Goal: Information Seeking & Learning: Learn about a topic

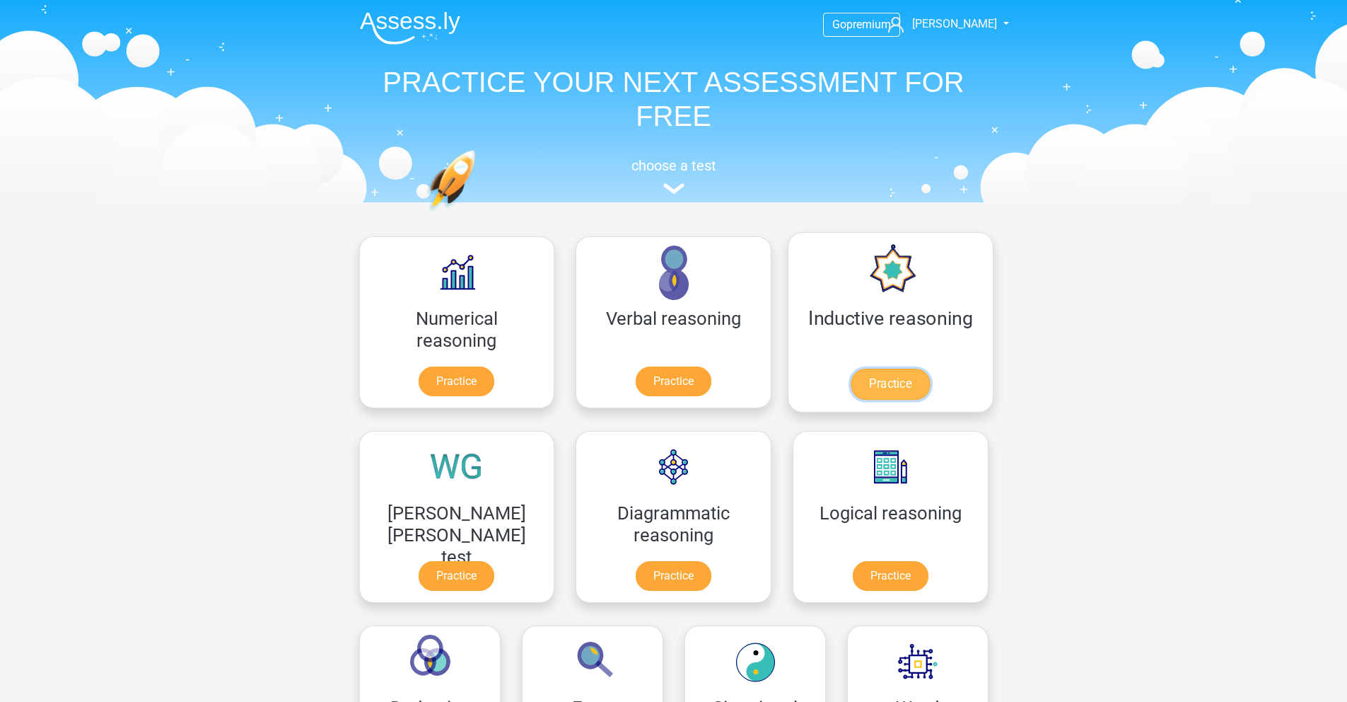
click at [851, 383] on link "Practice" at bounding box center [890, 384] width 79 height 31
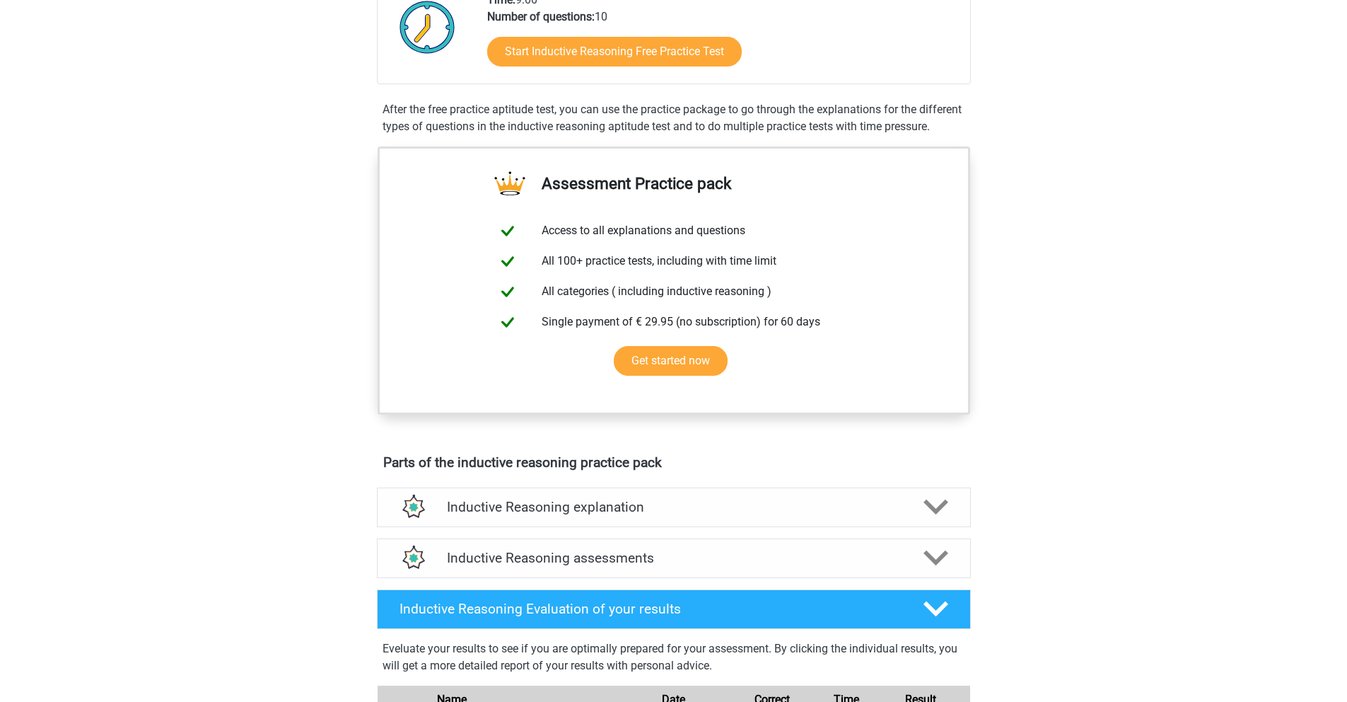
scroll to position [485, 0]
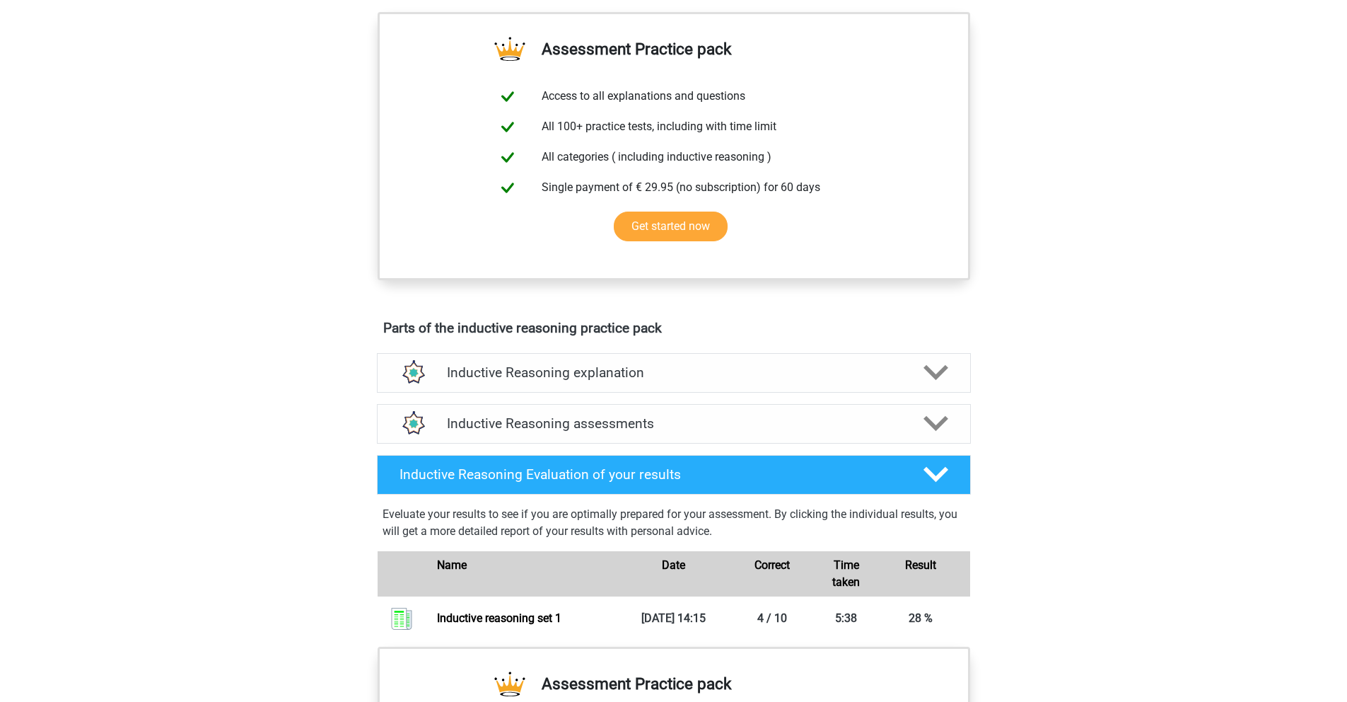
click at [756, 381] on h4 "Inductive Reasoning explanation" at bounding box center [674, 372] width 454 height 16
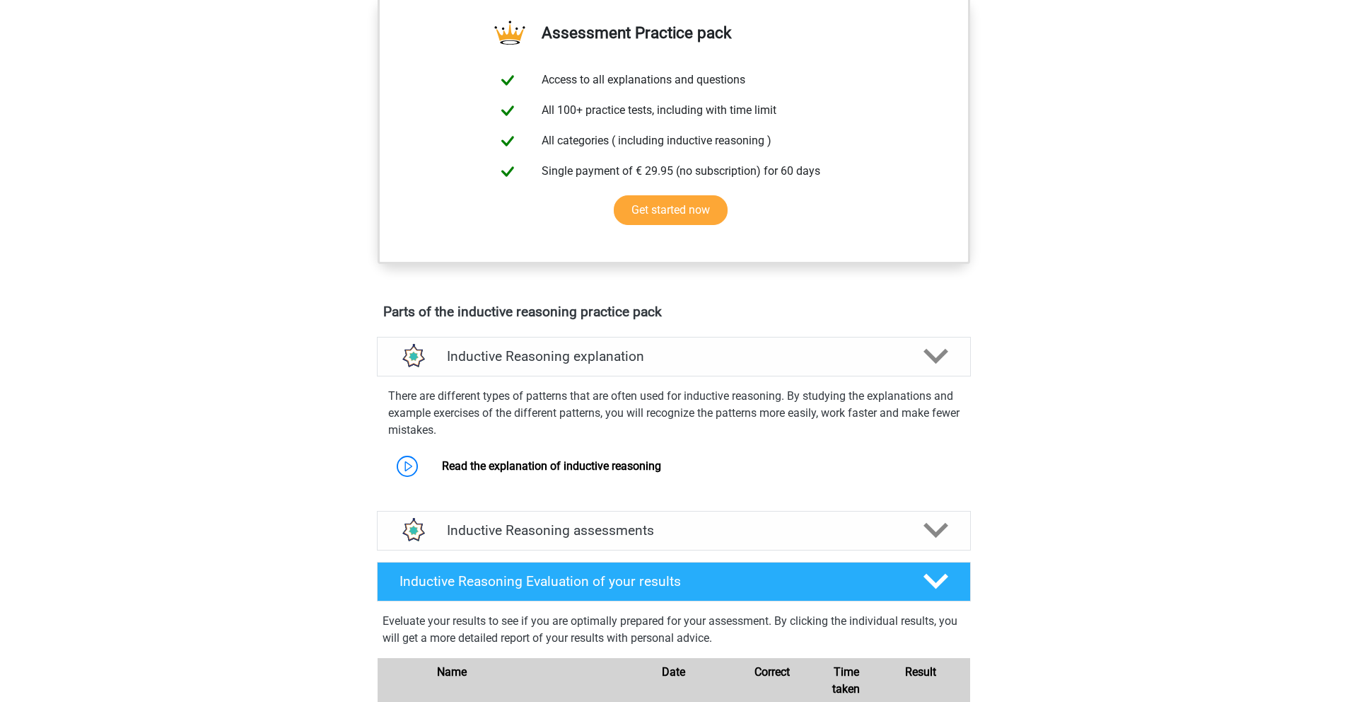
scroll to position [514, 0]
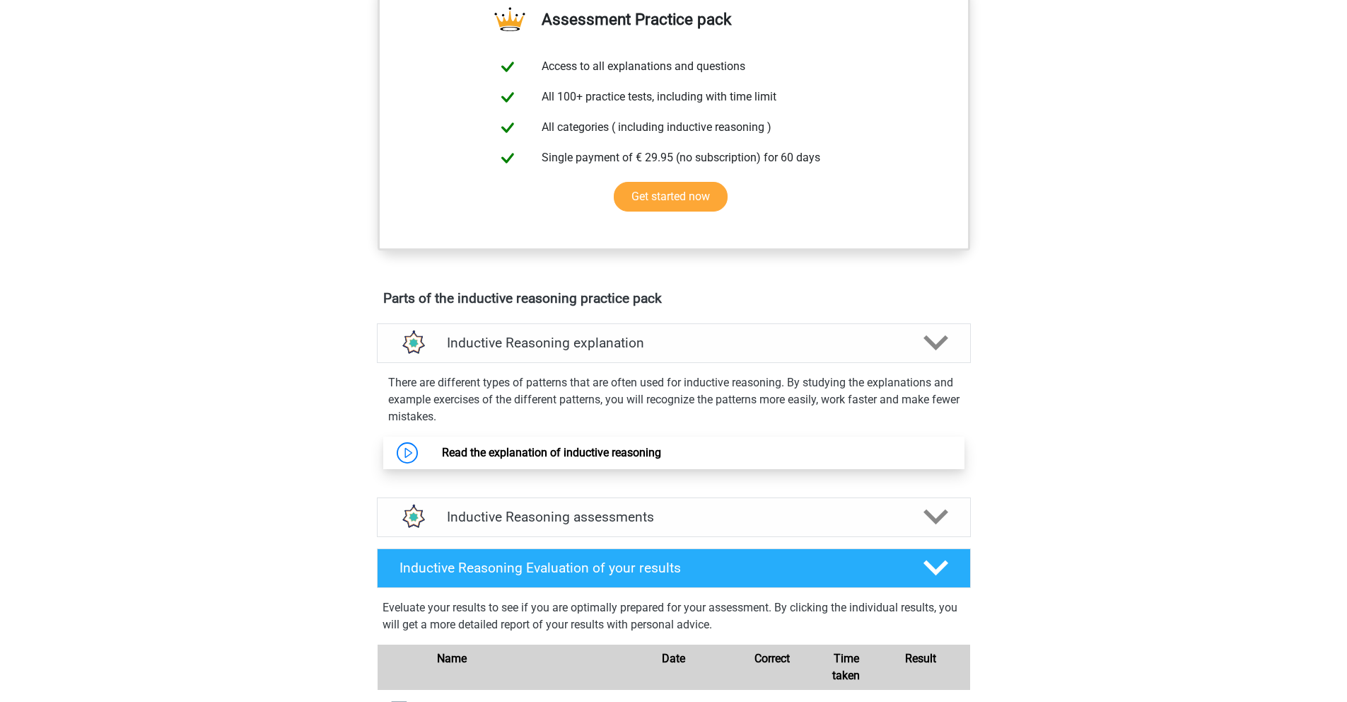
click at [554, 459] on link "Read the explanation of inductive reasoning" at bounding box center [551, 452] width 219 height 13
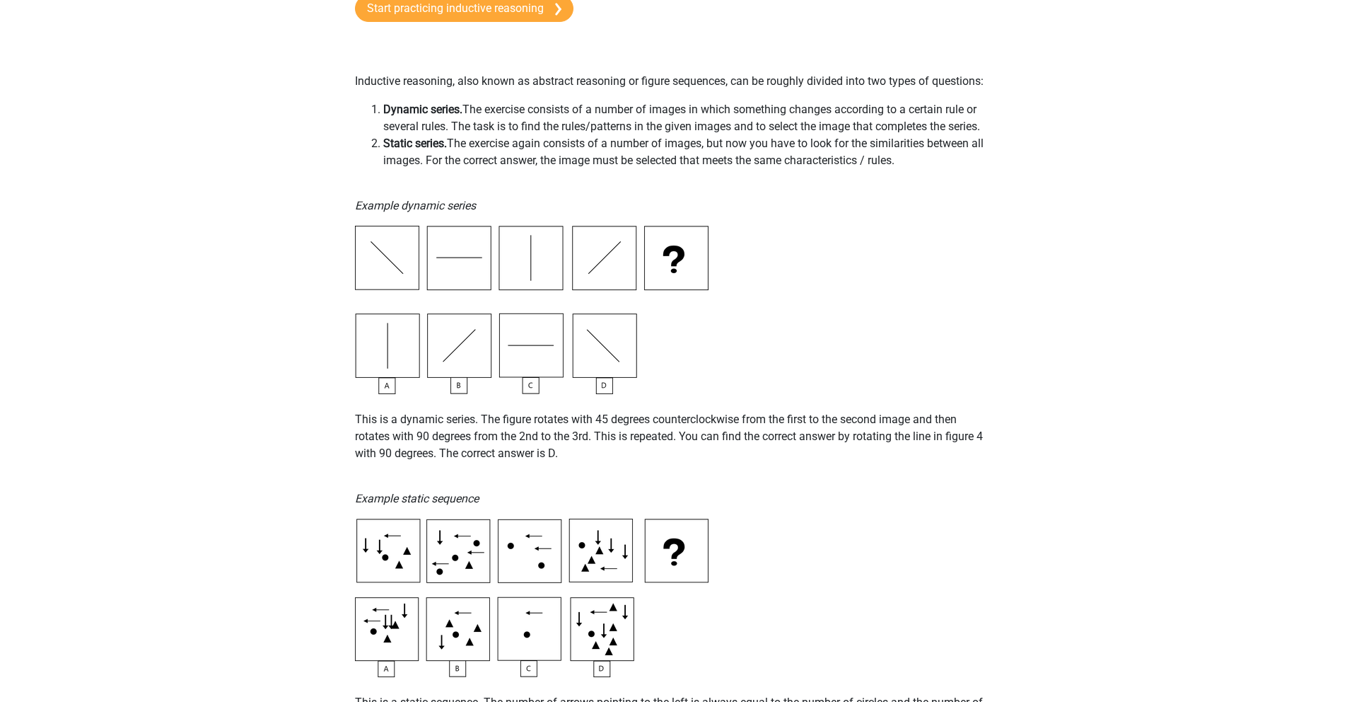
scroll to position [236, 0]
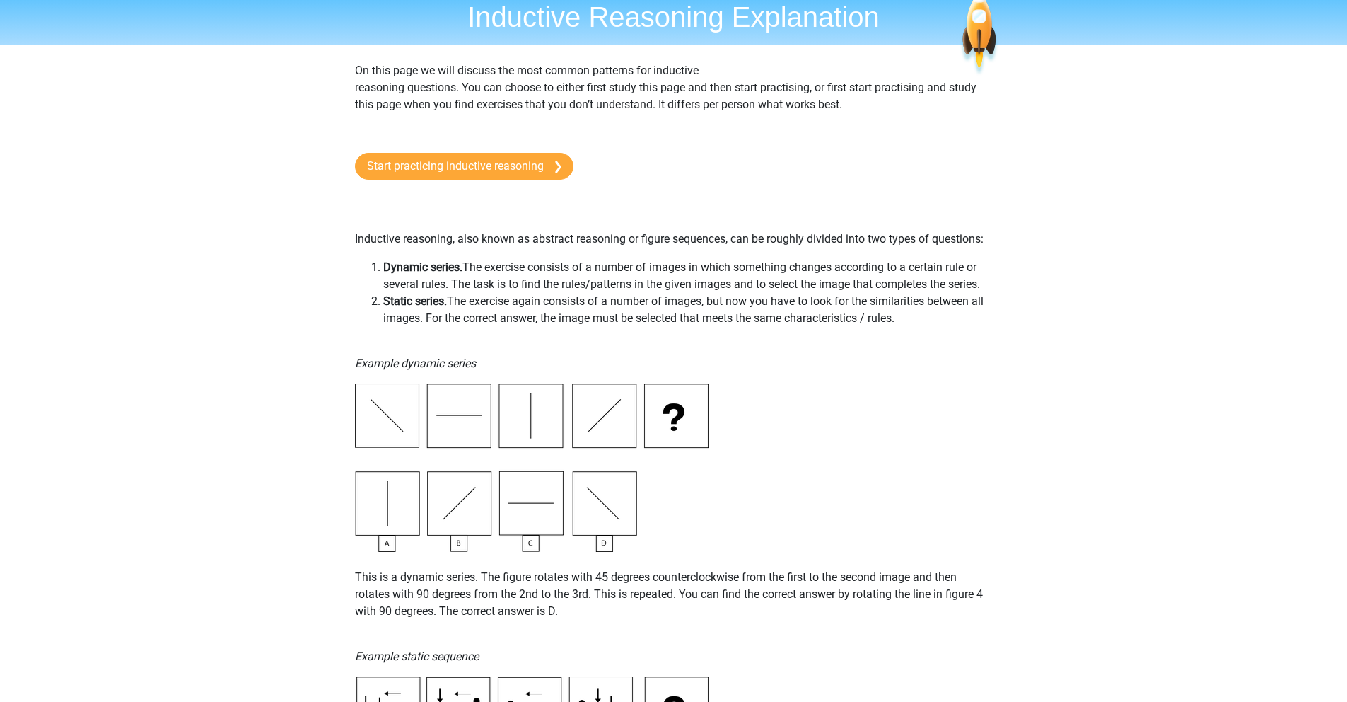
scroll to position [0, 0]
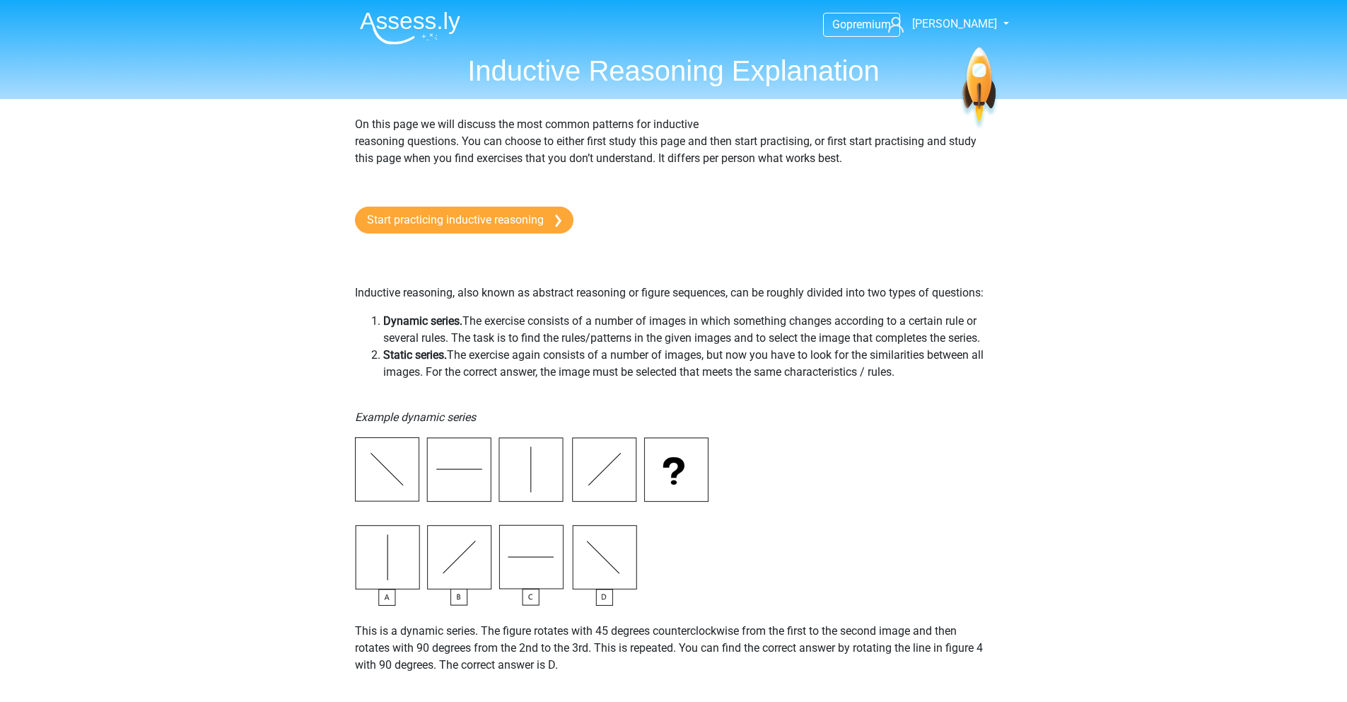
click at [410, 28] on img at bounding box center [410, 27] width 100 height 33
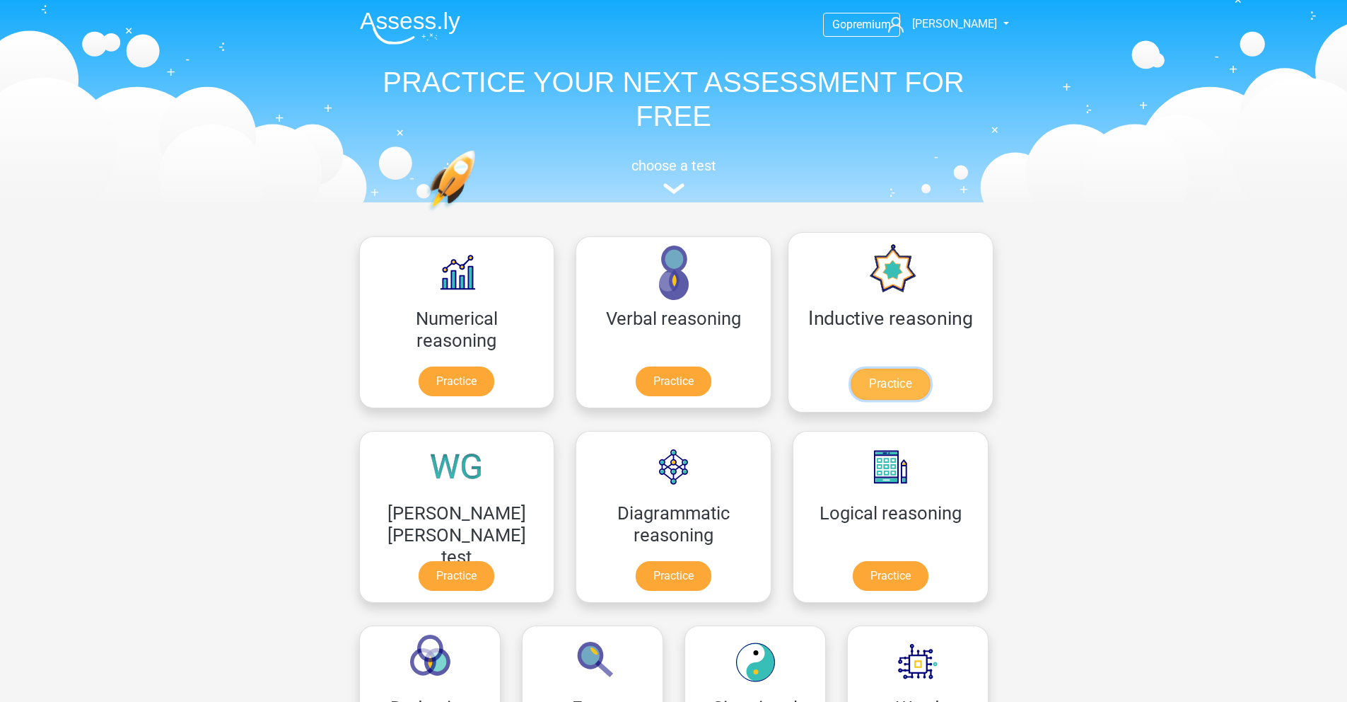
click at [851, 390] on link "Practice" at bounding box center [890, 384] width 79 height 31
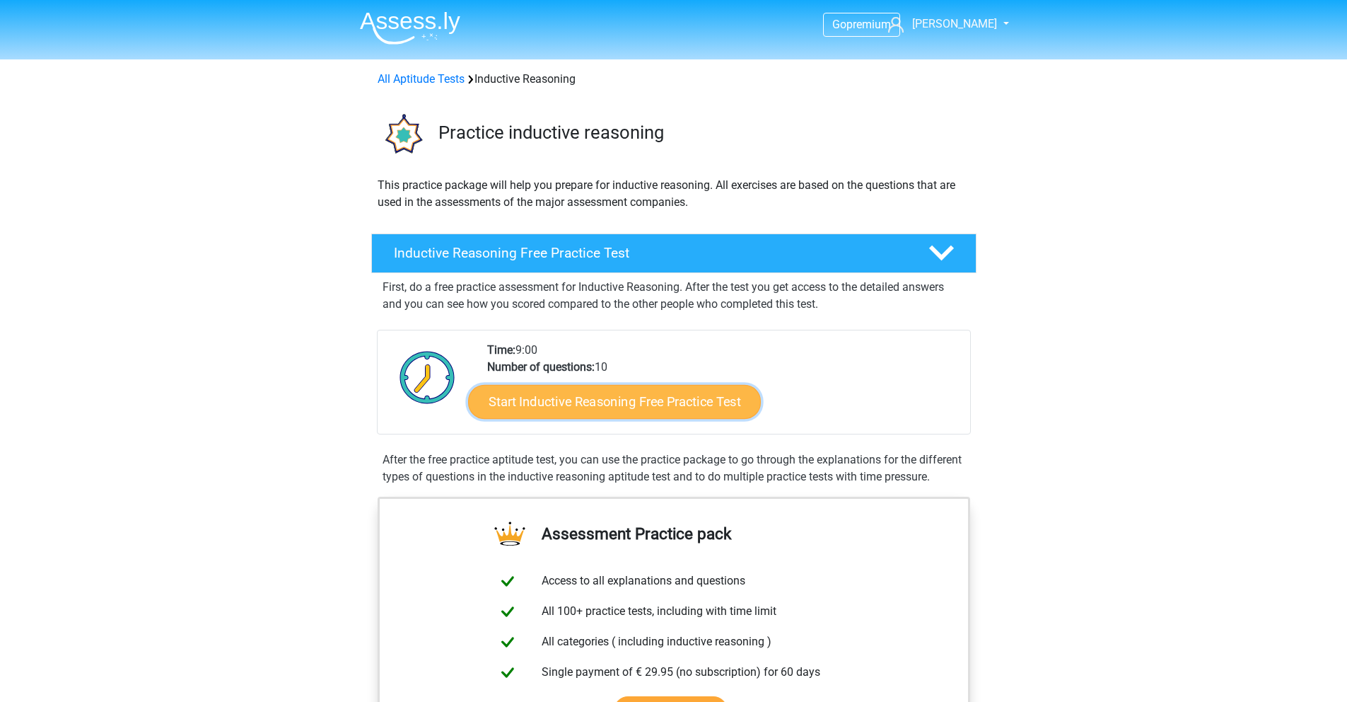
click at [654, 406] on link "Start Inductive Reasoning Free Practice Test" at bounding box center [614, 401] width 293 height 34
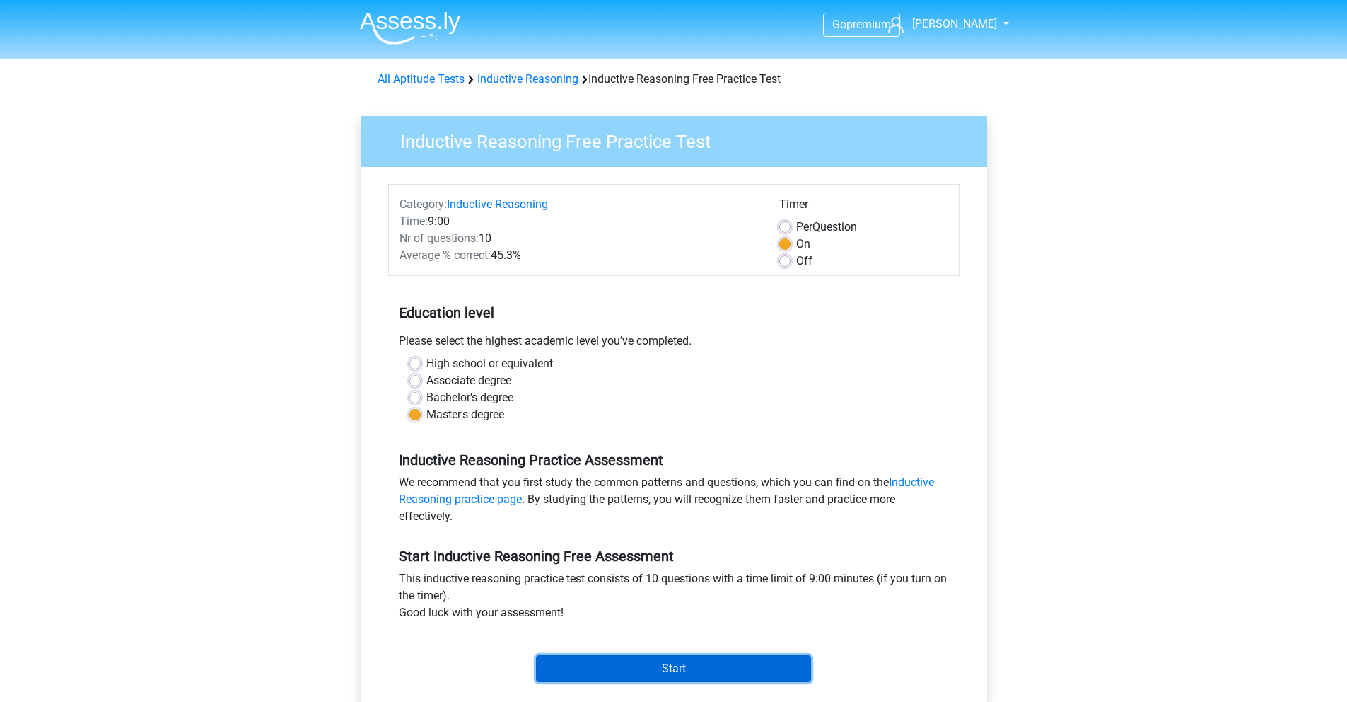
click at [636, 663] on input "Start" at bounding box center [673, 668] width 275 height 27
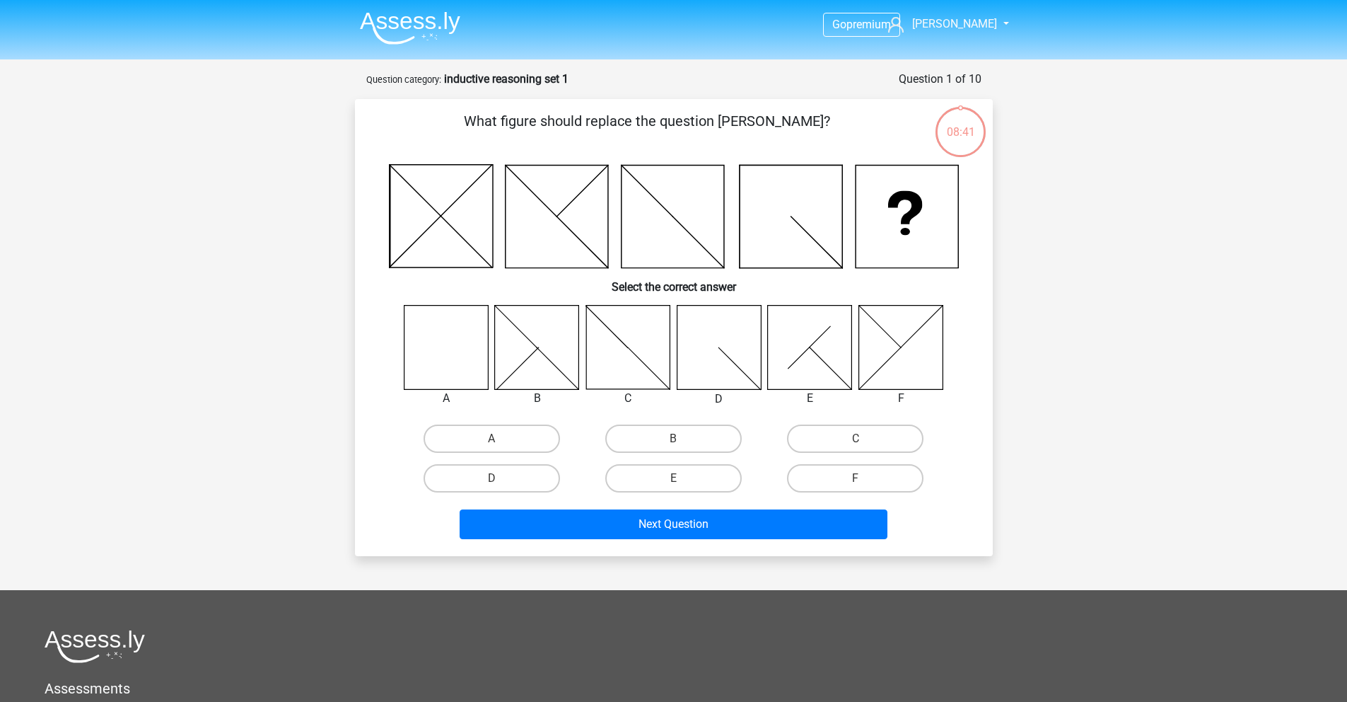
drag, startPoint x: 402, startPoint y: 361, endPoint x: 466, endPoint y: 413, distance: 82.5
click at [402, 361] on div at bounding box center [446, 348] width 107 height 86
click at [489, 438] on label "A" at bounding box center [492, 438] width 137 height 28
click at [492, 439] on input "A" at bounding box center [496, 443] width 9 height 9
radio input "true"
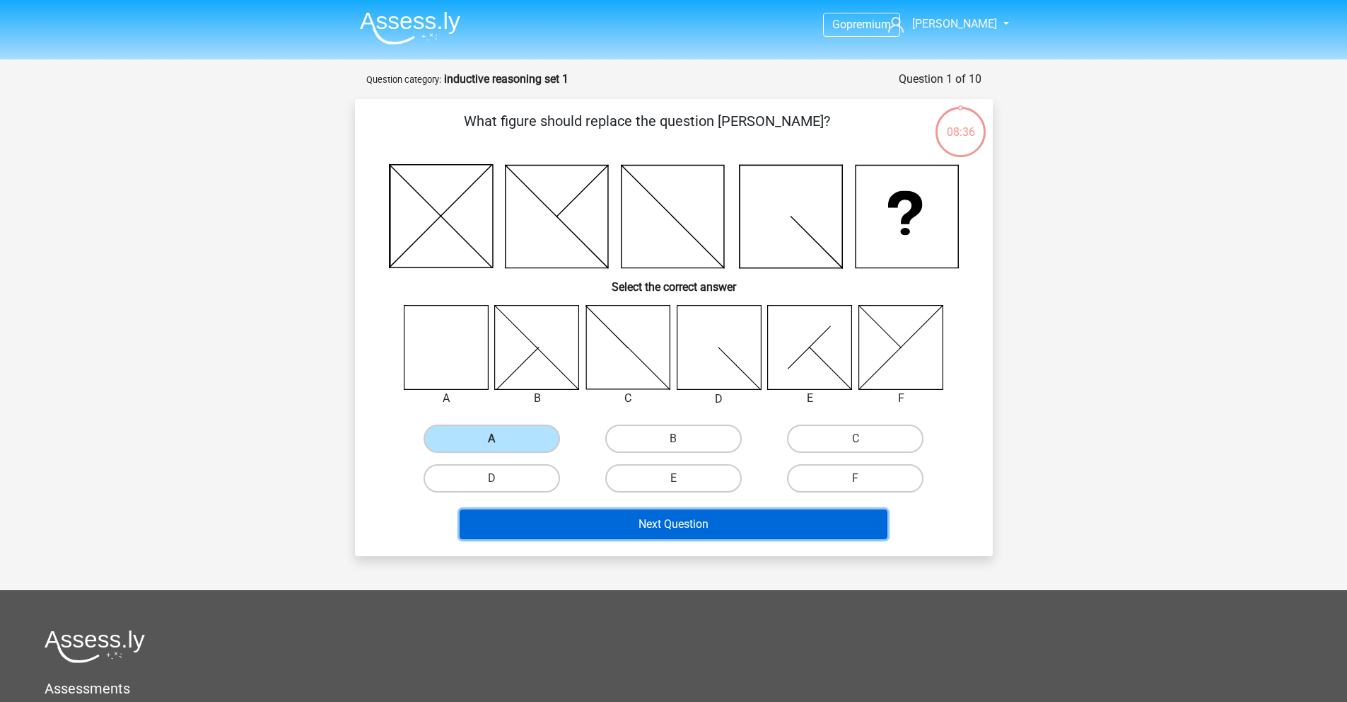
click at [661, 523] on button "Next Question" at bounding box center [674, 524] width 428 height 30
click at [668, 524] on button "Next Question" at bounding box center [674, 524] width 428 height 30
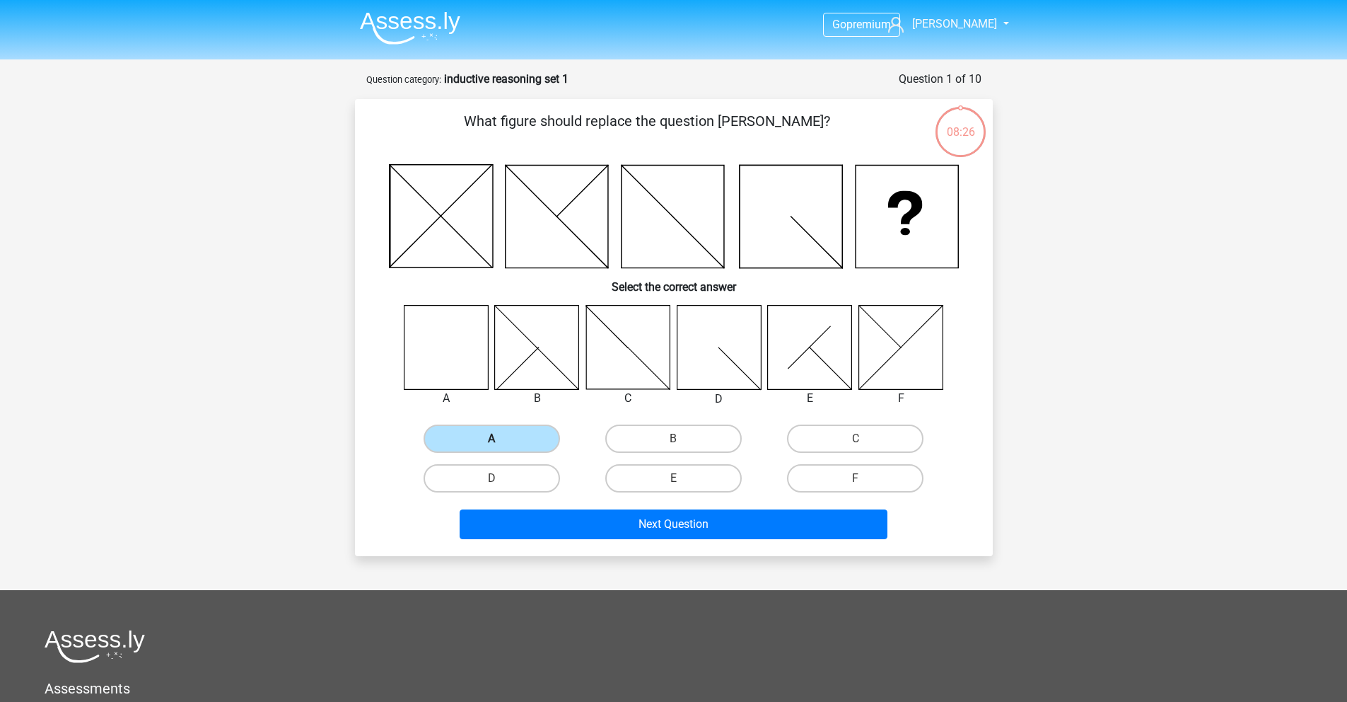
click at [502, 437] on label "A" at bounding box center [492, 438] width 137 height 28
click at [501, 439] on input "A" at bounding box center [496, 443] width 9 height 9
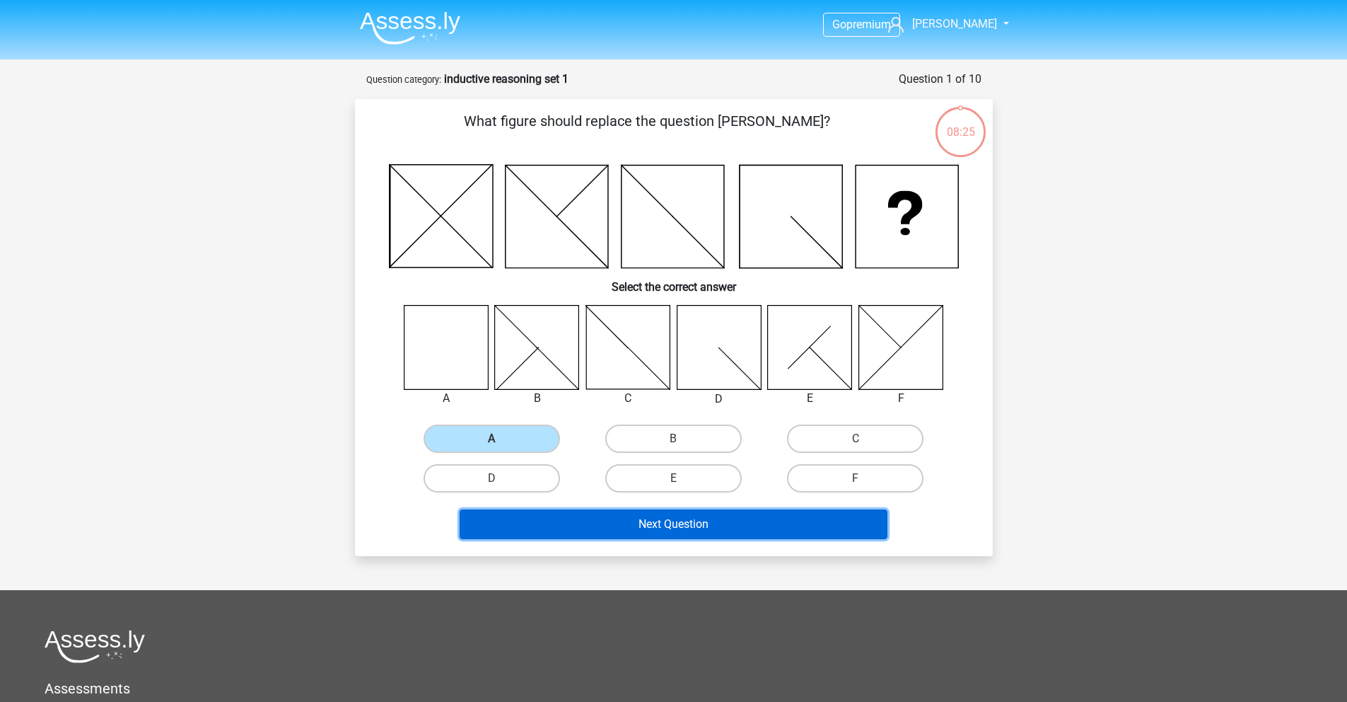
click at [667, 518] on button "Next Question" at bounding box center [674, 524] width 428 height 30
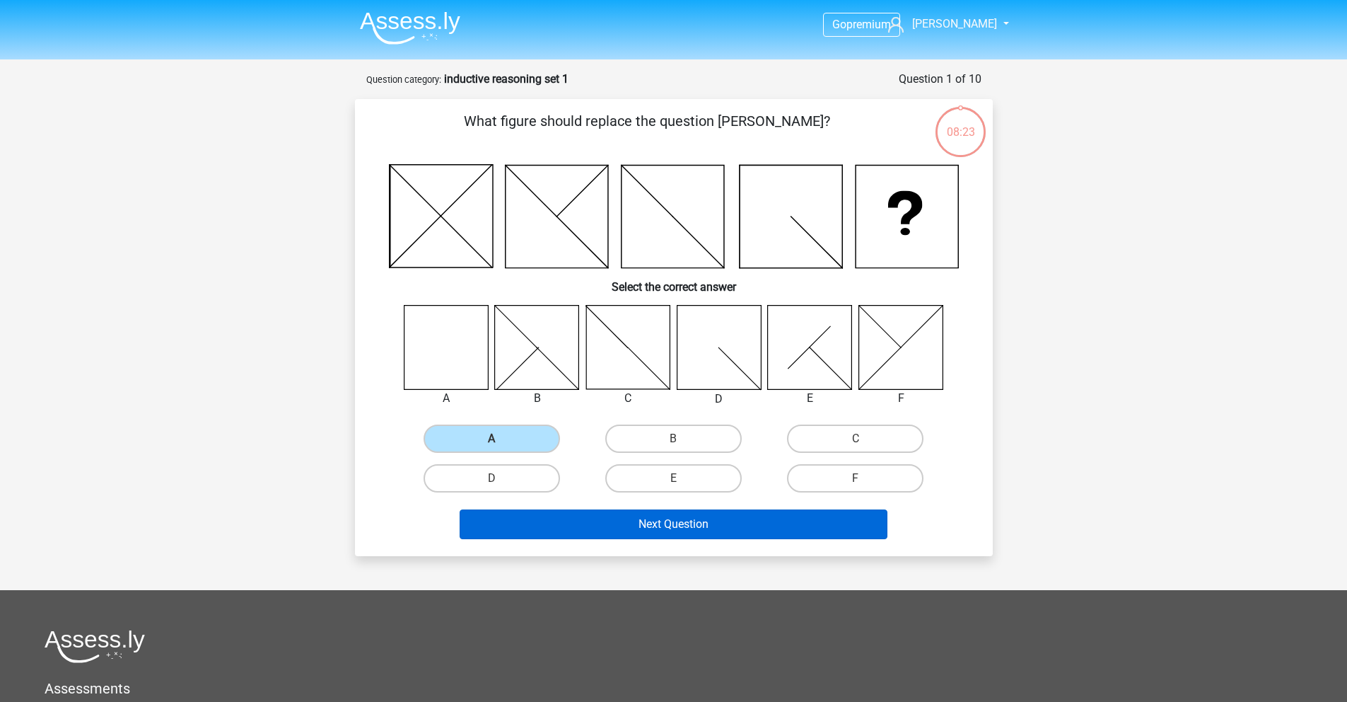
click at [667, 518] on button "Next Question" at bounding box center [674, 524] width 428 height 30
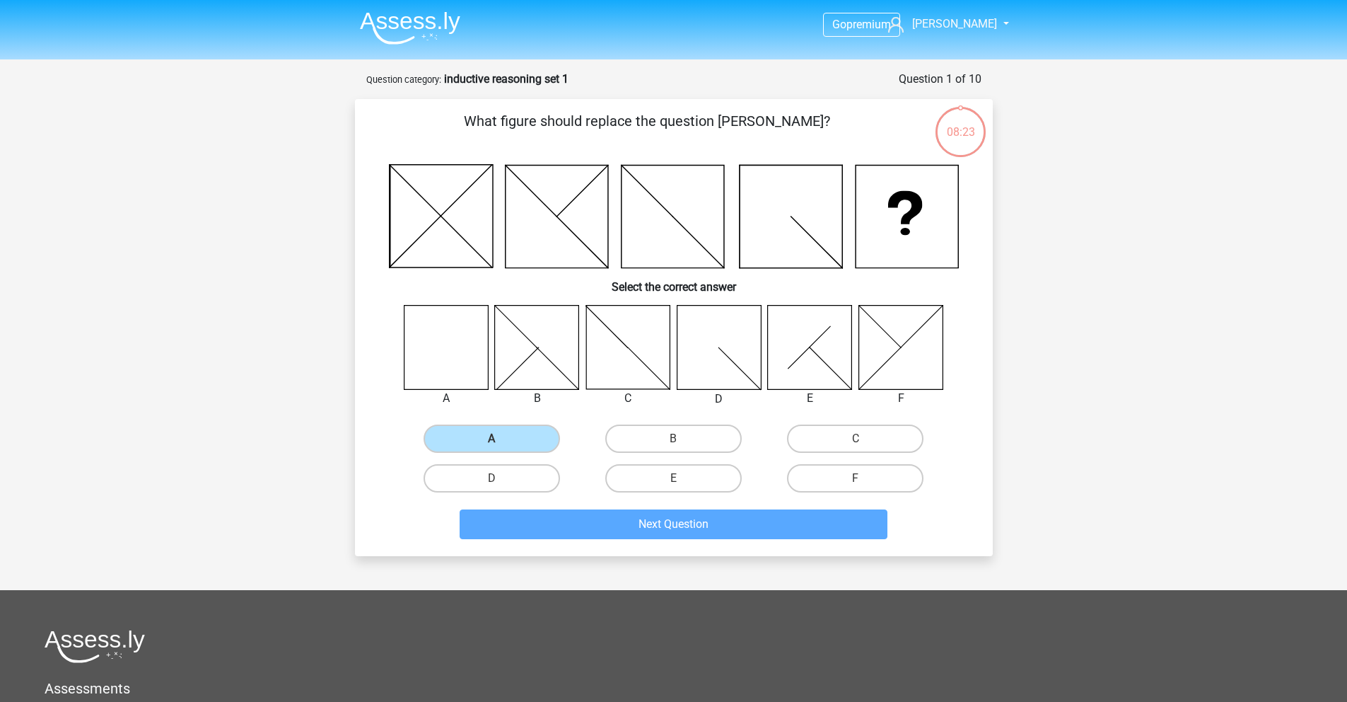
click at [667, 518] on button "Next Question" at bounding box center [674, 524] width 428 height 30
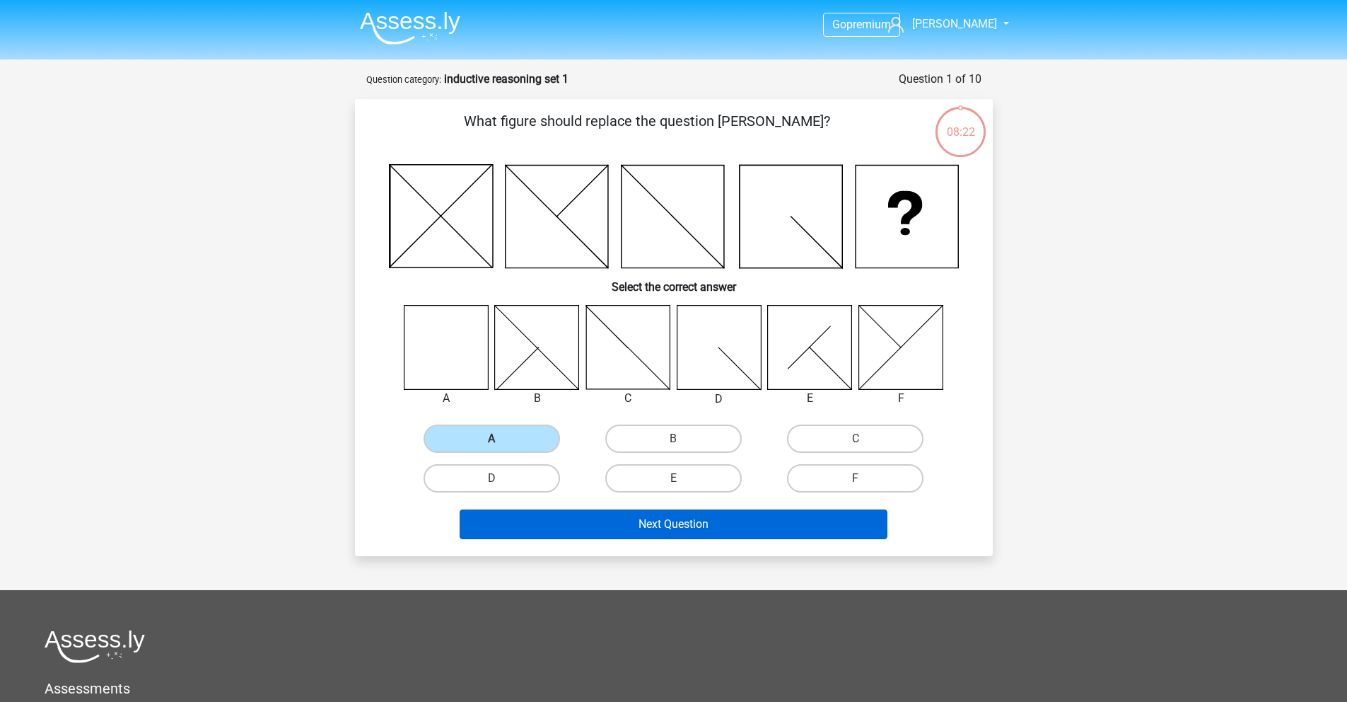
click at [667, 518] on button "Next Question" at bounding box center [674, 524] width 428 height 30
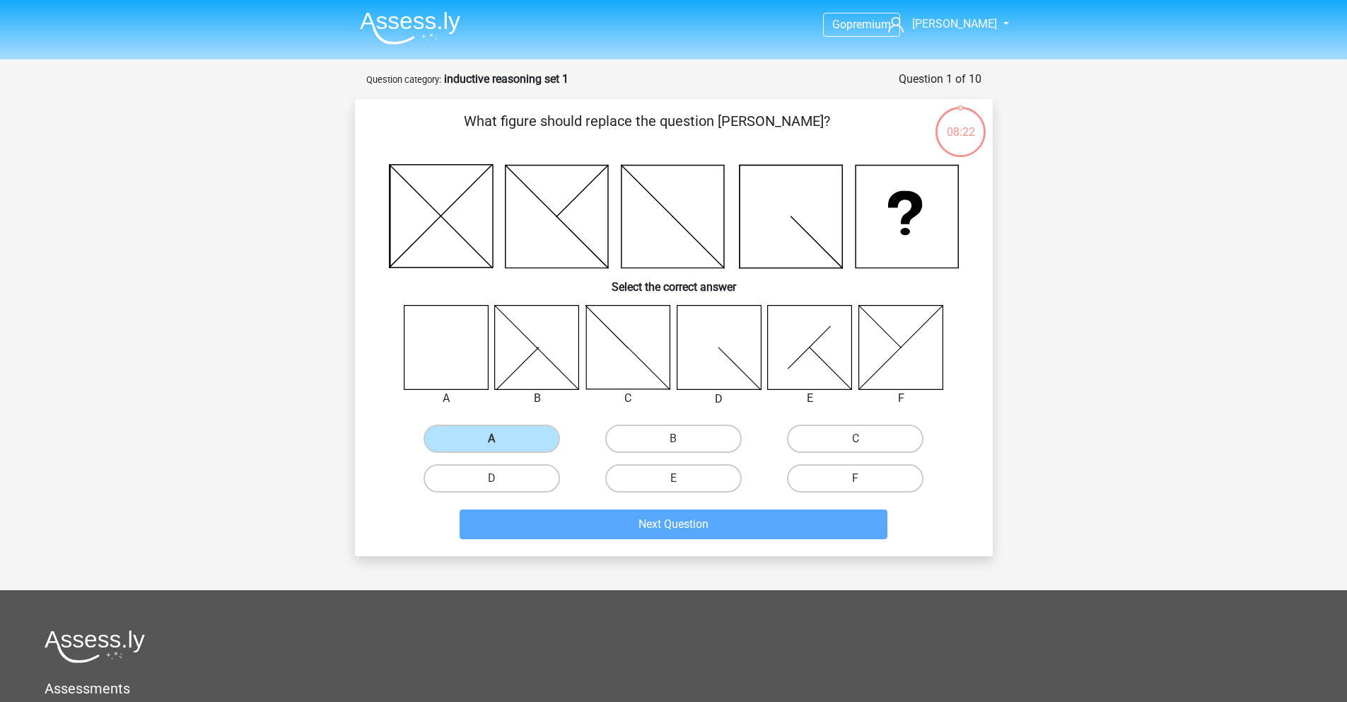
click at [668, 518] on button "Next Question" at bounding box center [674, 524] width 428 height 30
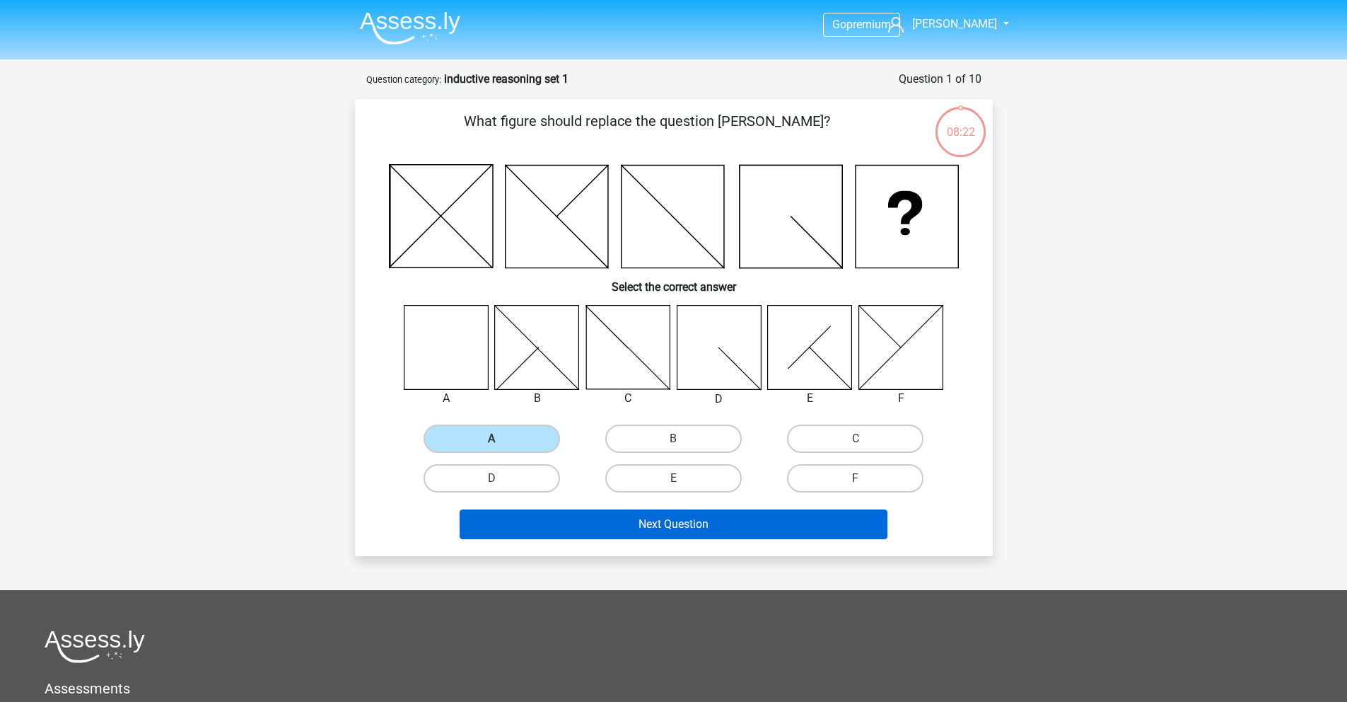
click at [668, 518] on button "Next Question" at bounding box center [674, 524] width 428 height 30
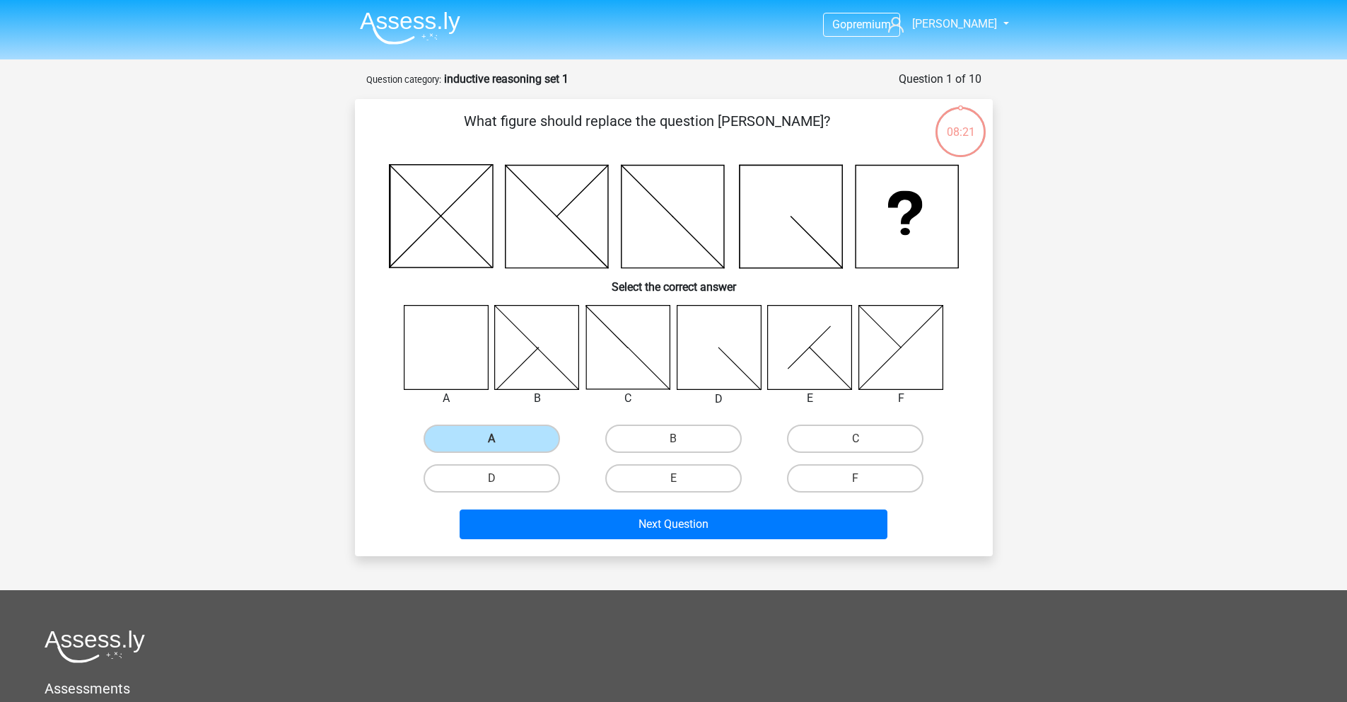
click at [761, 572] on div "Go premium Daria R daria.rogozhnikova@gmail.com" at bounding box center [673, 481] width 1347 height 963
click at [408, 25] on img at bounding box center [410, 27] width 100 height 33
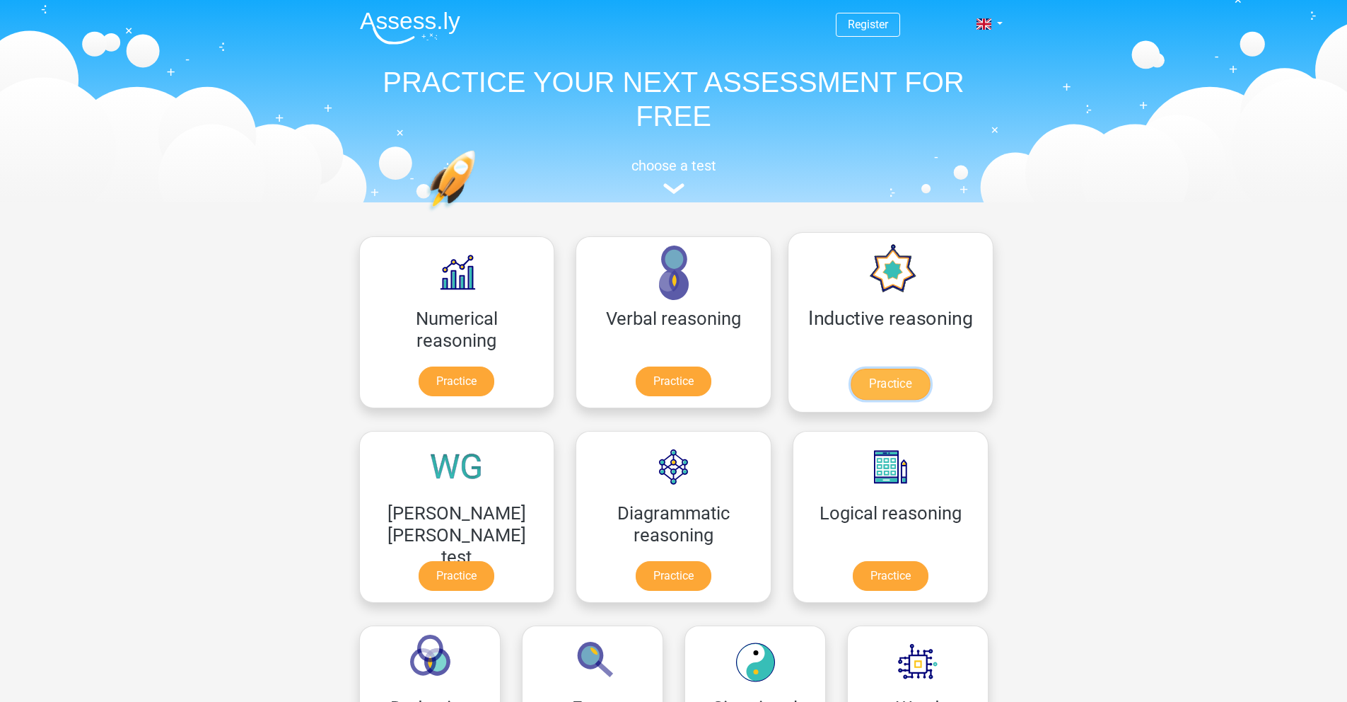
click at [851, 380] on link "Practice" at bounding box center [890, 384] width 79 height 31
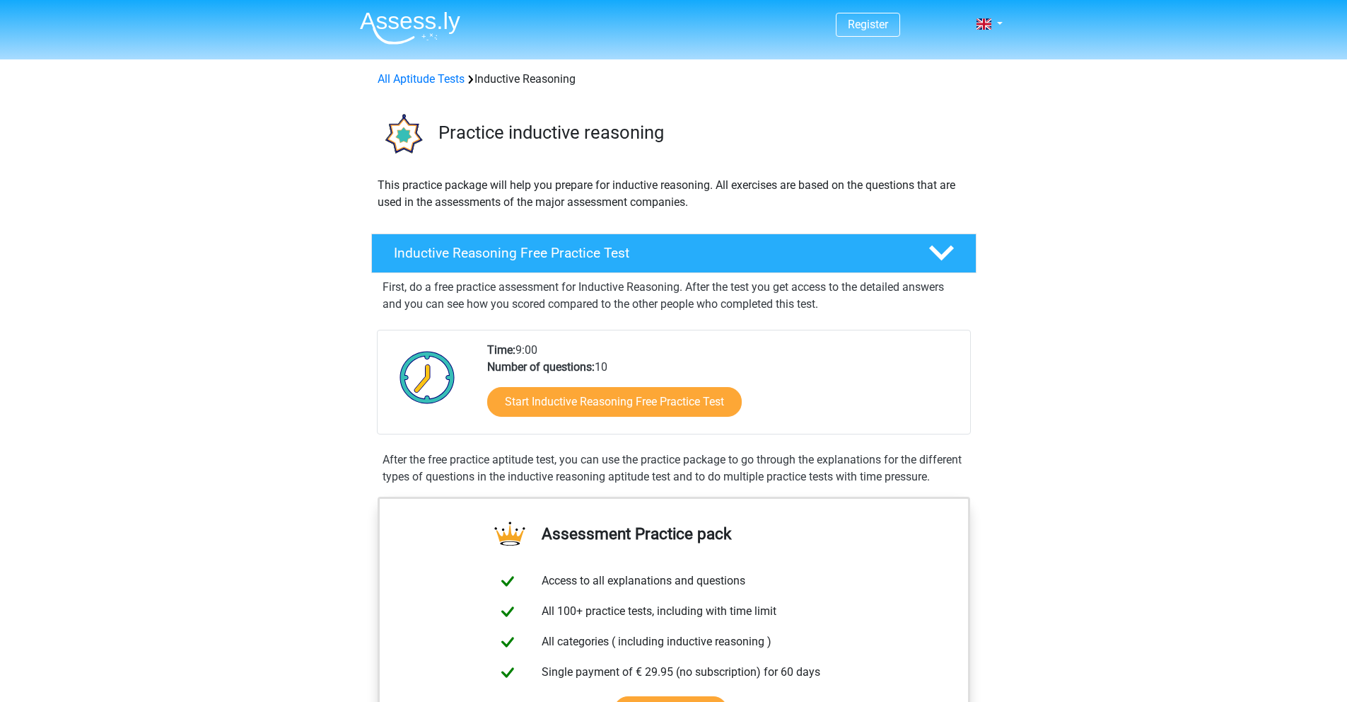
click at [644, 422] on div "Start Inductive Reasoning Free Practice Test" at bounding box center [723, 405] width 472 height 58
click at [637, 413] on link "Start Inductive Reasoning Free Practice Test" at bounding box center [614, 401] width 293 height 34
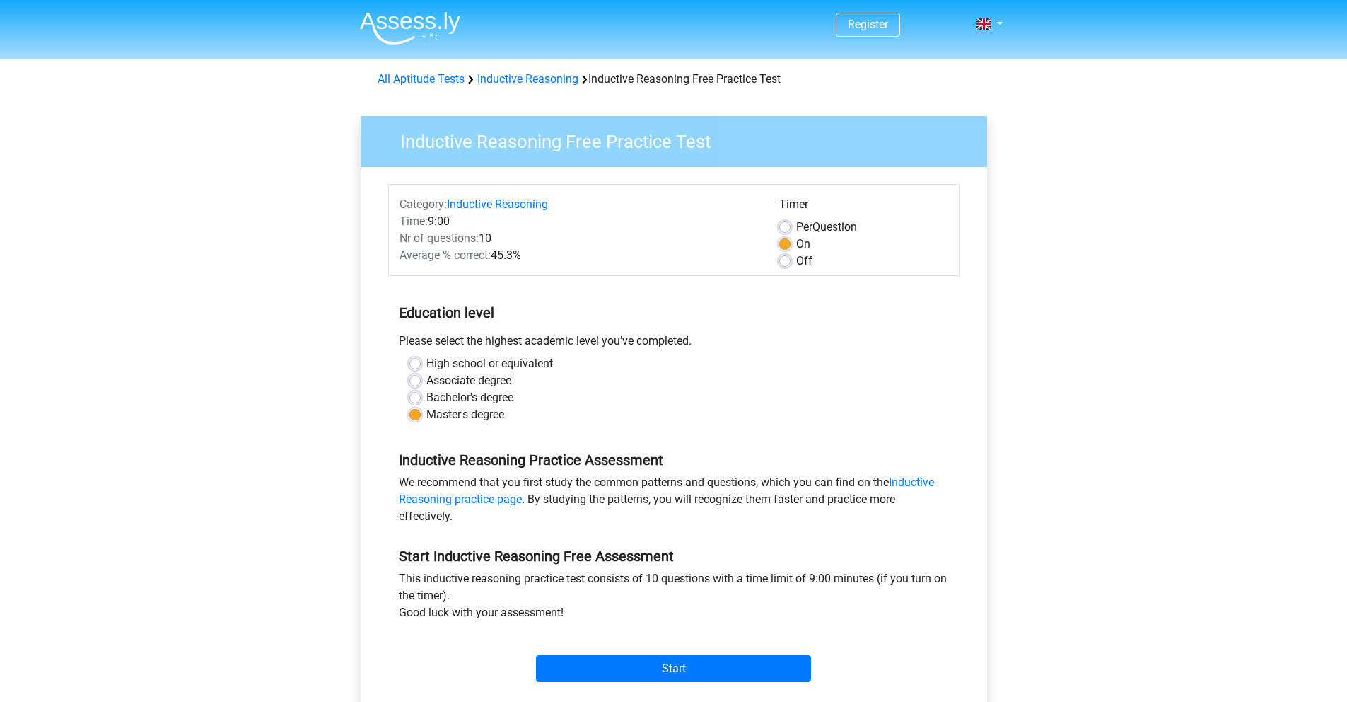
click at [627, 650] on div "Start" at bounding box center [674, 657] width 572 height 50
click at [626, 669] on input "Start" at bounding box center [673, 668] width 275 height 27
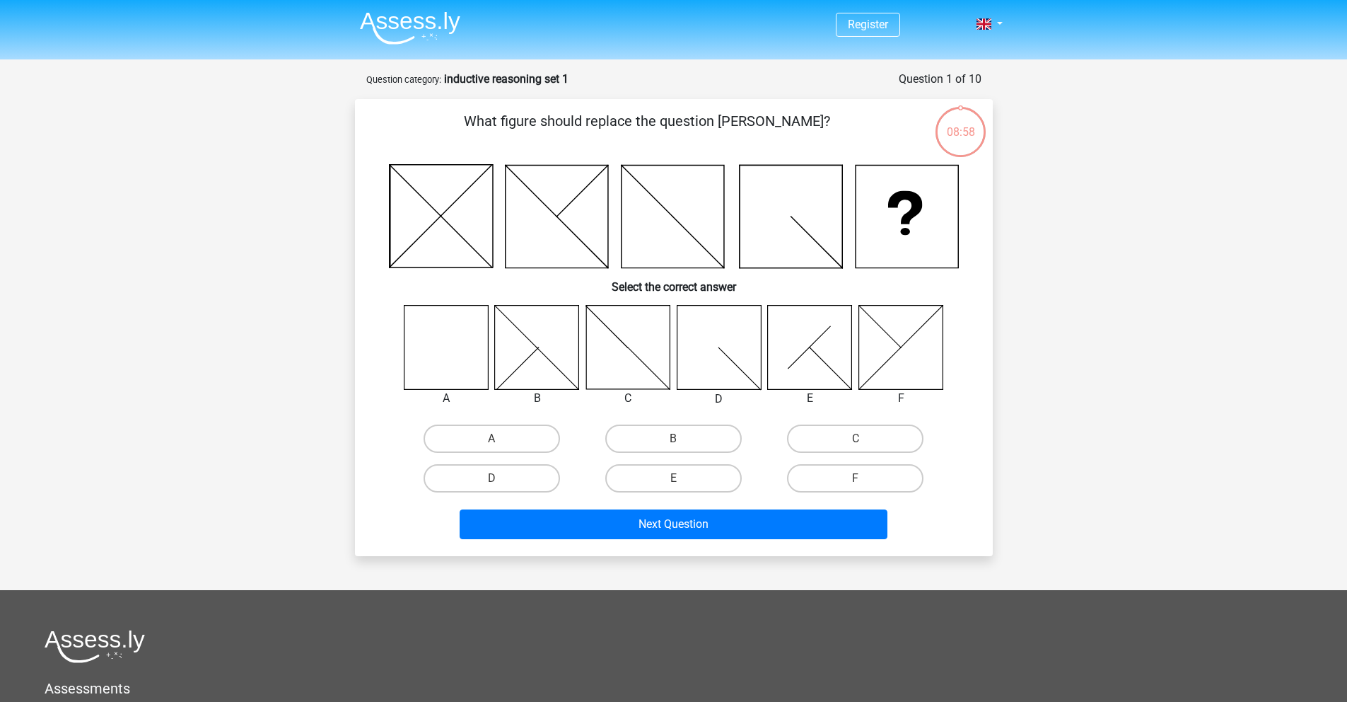
click at [460, 337] on icon at bounding box center [446, 347] width 84 height 84
click at [484, 441] on label "A" at bounding box center [492, 438] width 137 height 28
click at [492, 441] on input "A" at bounding box center [496, 443] width 9 height 9
radio input "true"
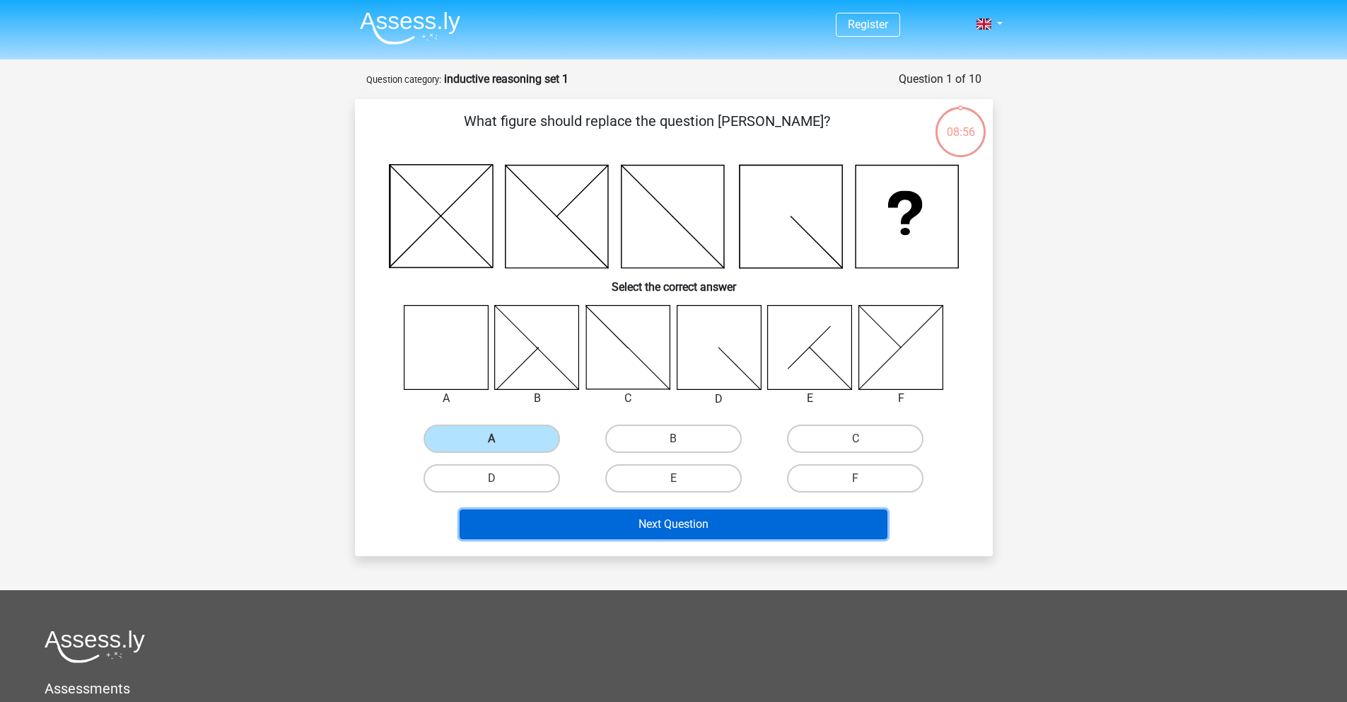
click at [637, 521] on button "Next Question" at bounding box center [674, 524] width 428 height 30
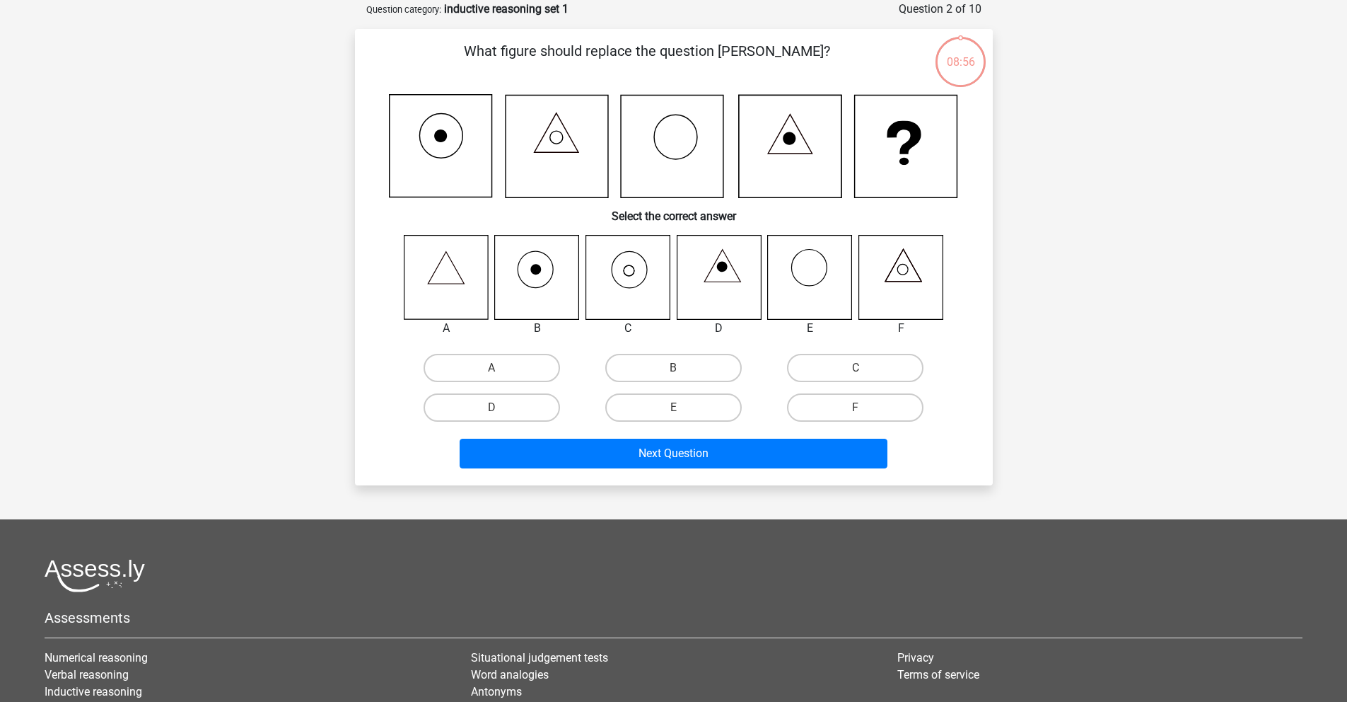
scroll to position [71, 0]
click at [849, 376] on label "C" at bounding box center [855, 367] width 137 height 28
click at [856, 376] on input "C" at bounding box center [860, 371] width 9 height 9
radio input "true"
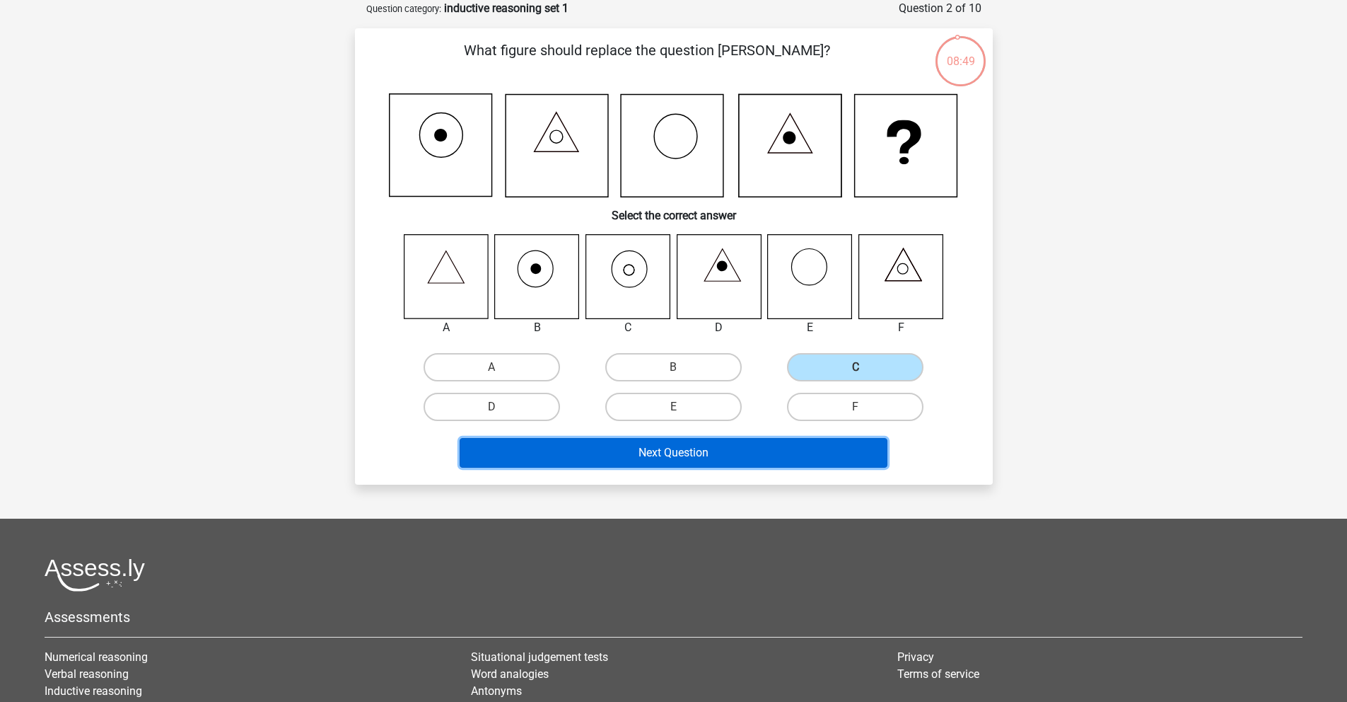
click at [743, 462] on button "Next Question" at bounding box center [674, 453] width 428 height 30
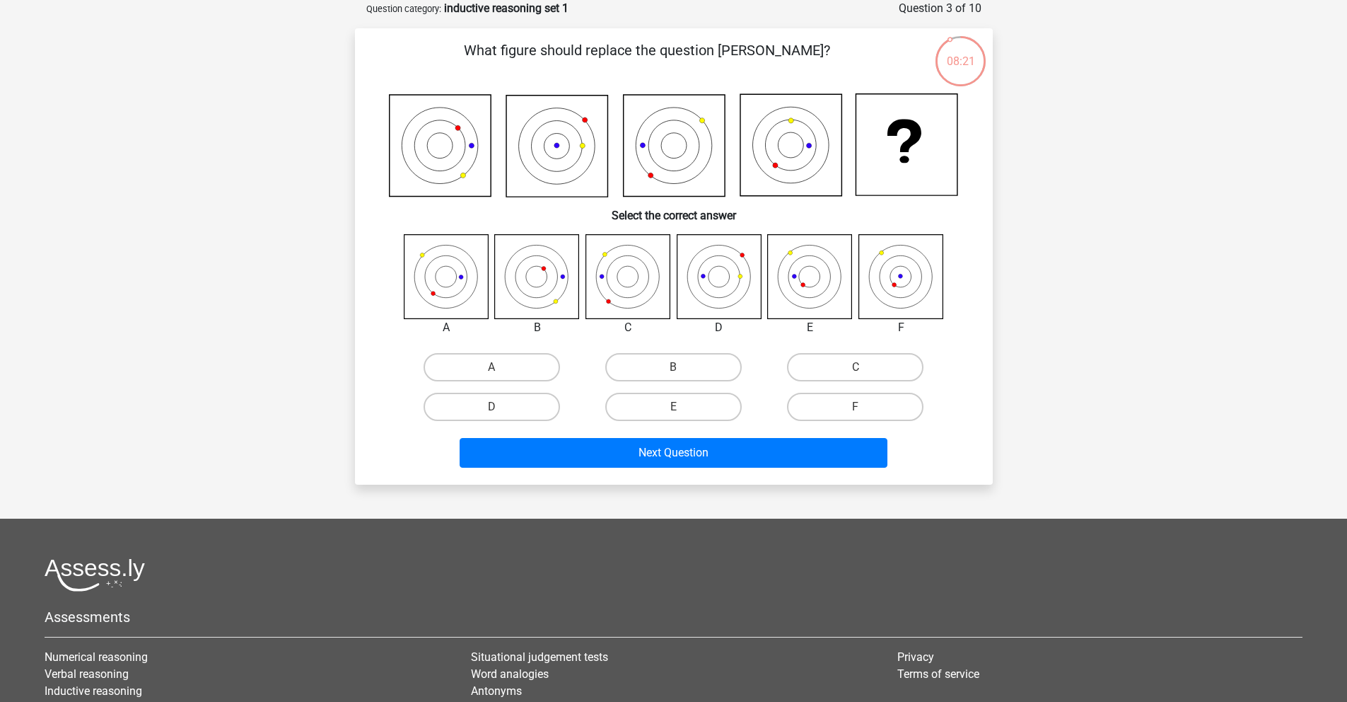
click at [625, 290] on icon at bounding box center [628, 276] width 84 height 84
click at [832, 405] on label "F" at bounding box center [855, 407] width 137 height 28
click at [856, 407] on input "F" at bounding box center [860, 411] width 9 height 9
radio input "true"
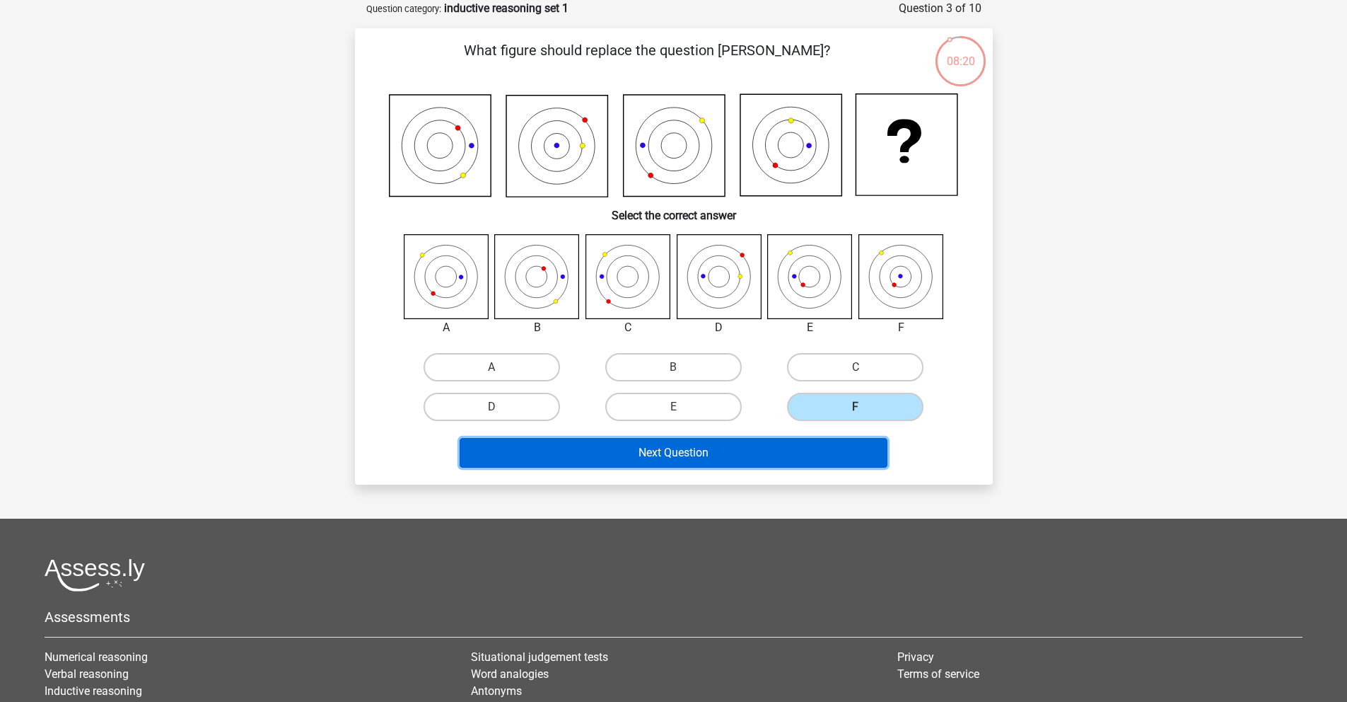
click at [773, 456] on button "Next Question" at bounding box center [674, 453] width 428 height 30
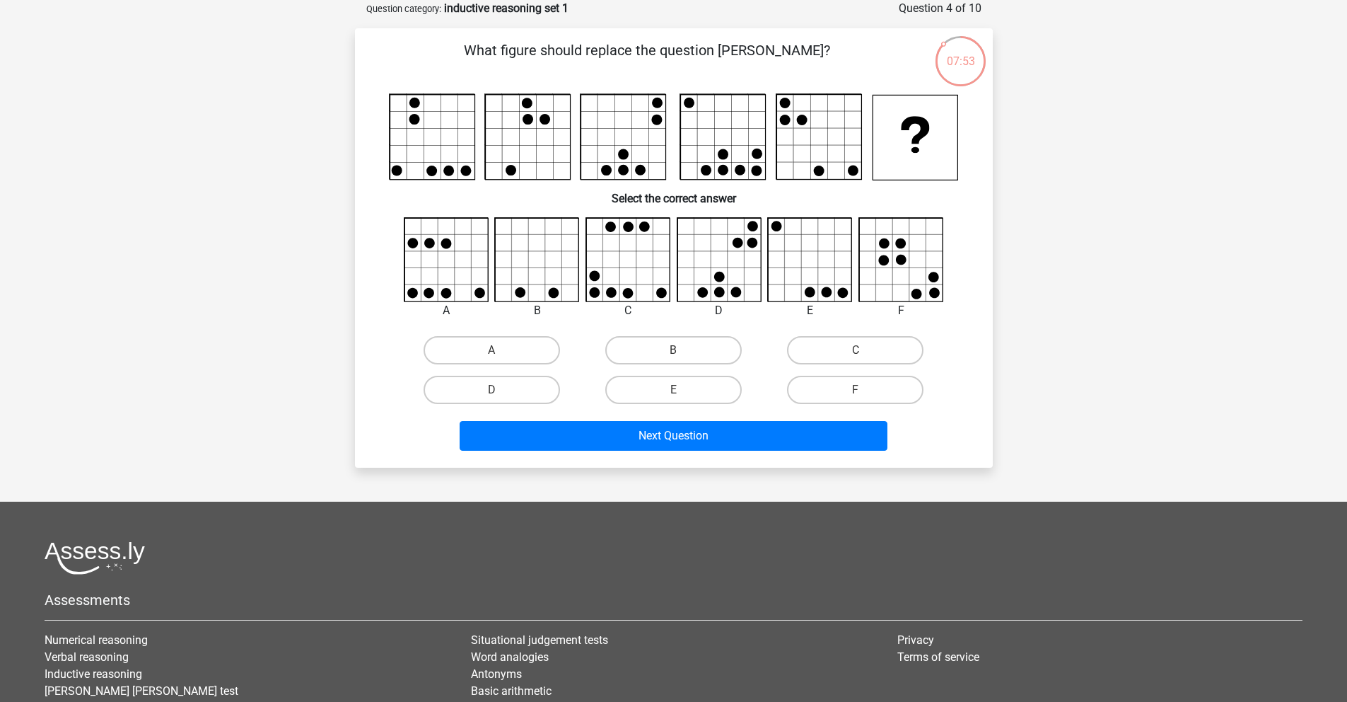
click at [818, 284] on icon at bounding box center [811, 260] width 84 height 84
click at [690, 398] on label "E" at bounding box center [673, 390] width 137 height 28
click at [683, 398] on input "E" at bounding box center [677, 394] width 9 height 9
radio input "true"
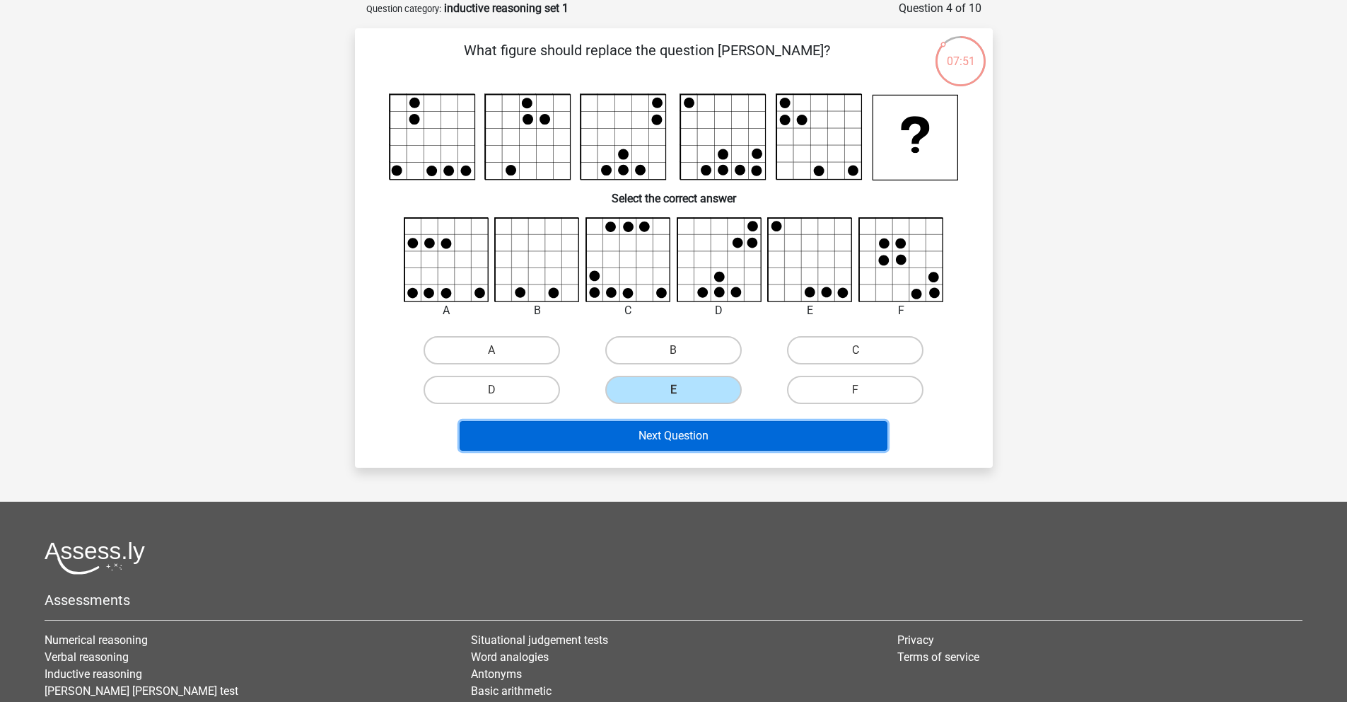
click at [718, 450] on button "Next Question" at bounding box center [674, 436] width 428 height 30
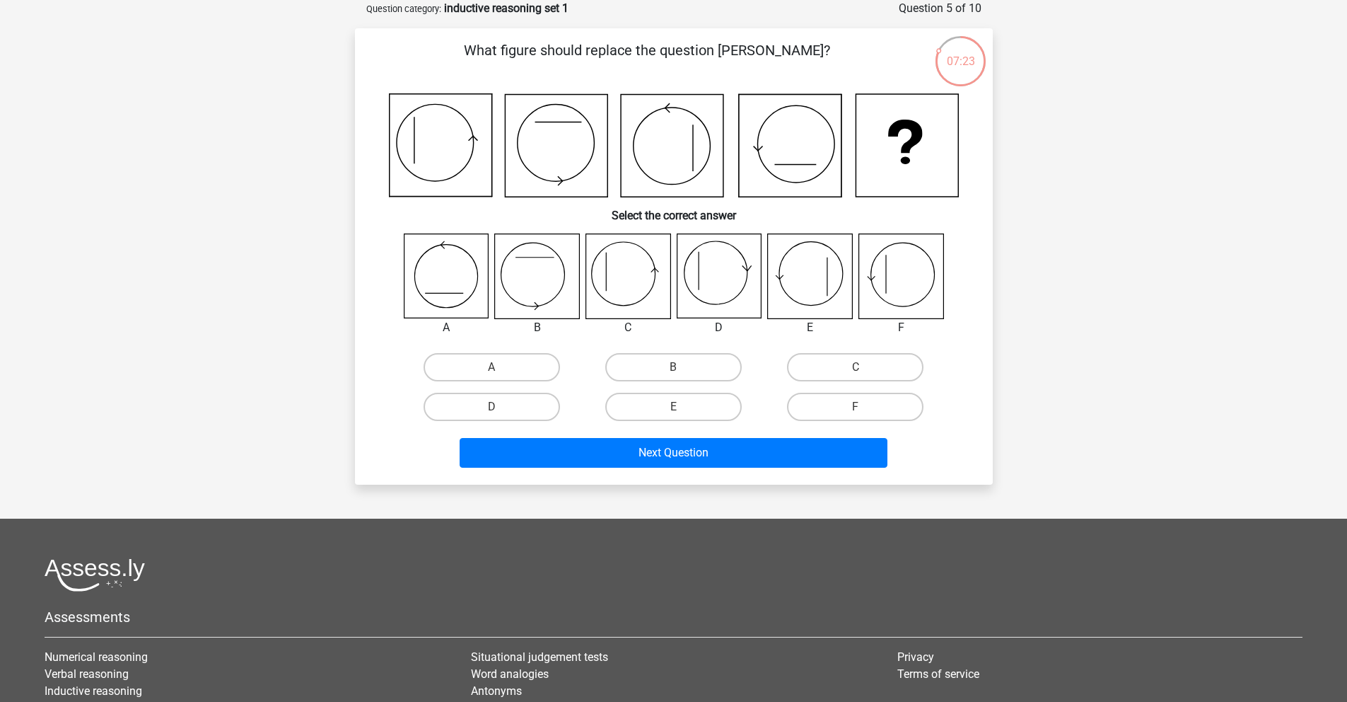
drag, startPoint x: 675, startPoint y: 370, endPoint x: 674, endPoint y: 390, distance: 19.8
click at [675, 370] on input "B" at bounding box center [677, 371] width 9 height 9
radio input "true"
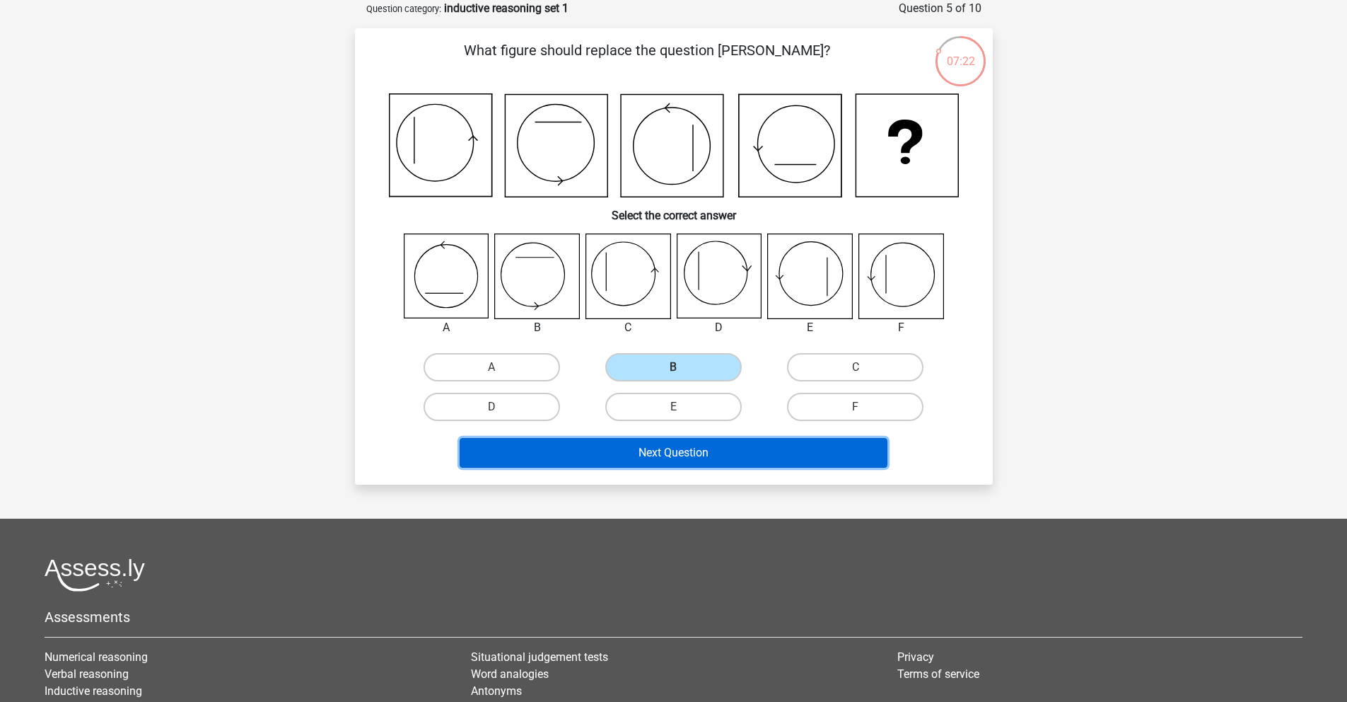
click at [670, 457] on button "Next Question" at bounding box center [674, 453] width 428 height 30
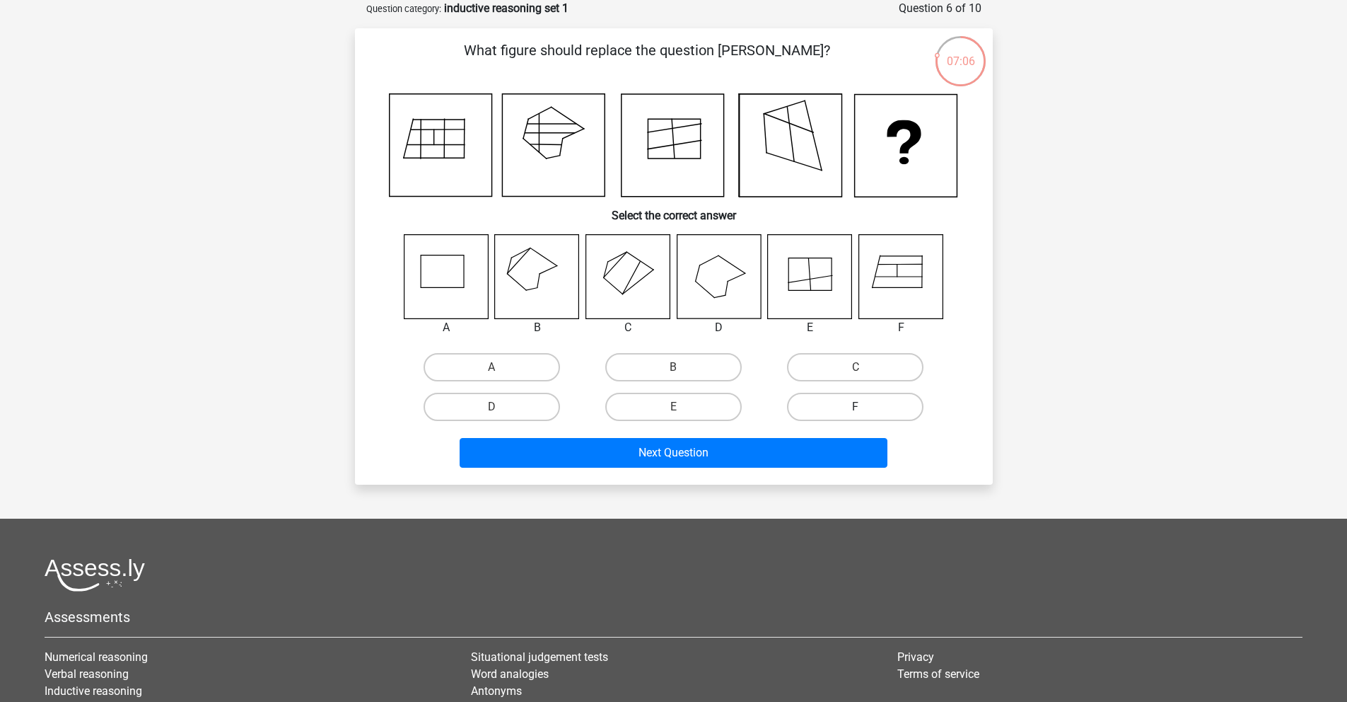
click at [853, 406] on label "F" at bounding box center [855, 407] width 137 height 28
click at [856, 407] on input "F" at bounding box center [860, 411] width 9 height 9
radio input "true"
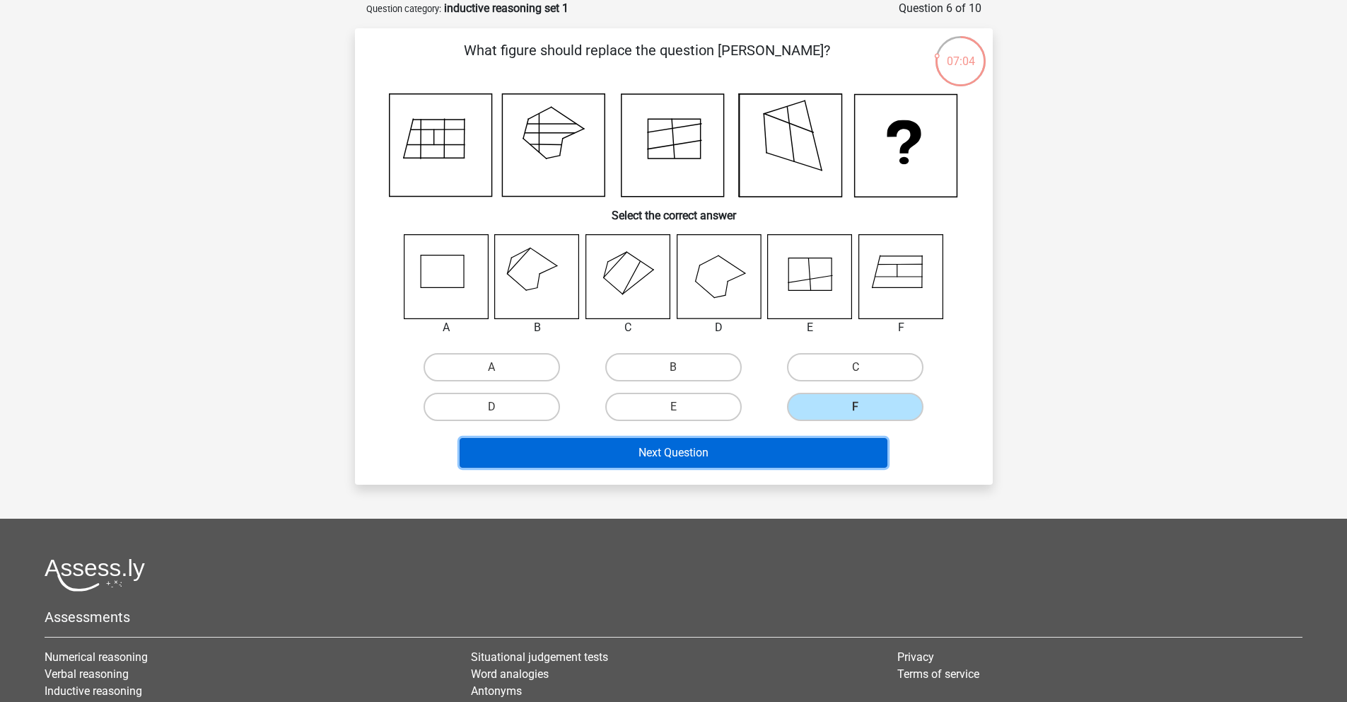
click at [842, 457] on button "Next Question" at bounding box center [674, 453] width 428 height 30
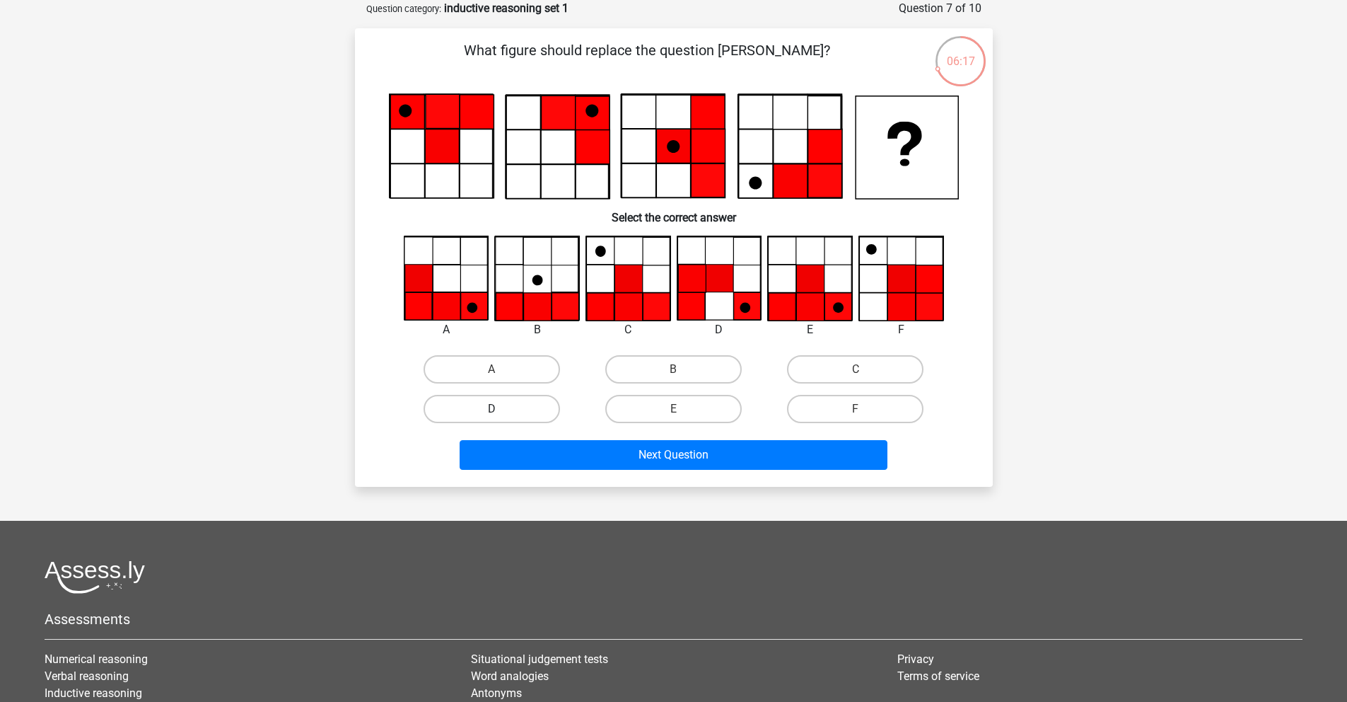
click at [542, 414] on label "D" at bounding box center [492, 409] width 137 height 28
click at [501, 414] on input "D" at bounding box center [496, 413] width 9 height 9
radio input "true"
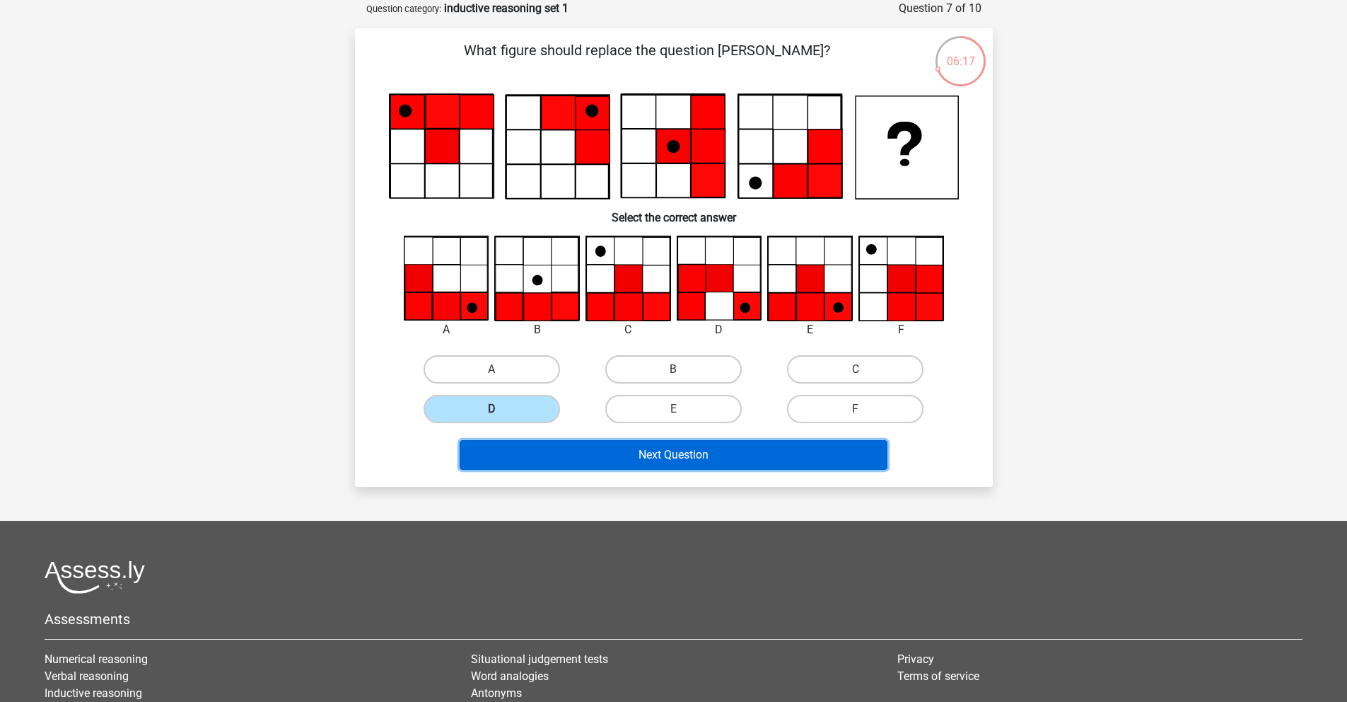
click at [636, 463] on button "Next Question" at bounding box center [674, 455] width 428 height 30
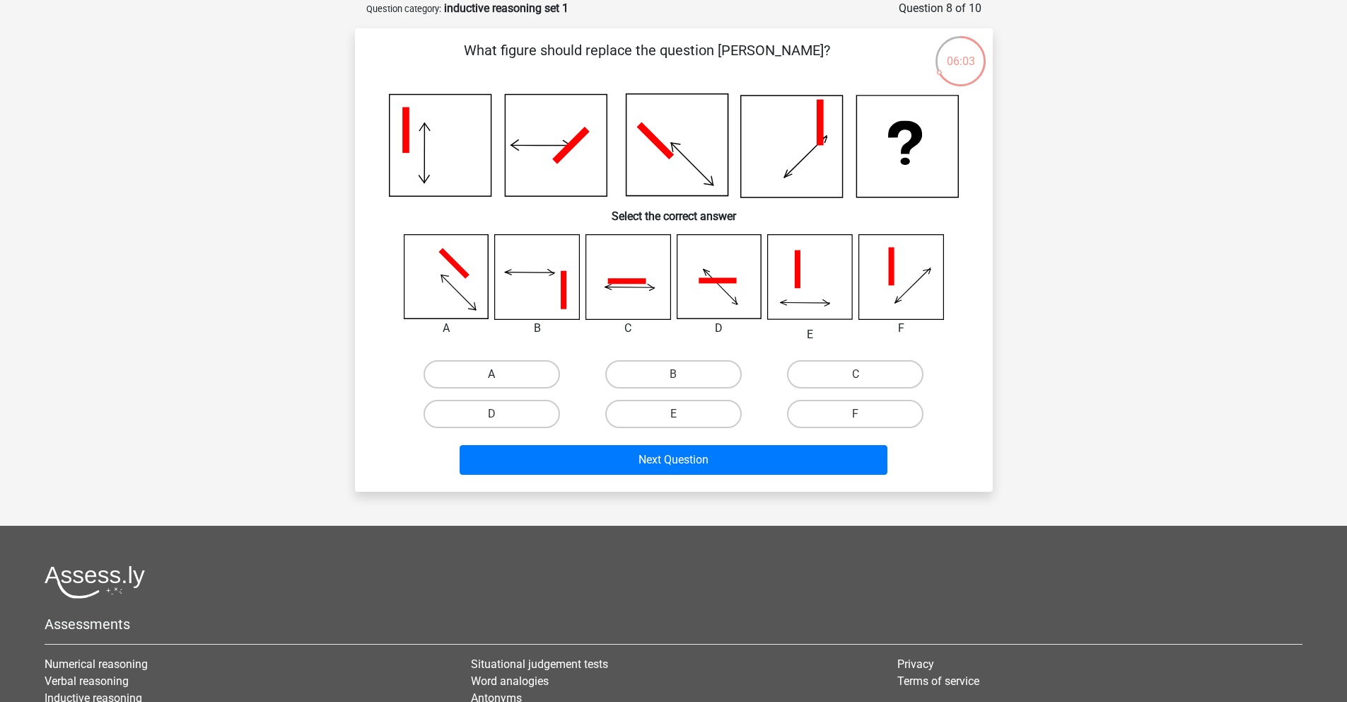
drag, startPoint x: 526, startPoint y: 388, endPoint x: 522, endPoint y: 380, distance: 9.2
click at [526, 388] on div "A" at bounding box center [492, 374] width 182 height 40
click at [521, 378] on label "A" at bounding box center [492, 374] width 137 height 28
click at [501, 378] on input "A" at bounding box center [496, 378] width 9 height 9
radio input "true"
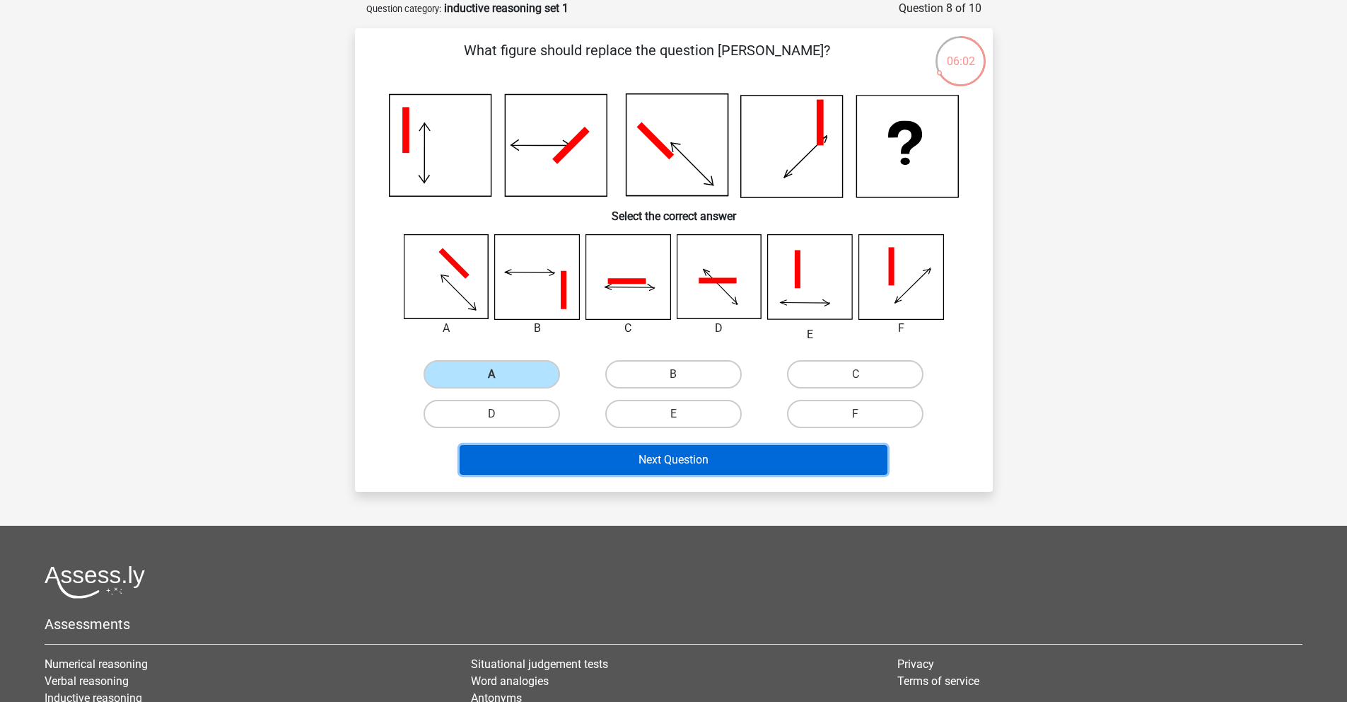
click at [624, 460] on button "Next Question" at bounding box center [674, 460] width 428 height 30
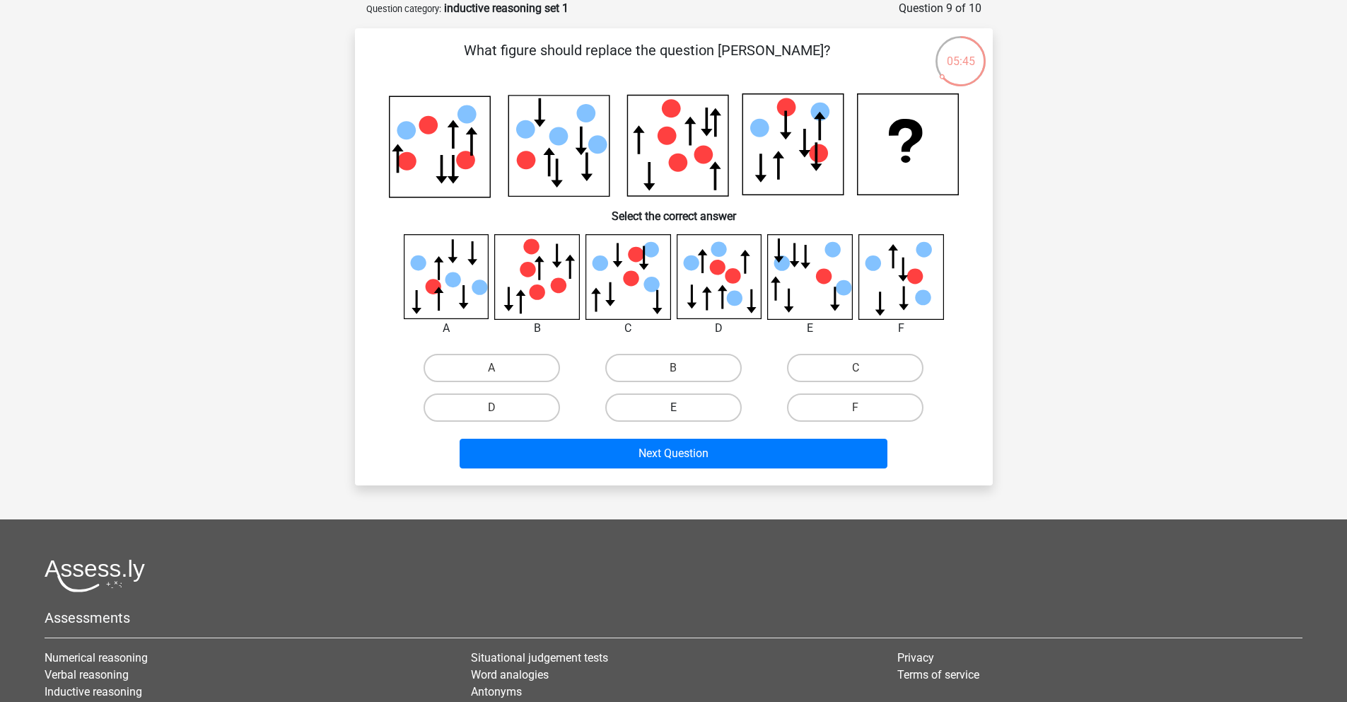
click at [667, 396] on label "E" at bounding box center [673, 407] width 137 height 28
click at [673, 407] on input "E" at bounding box center [677, 411] width 9 height 9
radio input "true"
click at [700, 474] on div "What figure should replace the question [PERSON_NAME]?" at bounding box center [674, 256] width 638 height 456
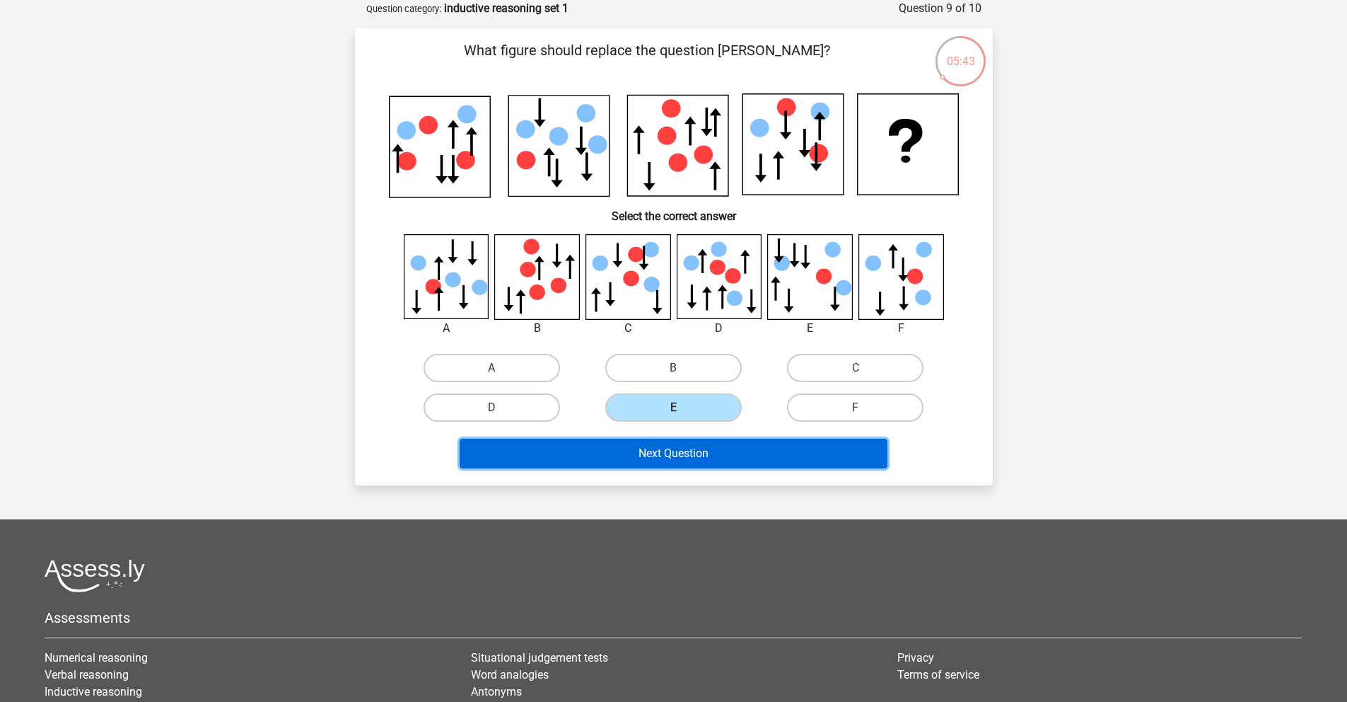
click at [691, 456] on button "Next Question" at bounding box center [674, 454] width 428 height 30
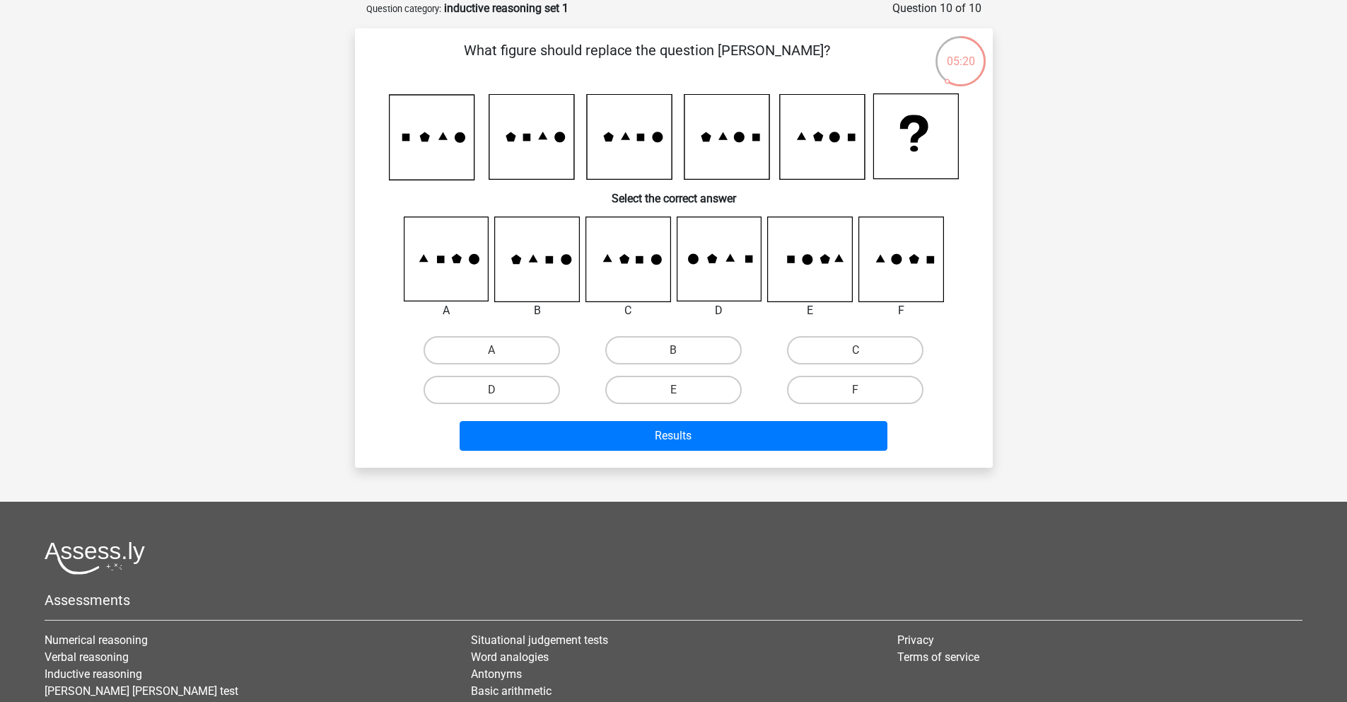
click at [683, 277] on icon at bounding box center [719, 259] width 84 height 84
drag, startPoint x: 501, startPoint y: 398, endPoint x: 565, endPoint y: 407, distance: 64.4
click at [501, 398] on label "D" at bounding box center [492, 390] width 137 height 28
click at [501, 398] on input "D" at bounding box center [496, 394] width 9 height 9
radio input "true"
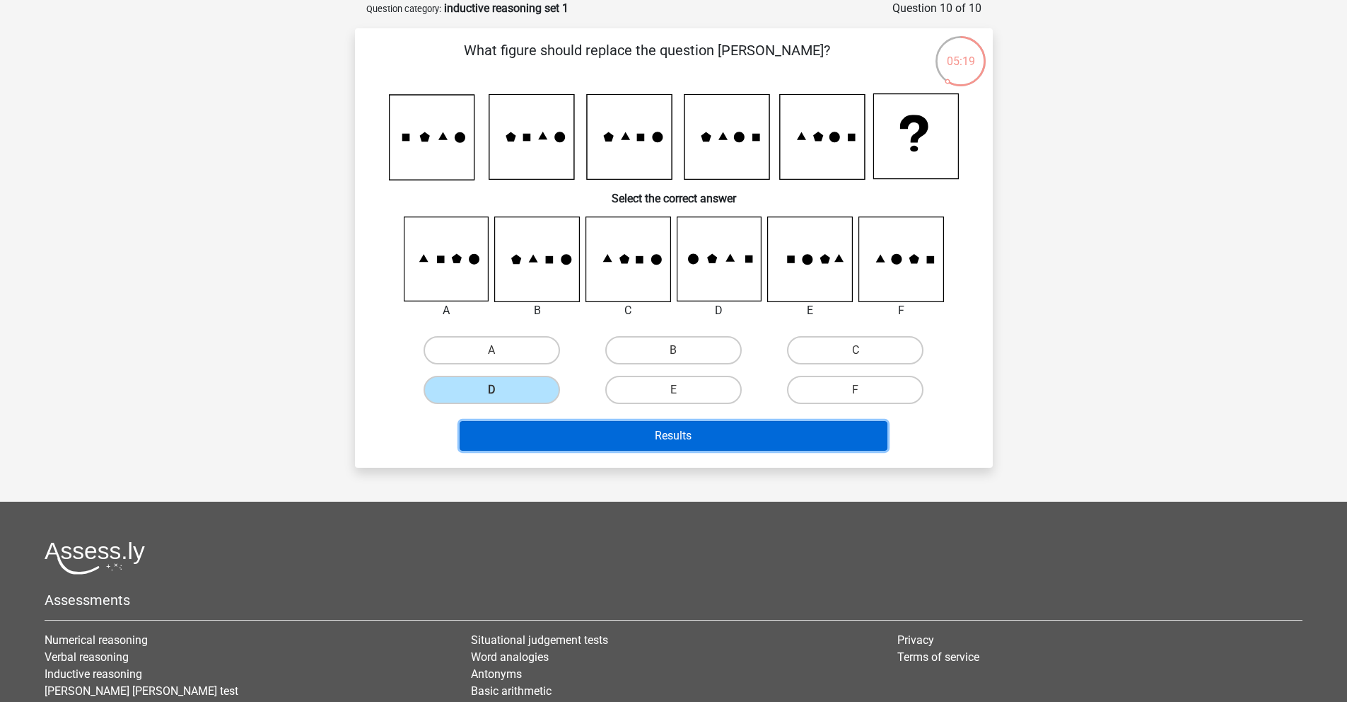
click at [671, 431] on button "Results" at bounding box center [674, 436] width 428 height 30
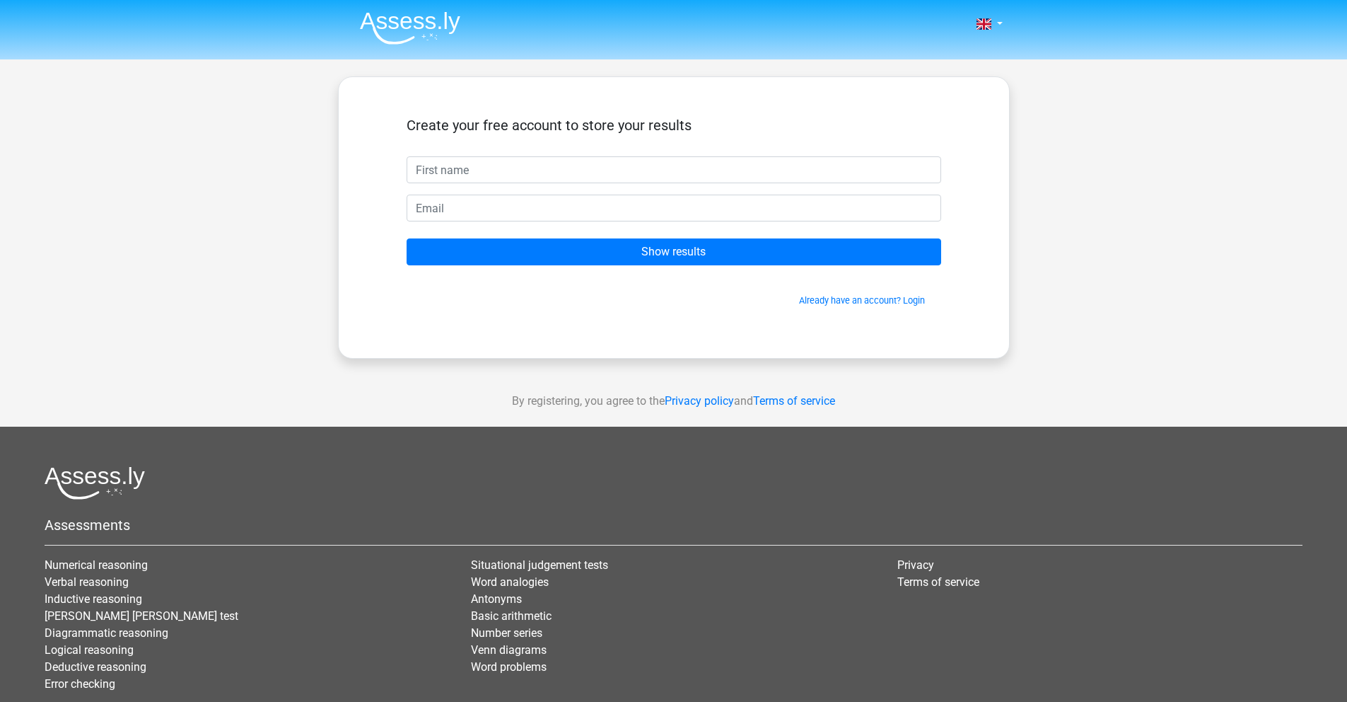
click at [598, 168] on input "text" at bounding box center [674, 169] width 535 height 27
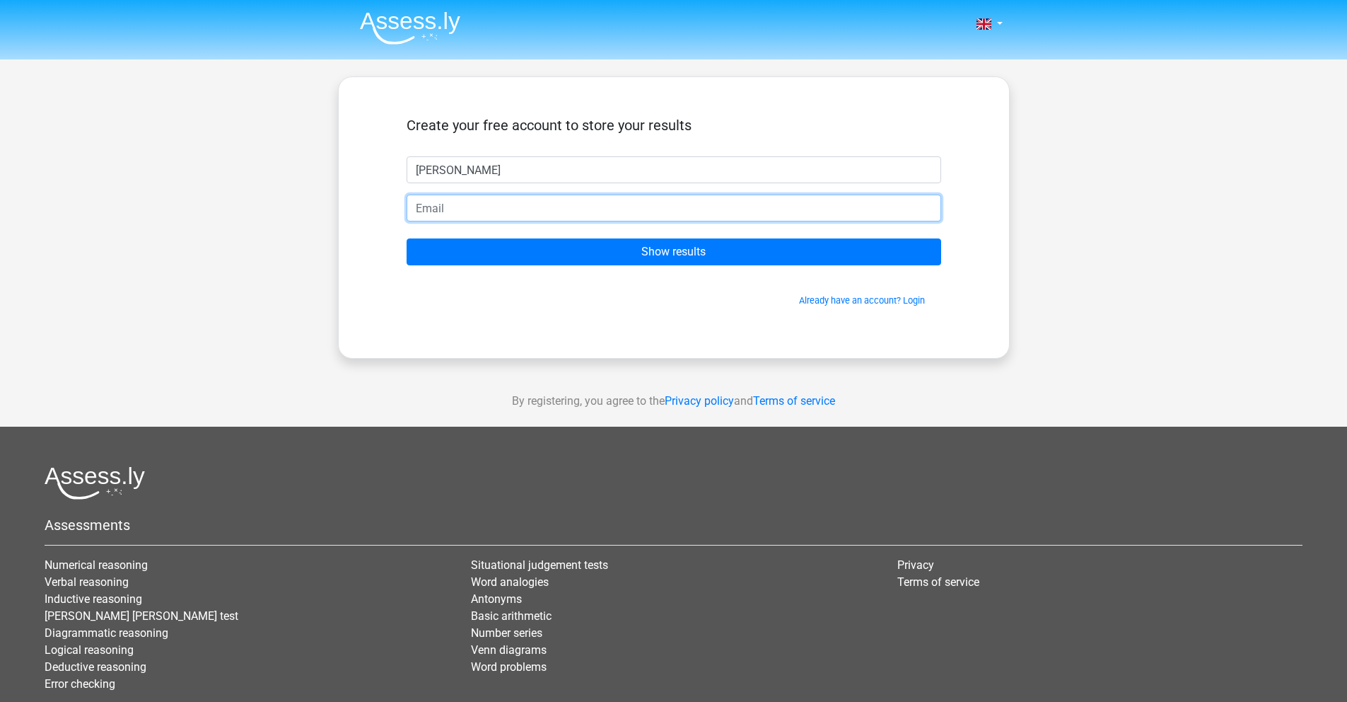
click at [558, 215] on input "email" at bounding box center [674, 208] width 535 height 27
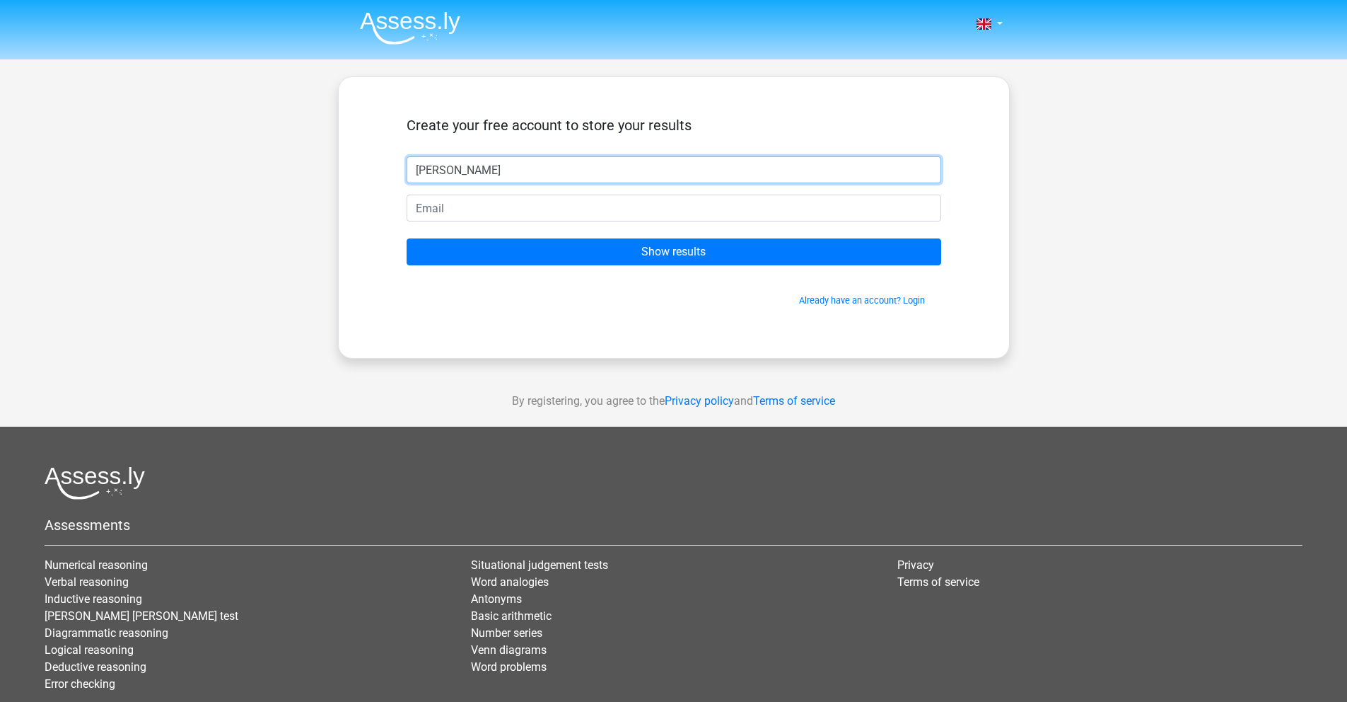
drag, startPoint x: 475, startPoint y: 173, endPoint x: 446, endPoint y: 166, distance: 30.0
click at [446, 163] on input "Daria R" at bounding box center [674, 169] width 535 height 27
click at [447, 167] on input "Daria R" at bounding box center [674, 169] width 535 height 27
click at [453, 171] on input "Daria R" at bounding box center [674, 169] width 535 height 27
type input "Daria"
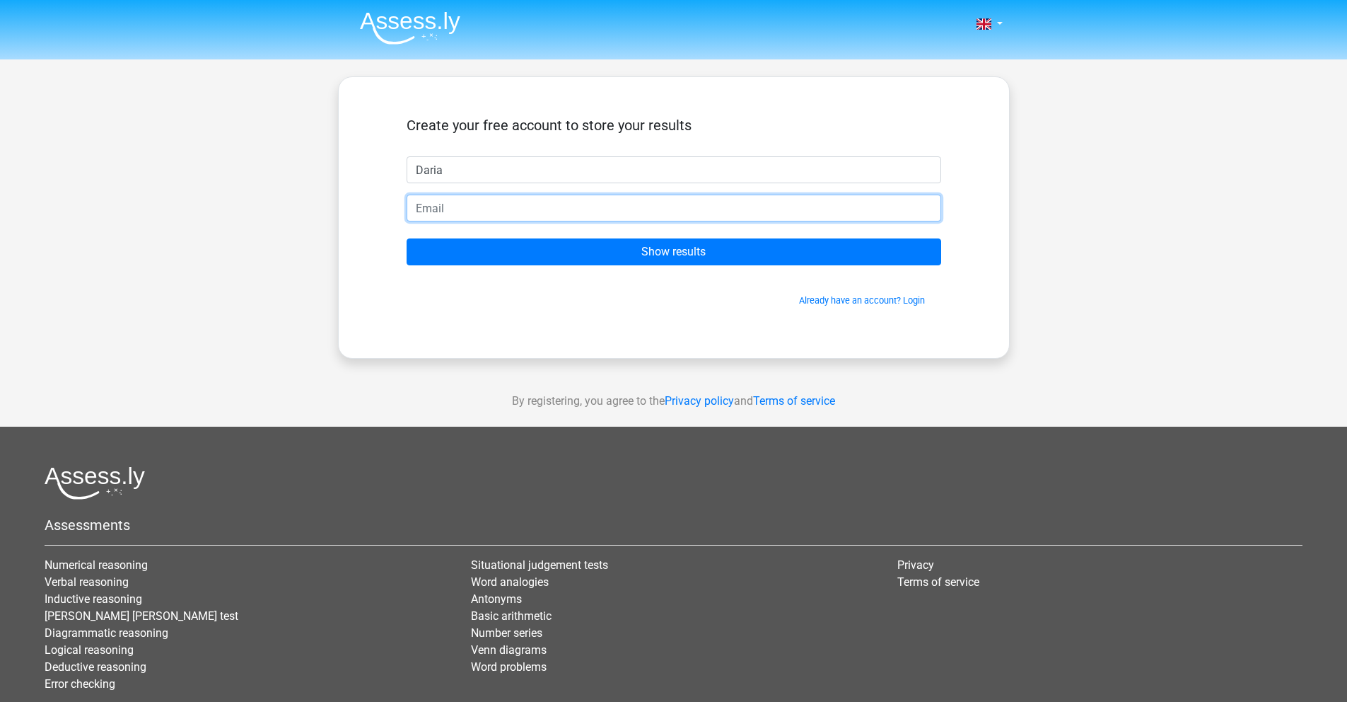
click at [417, 208] on input "email" at bounding box center [674, 208] width 535 height 27
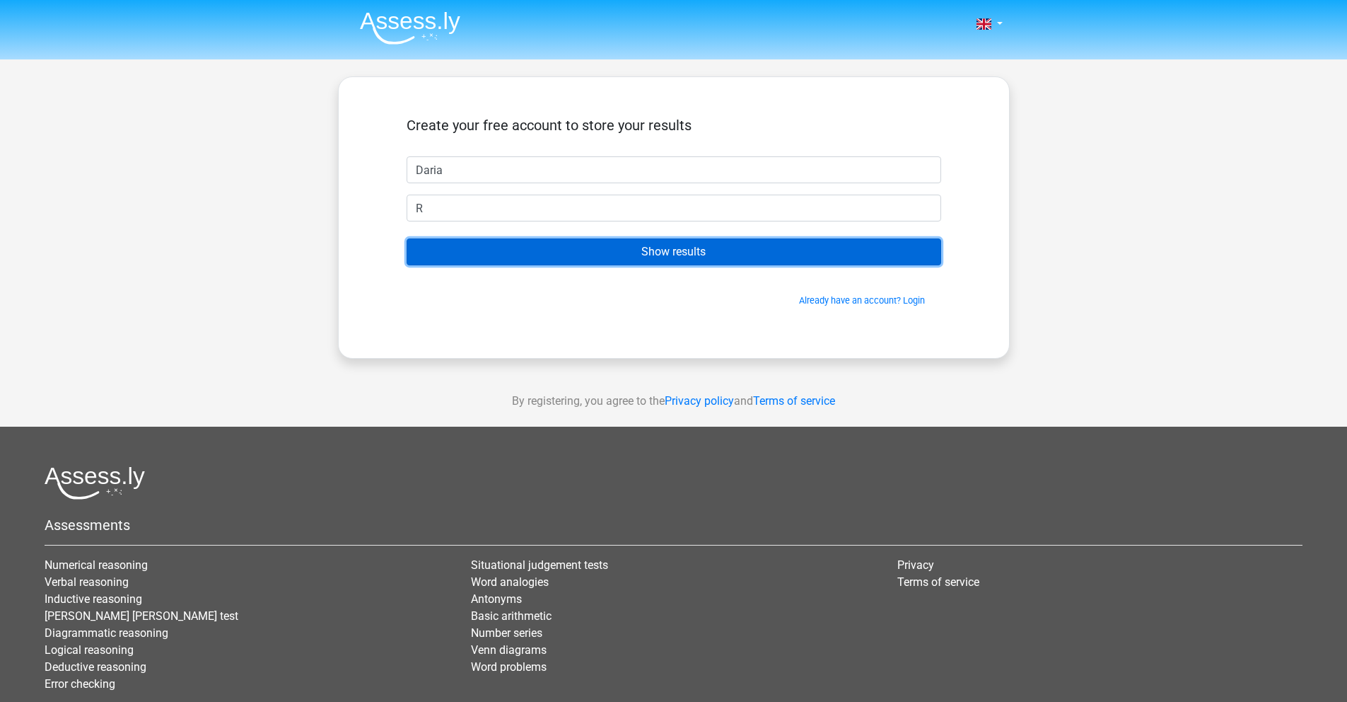
click at [651, 251] on input "Show results" at bounding box center [674, 251] width 535 height 27
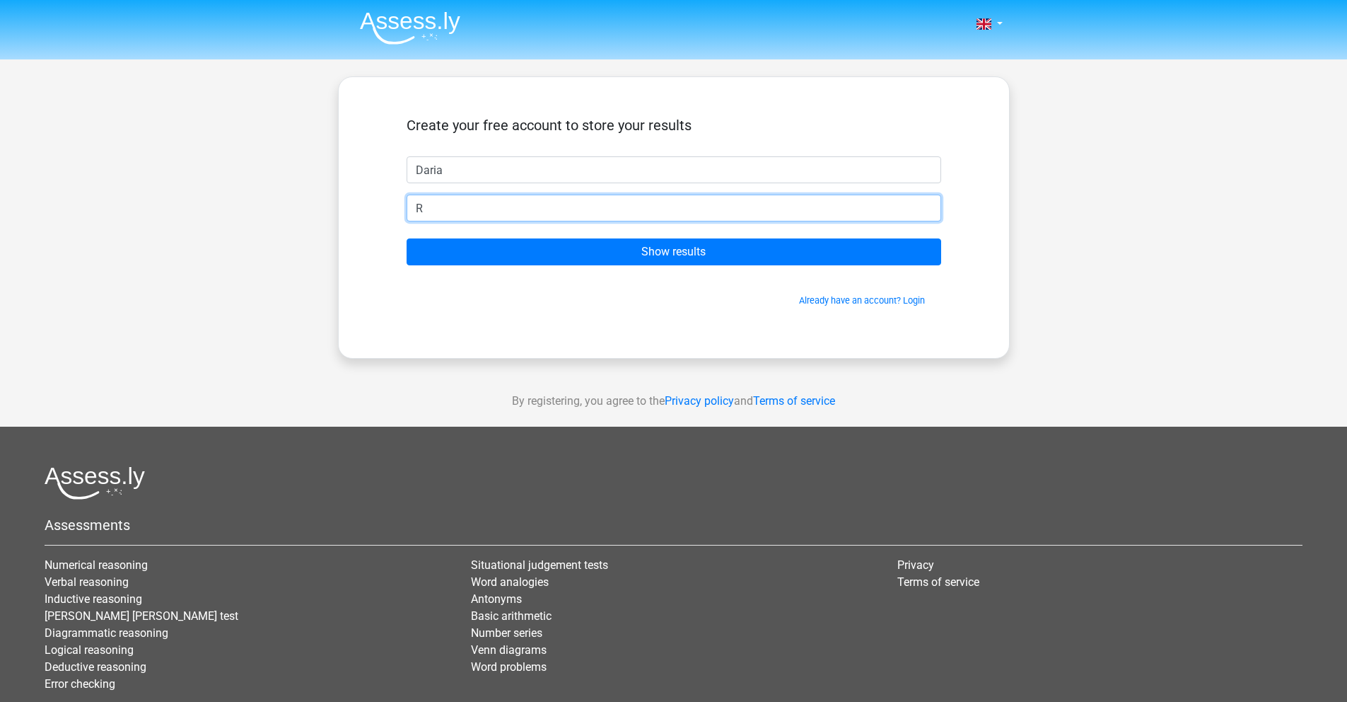
drag, startPoint x: 479, startPoint y: 212, endPoint x: 391, endPoint y: 200, distance: 88.5
click at [391, 200] on div "Create your free account to store your results Daria R Show results Already hav…" at bounding box center [674, 217] width 603 height 213
type input "daria.rogozhnikova@gmail.com"
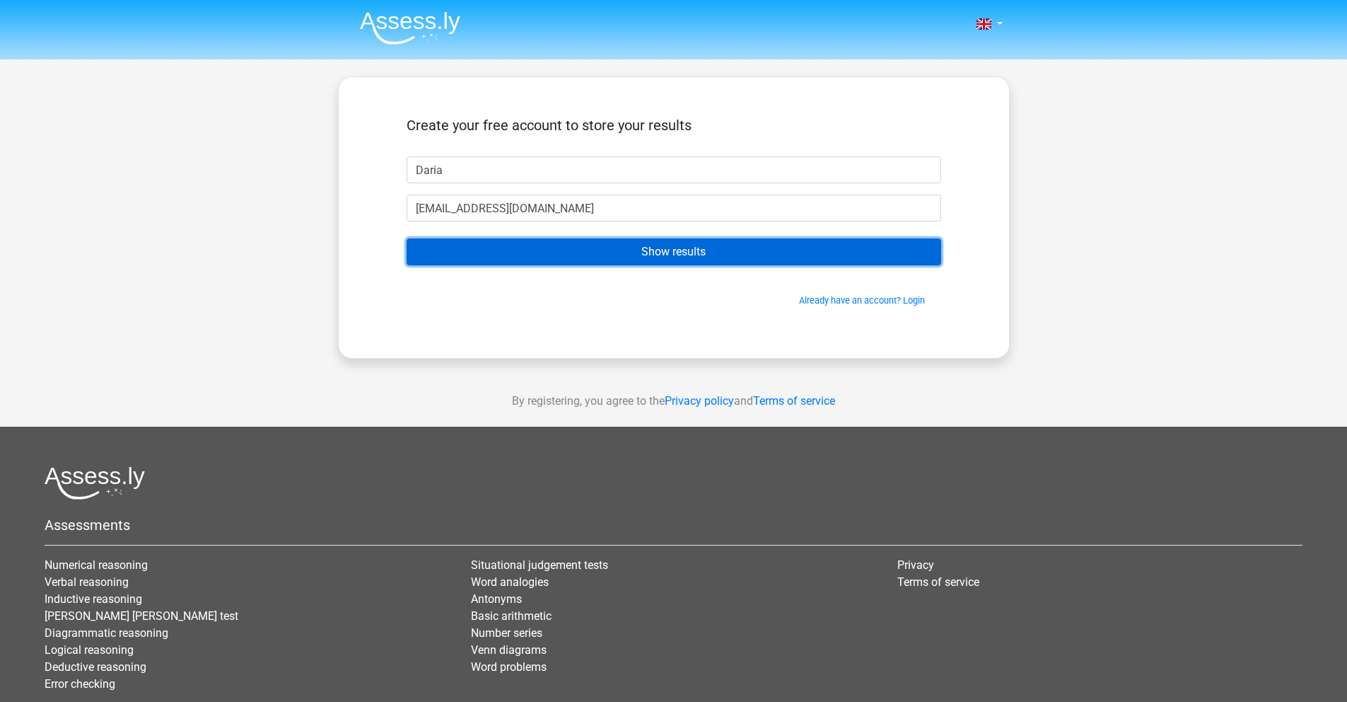
click at [502, 251] on input "Show results" at bounding box center [674, 251] width 535 height 27
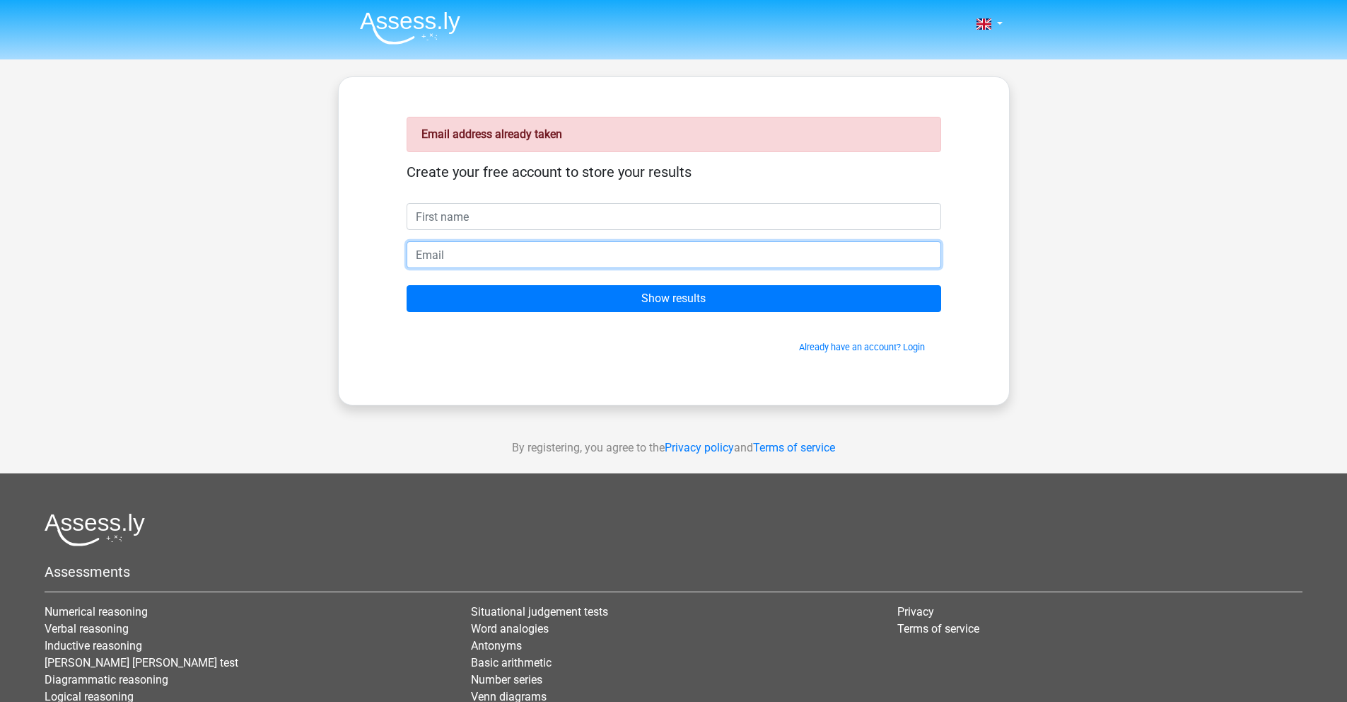
click at [484, 261] on input "email" at bounding box center [674, 254] width 535 height 27
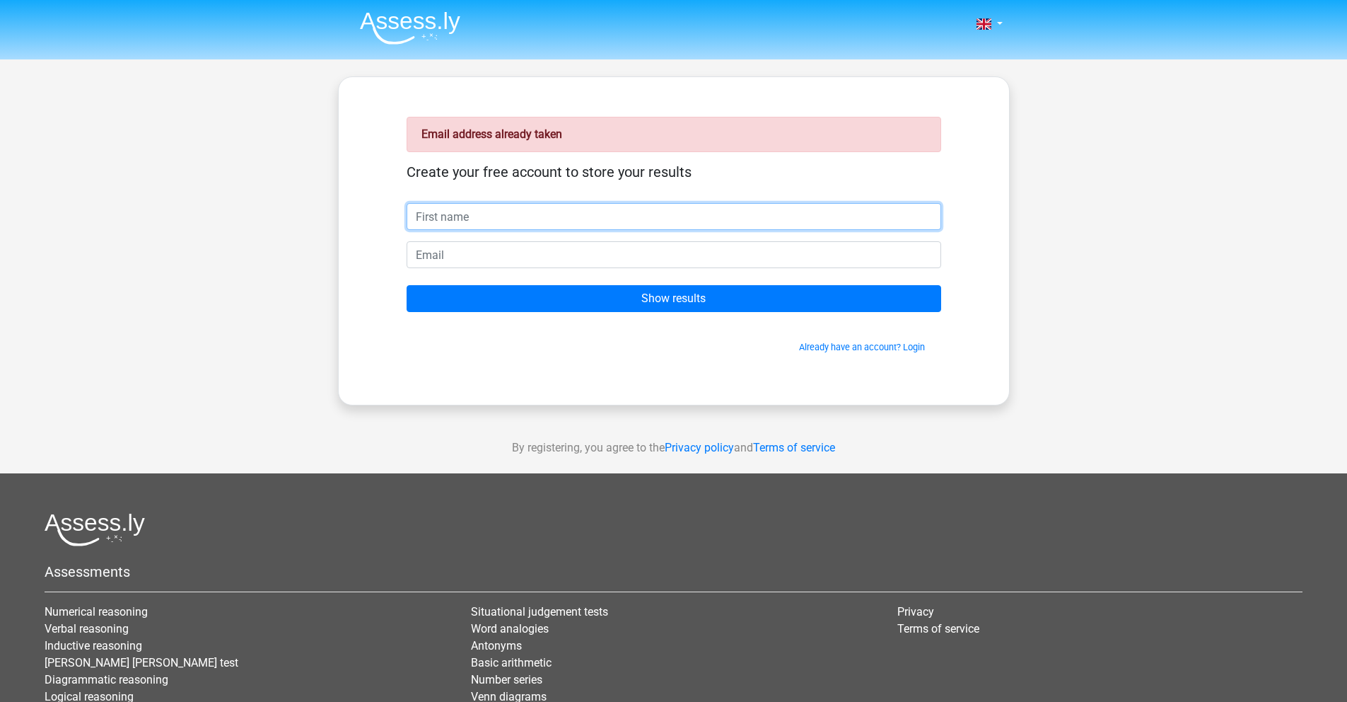
click at [453, 212] on input "text" at bounding box center [674, 216] width 535 height 27
type input "Daria"
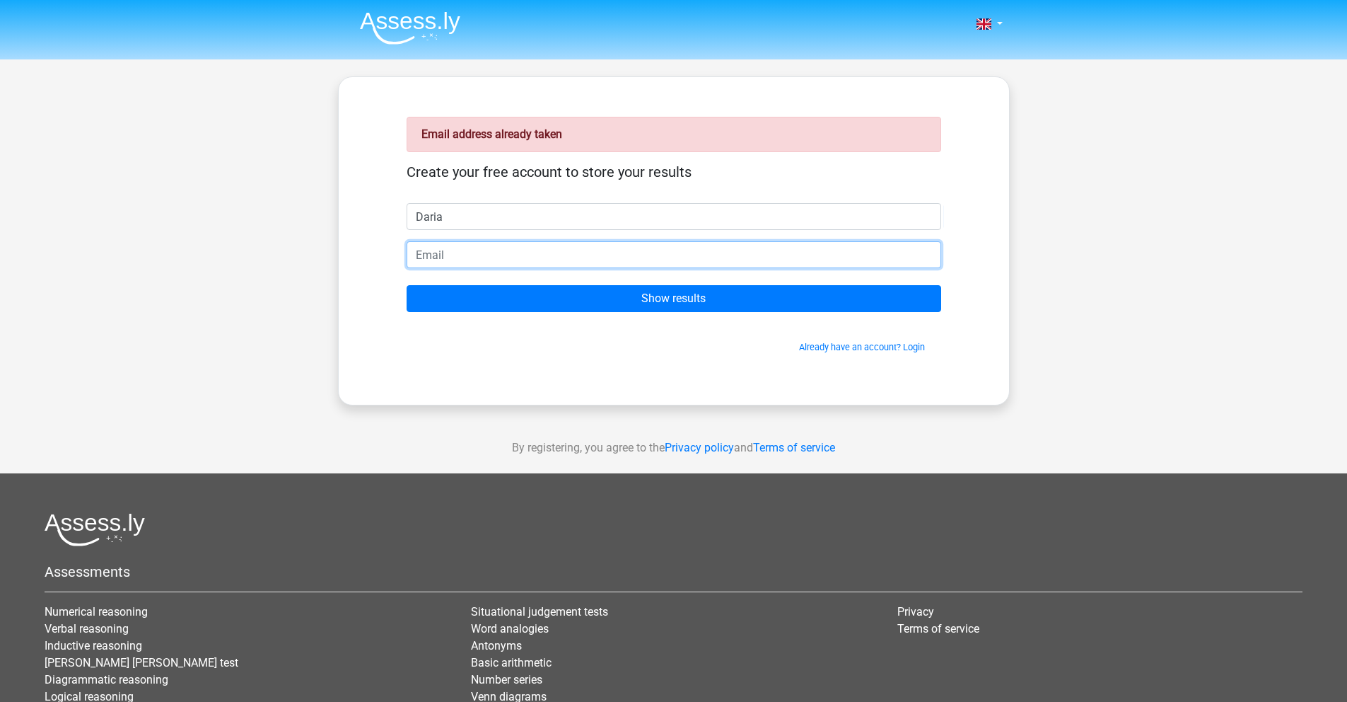
click at [440, 257] on input "email" at bounding box center [674, 254] width 535 height 27
type input "[EMAIL_ADDRESS][DOMAIN_NAME]"
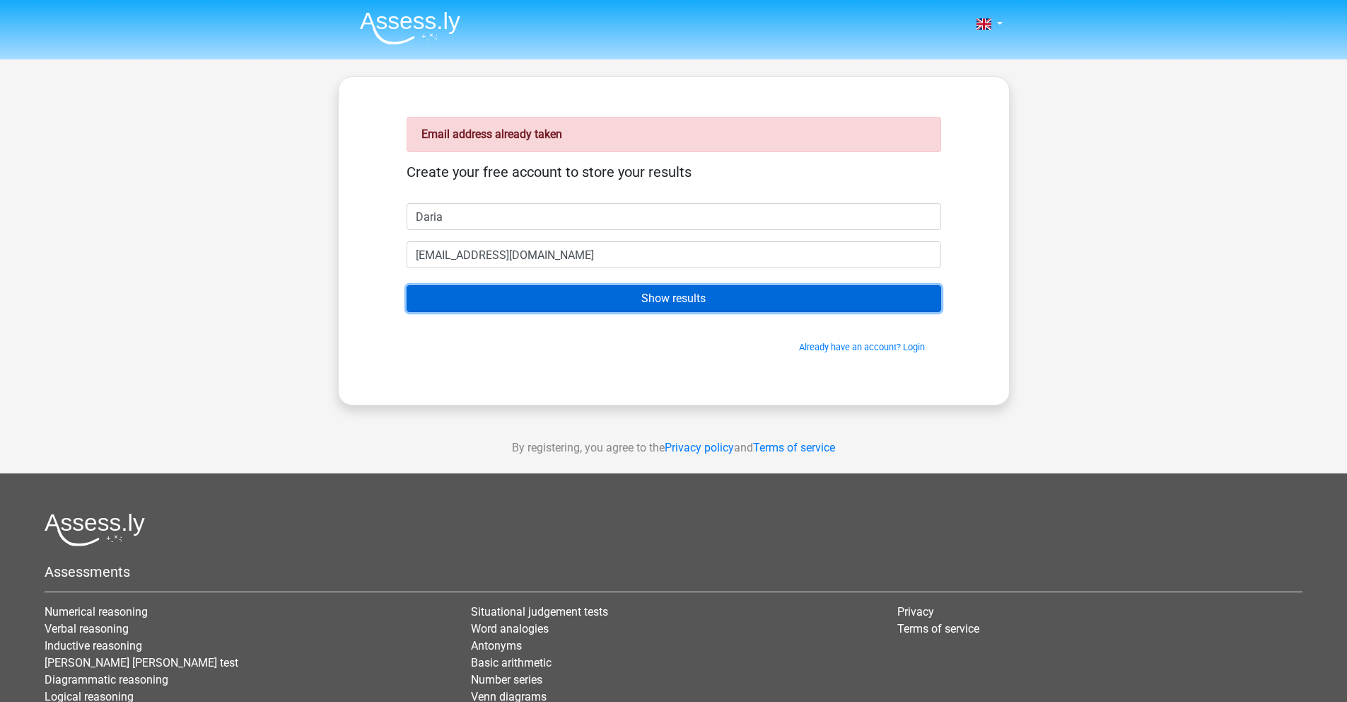
click at [528, 307] on input "Show results" at bounding box center [674, 298] width 535 height 27
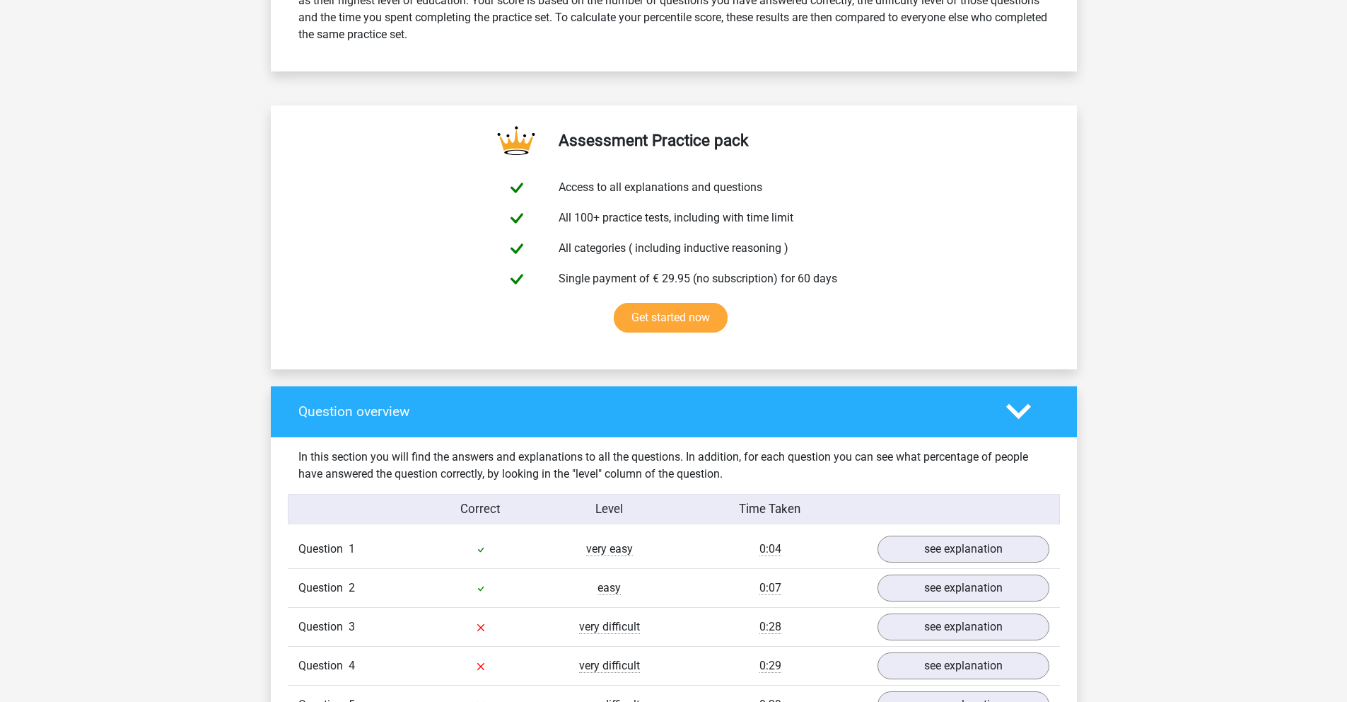
scroll to position [951, 0]
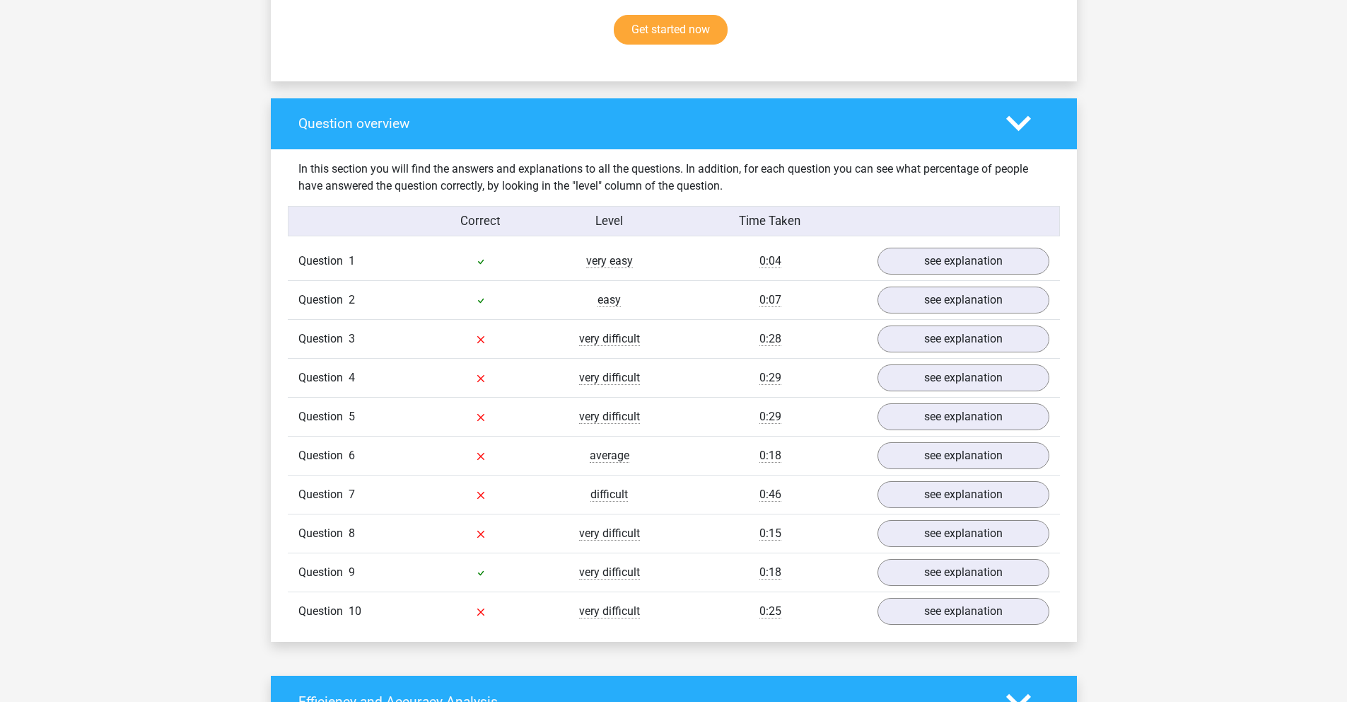
drag, startPoint x: 482, startPoint y: 311, endPoint x: 668, endPoint y: 300, distance: 186.3
click at [668, 300] on div "Question 2 easy 0:07 see explanation" at bounding box center [674, 299] width 772 height 39
drag, startPoint x: 654, startPoint y: 559, endPoint x: 492, endPoint y: 561, distance: 162.7
click at [492, 561] on div "Question 9 very difficult 0:18 see explanation" at bounding box center [674, 571] width 772 height 39
click at [935, 564] on link "see explanation" at bounding box center [962, 572] width 197 height 31
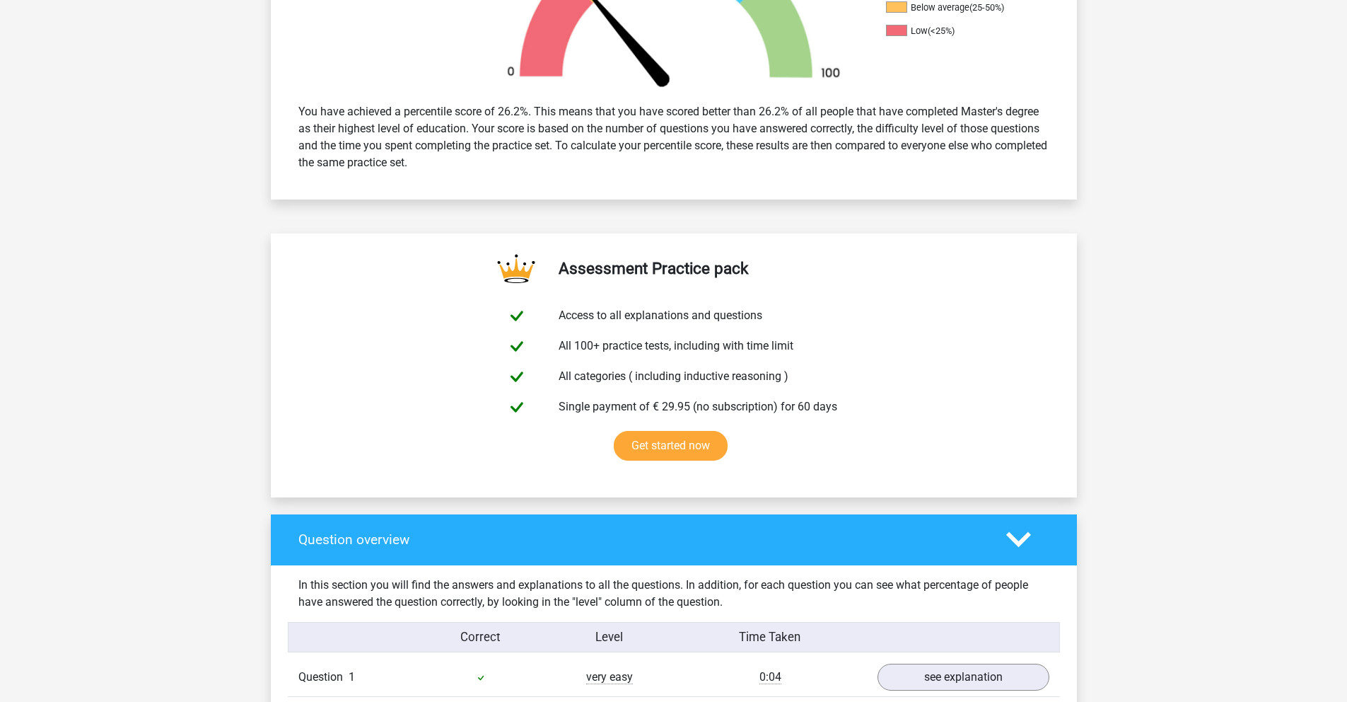
scroll to position [0, 0]
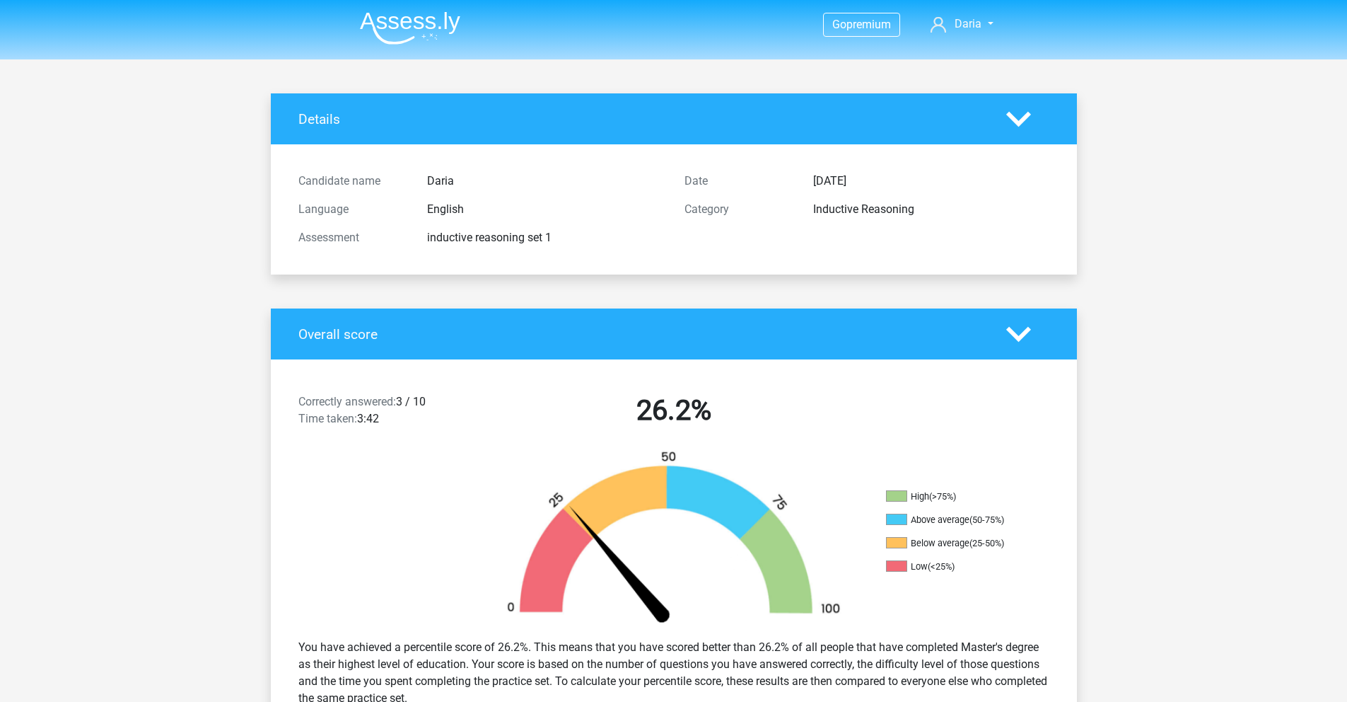
click at [1028, 129] on icon at bounding box center [1018, 119] width 25 height 25
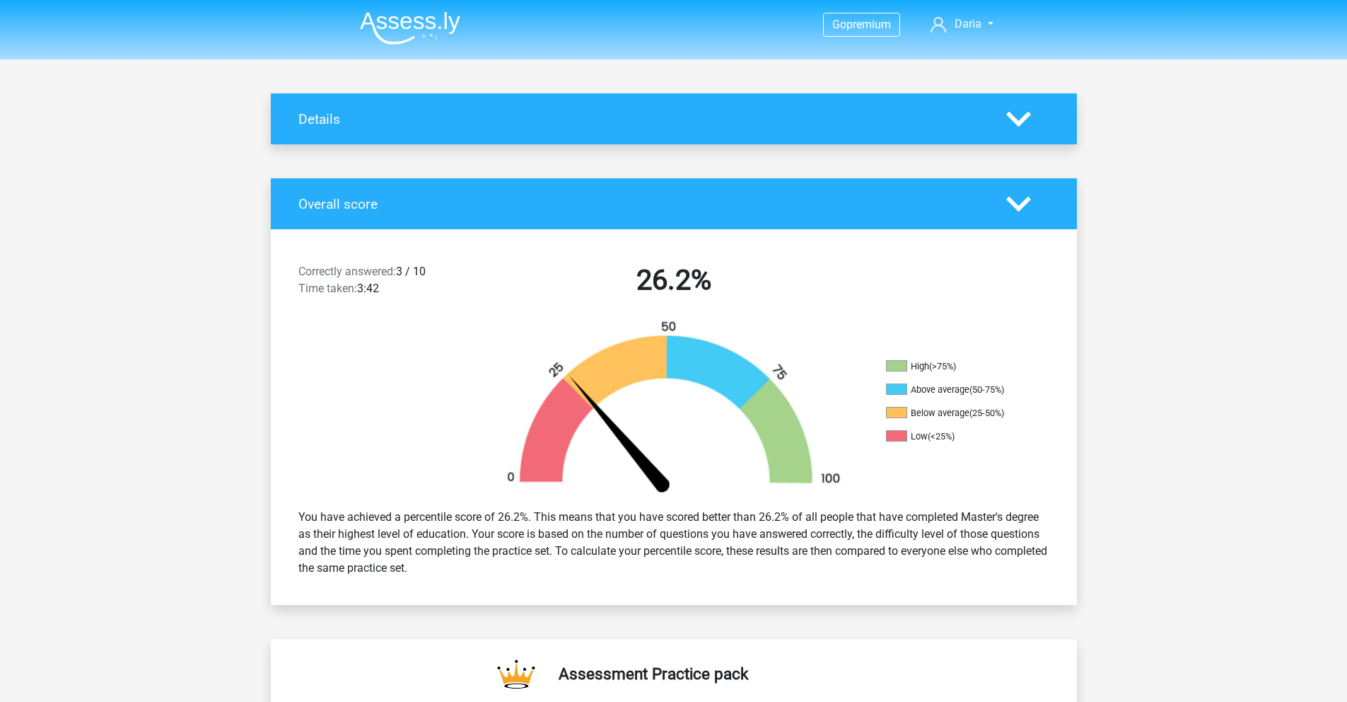
click at [375, 27] on img at bounding box center [410, 27] width 100 height 33
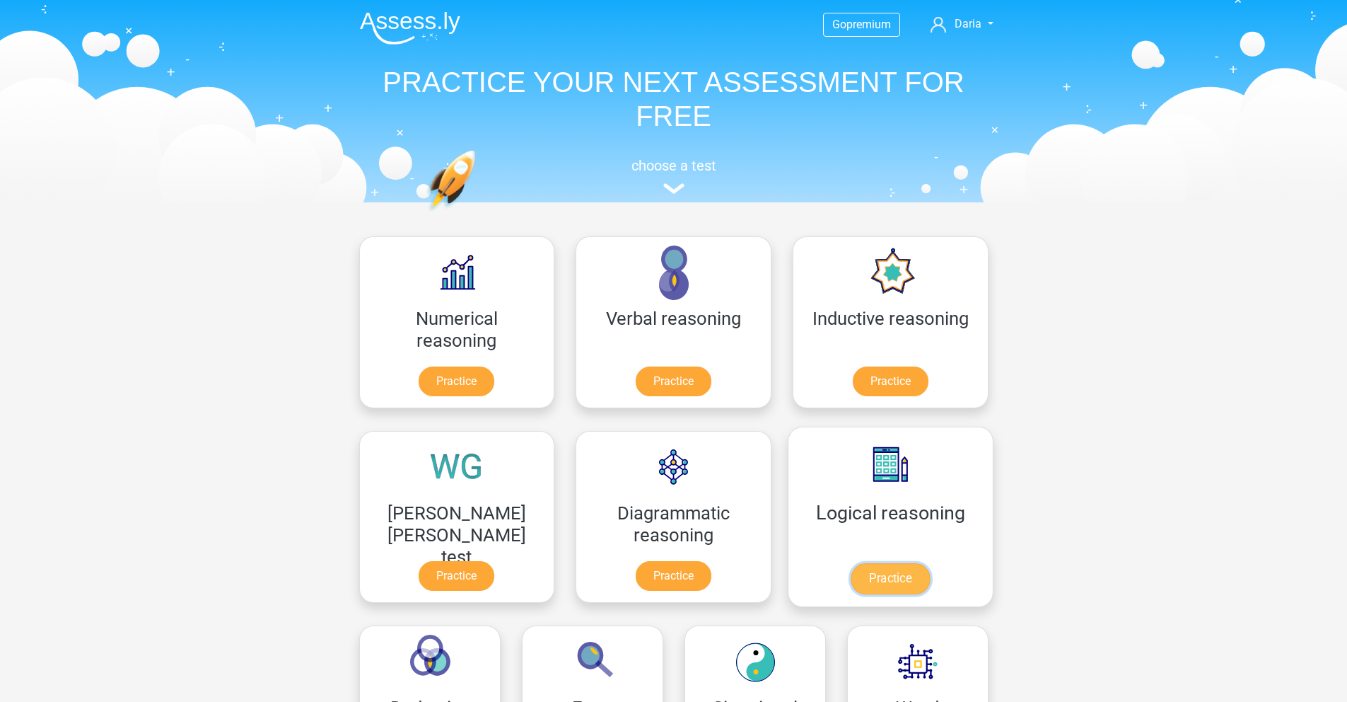
click at [851, 576] on link "Practice" at bounding box center [890, 578] width 79 height 31
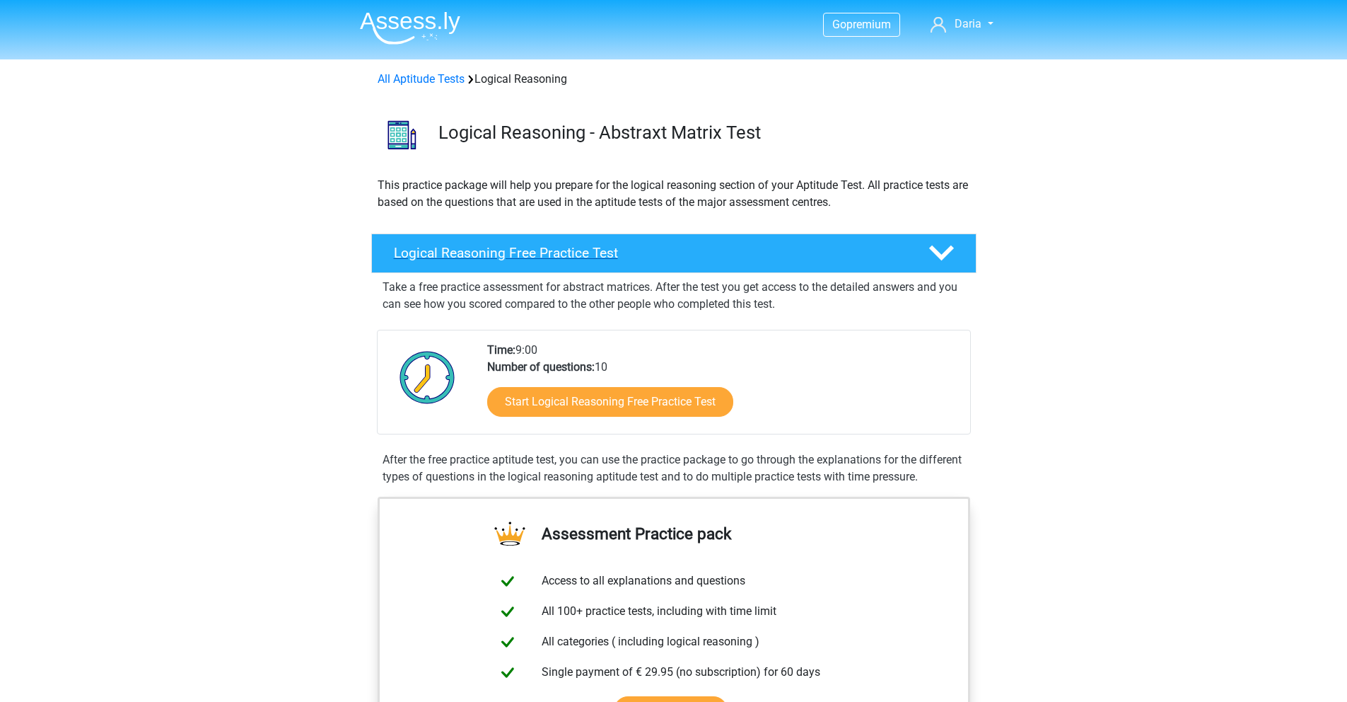
click at [854, 260] on h4 "Logical Reasoning Free Practice Test" at bounding box center [650, 253] width 512 height 16
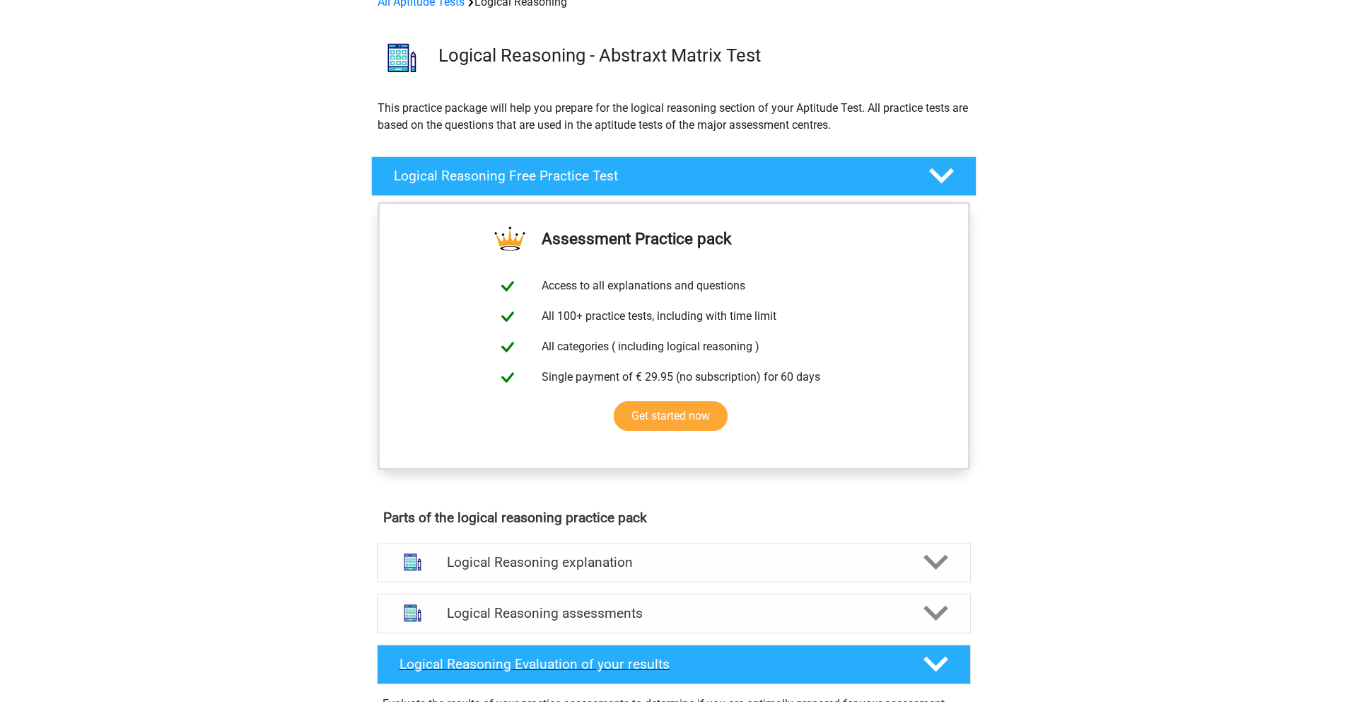
scroll to position [144, 0]
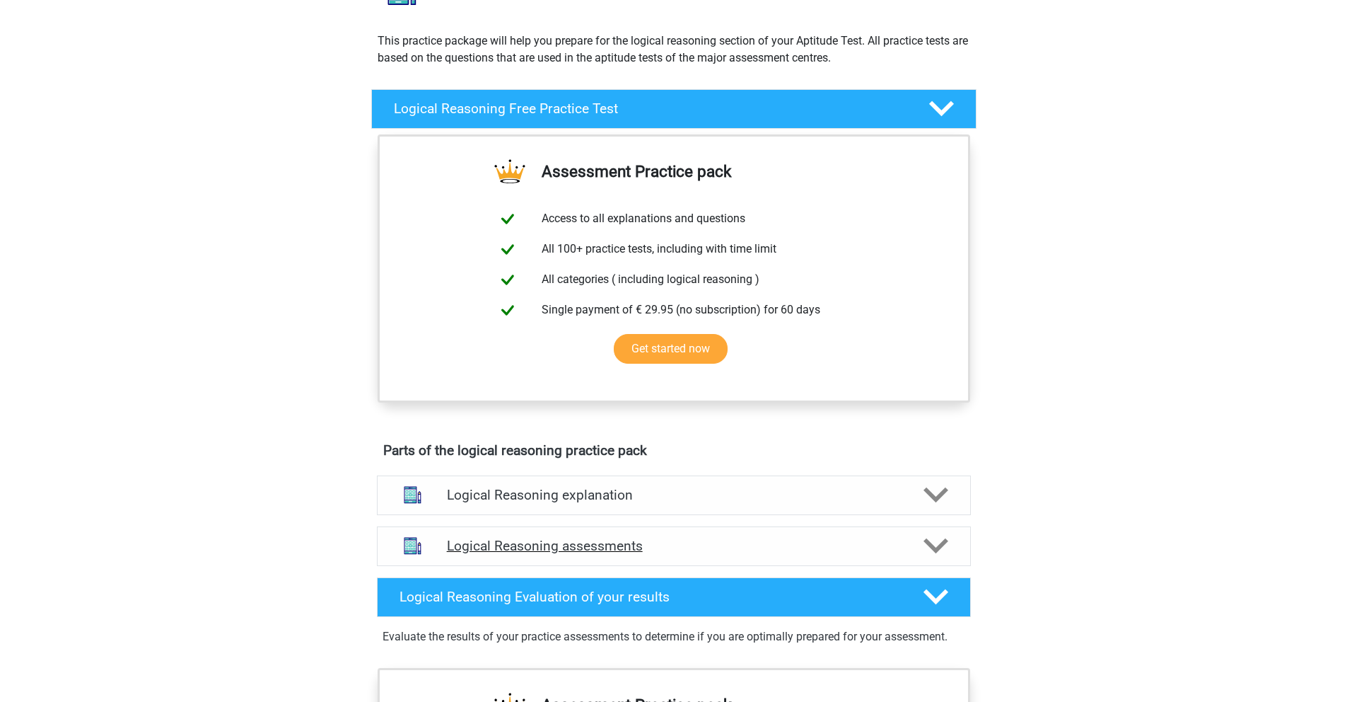
click at [652, 532] on div "Logical Reasoning assessments" at bounding box center [674, 546] width 594 height 40
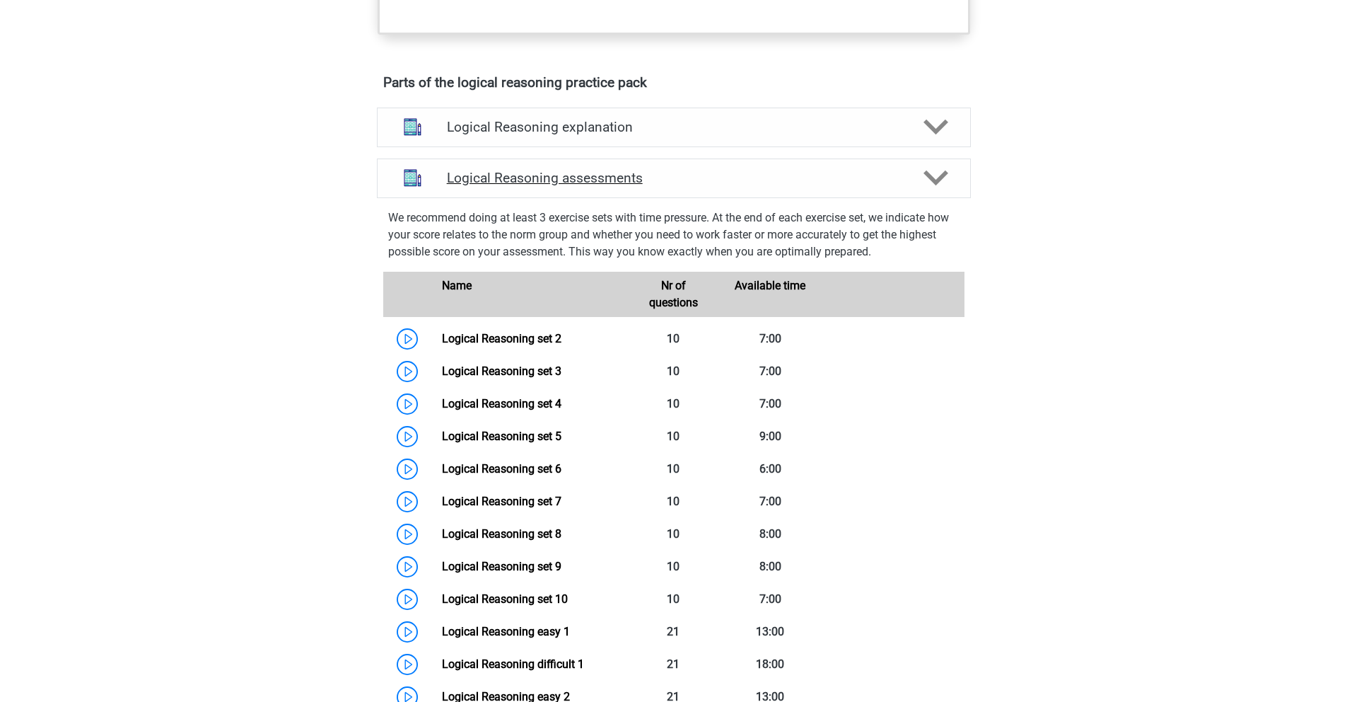
scroll to position [830, 0]
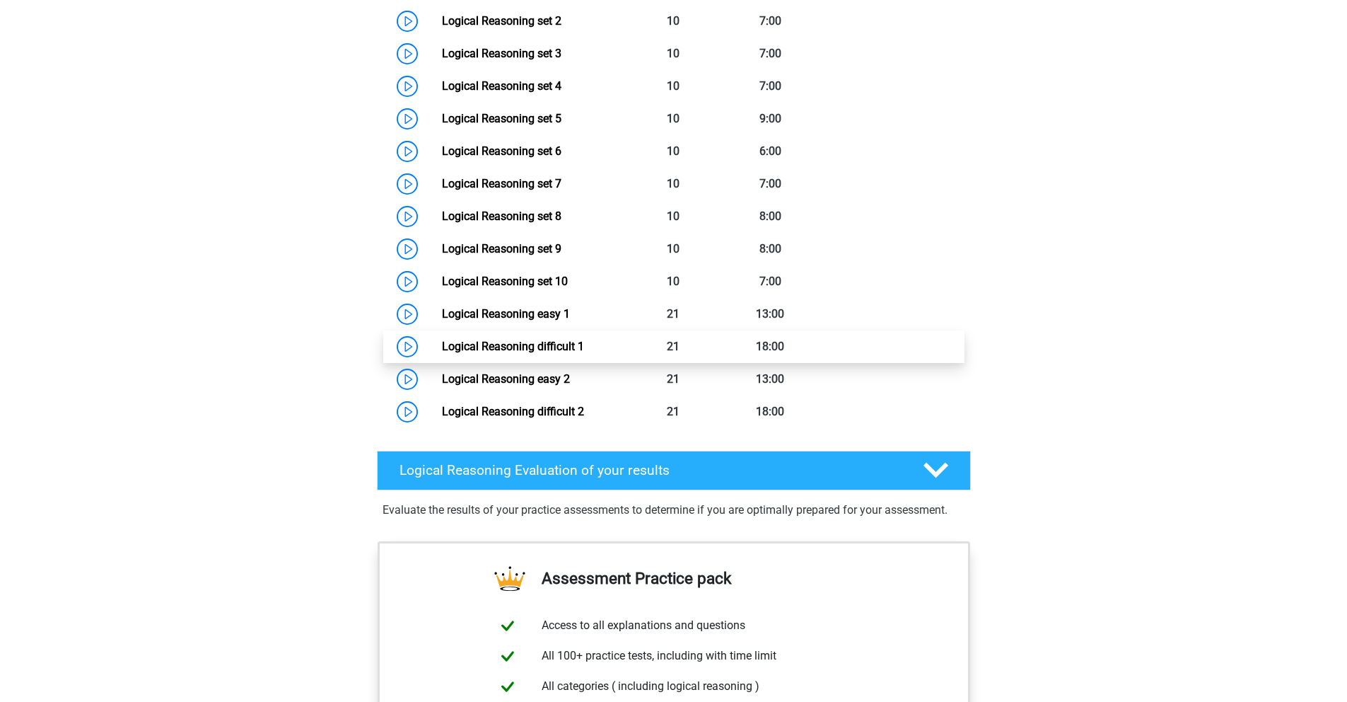
click at [510, 346] on link "Logical Reasoning difficult 1" at bounding box center [513, 346] width 142 height 13
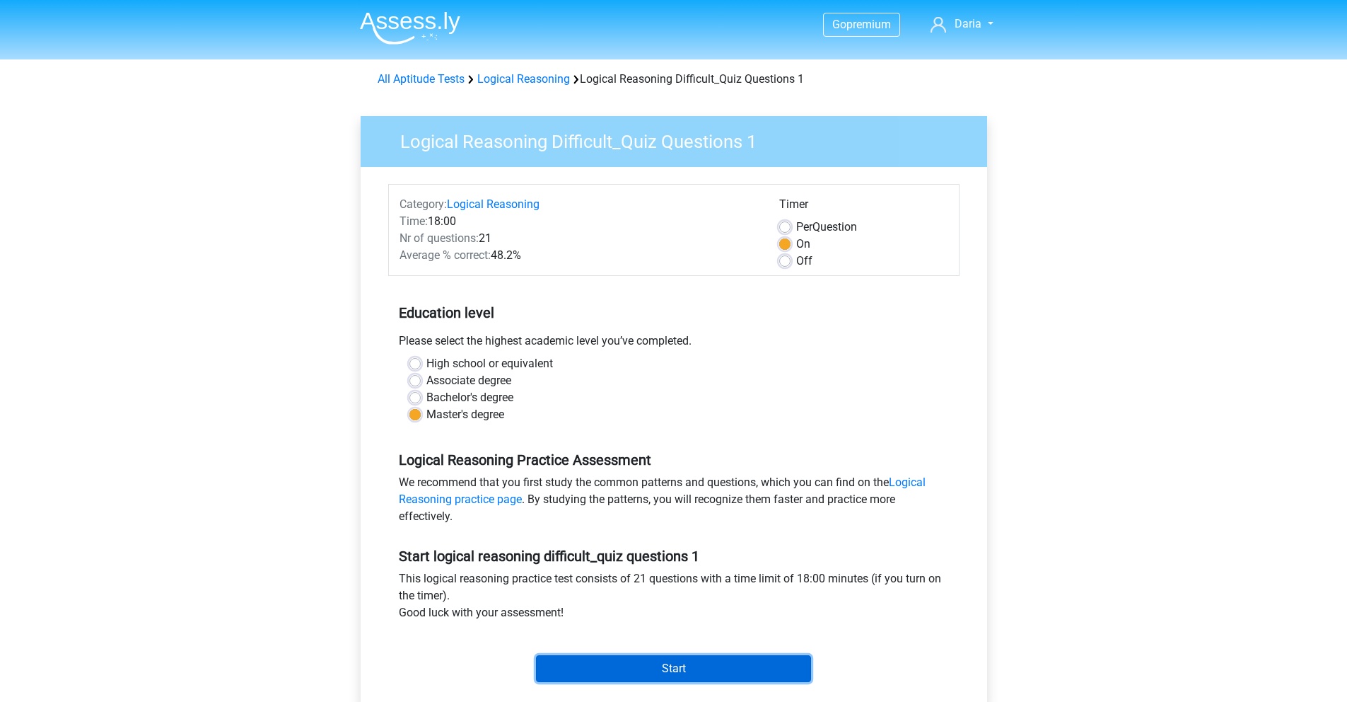
click at [615, 671] on input "Start" at bounding box center [673, 668] width 275 height 27
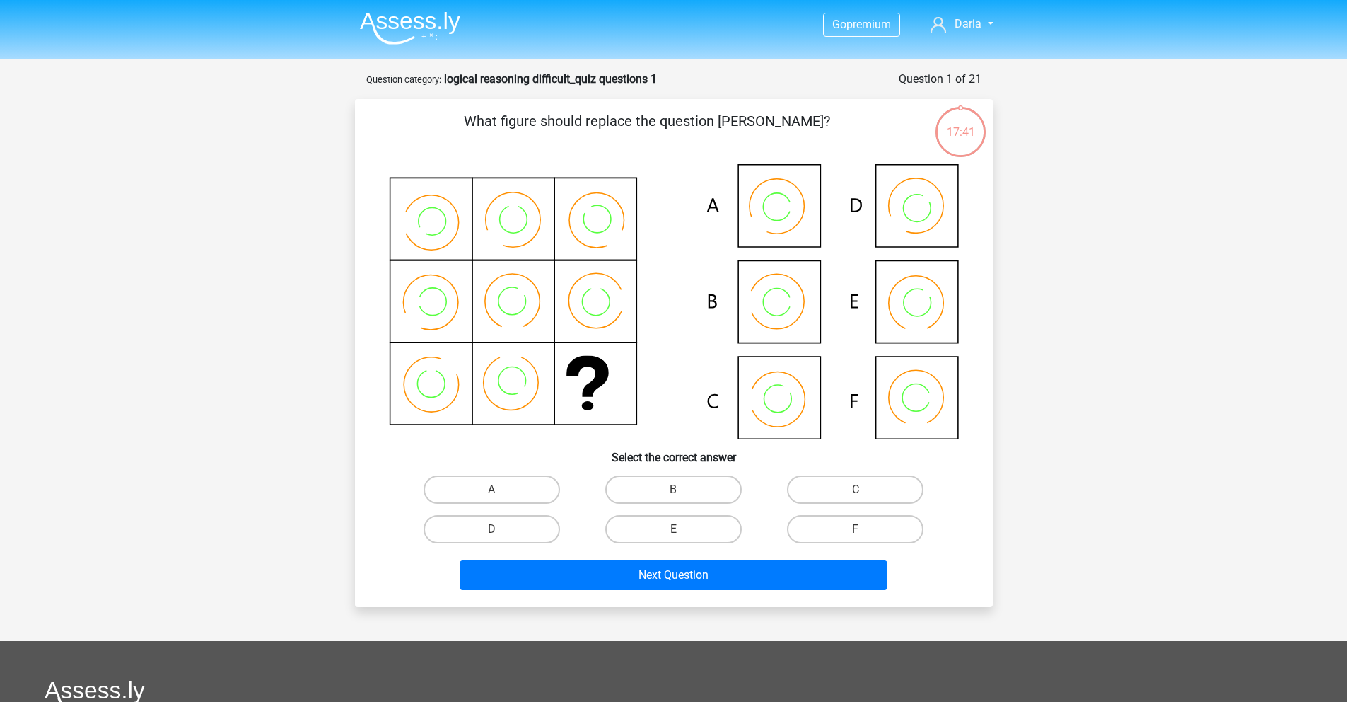
click at [798, 384] on icon at bounding box center [674, 301] width 570 height 275
click at [835, 495] on label "C" at bounding box center [855, 489] width 137 height 28
click at [856, 495] on input "C" at bounding box center [860, 493] width 9 height 9
radio input "true"
click at [715, 592] on div "Next Question" at bounding box center [674, 577] width 546 height 35
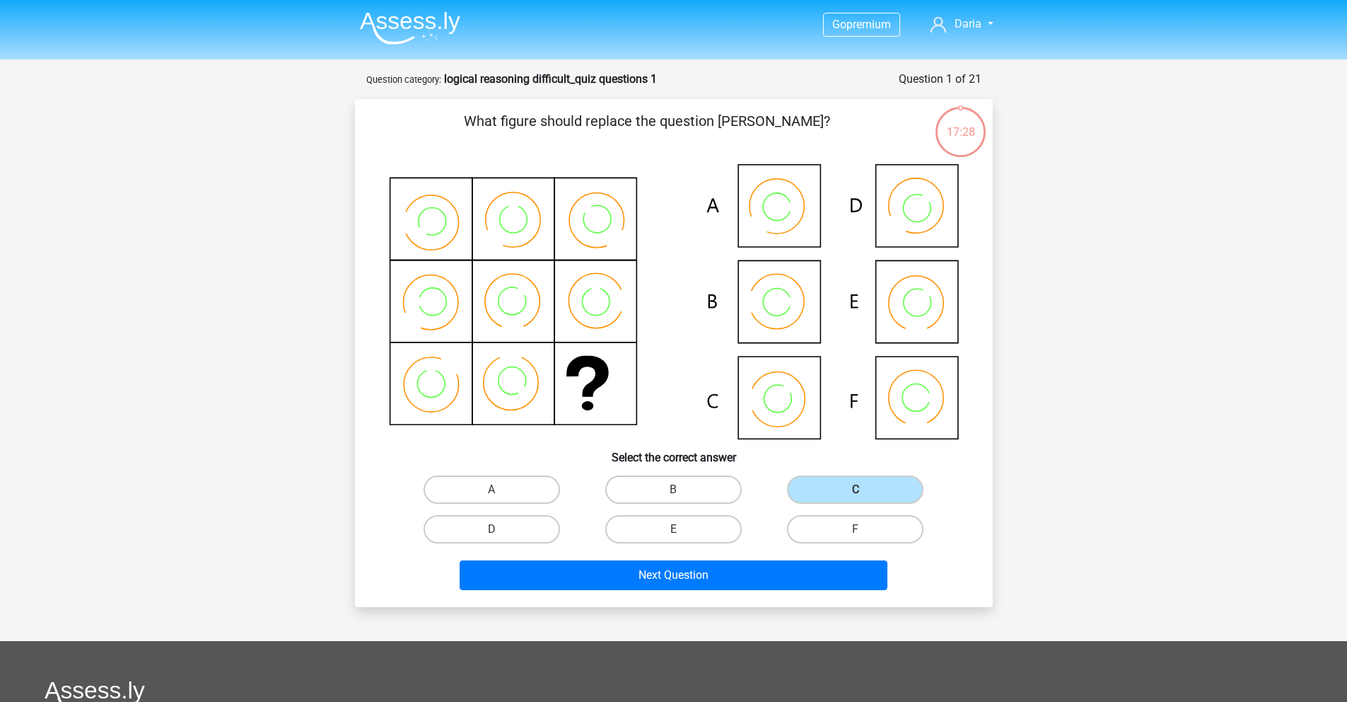
click at [668, 590] on div "Next Question" at bounding box center [674, 577] width 546 height 35
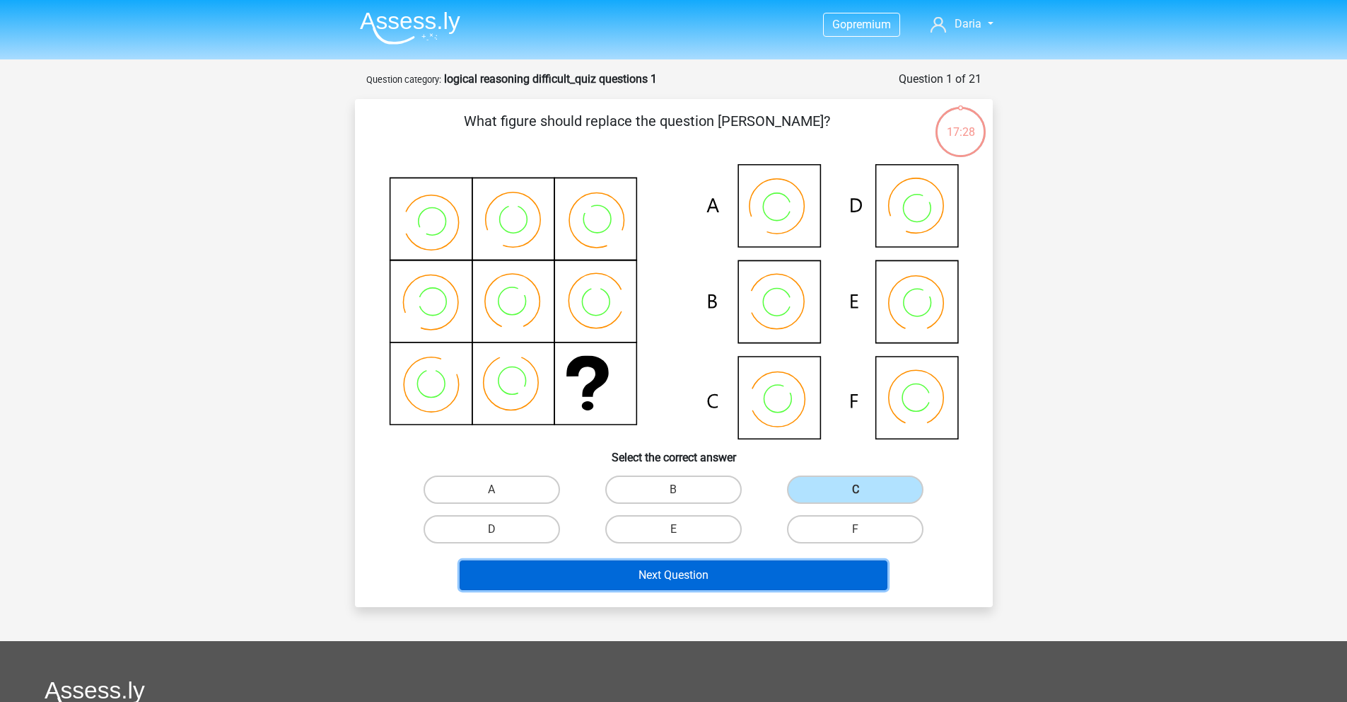
click at [664, 581] on button "Next Question" at bounding box center [674, 575] width 428 height 30
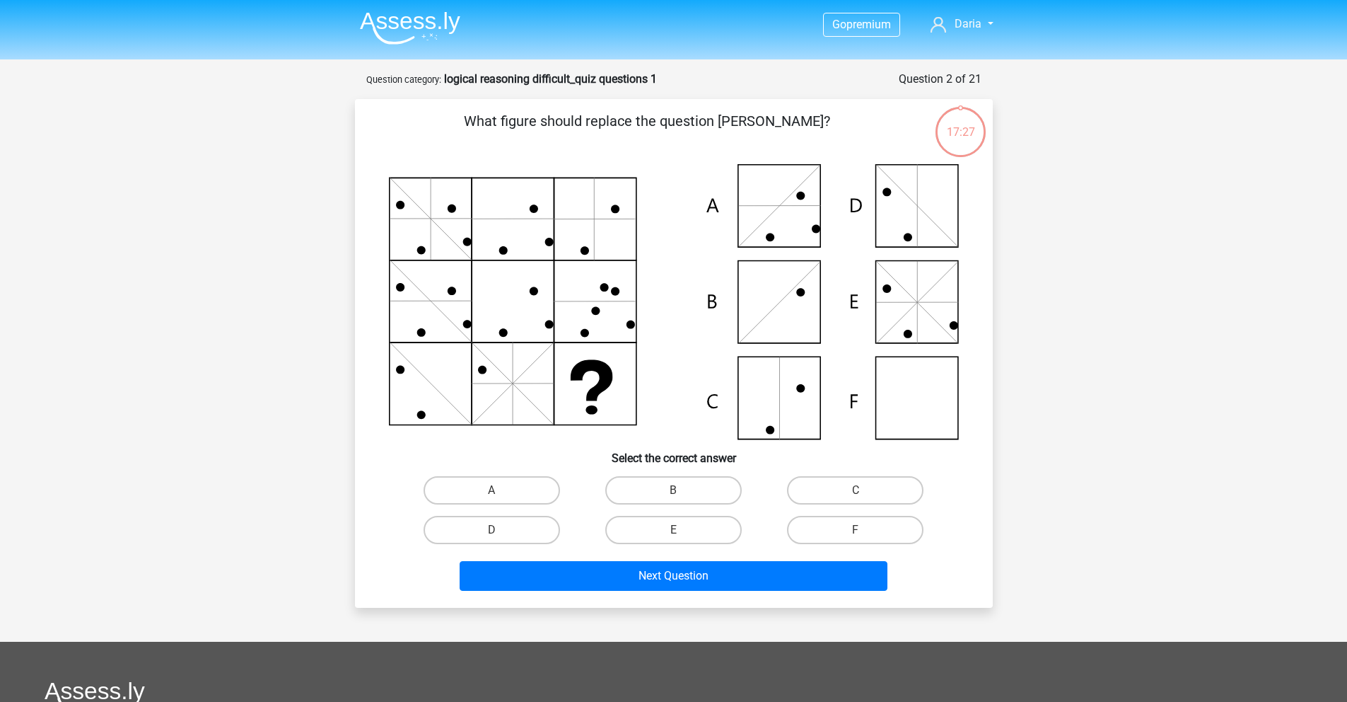
scroll to position [71, 0]
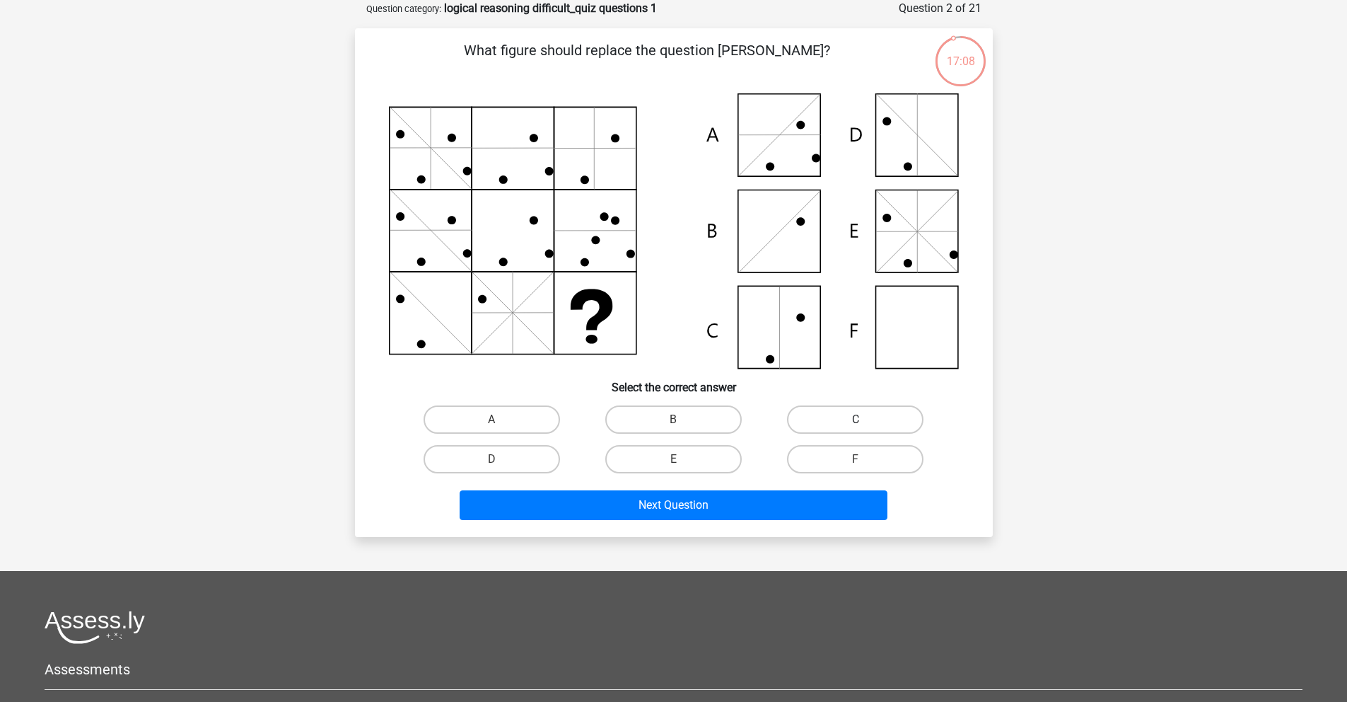
click at [848, 417] on label "C" at bounding box center [855, 419] width 137 height 28
click at [856, 419] on input "C" at bounding box center [860, 423] width 9 height 9
radio input "true"
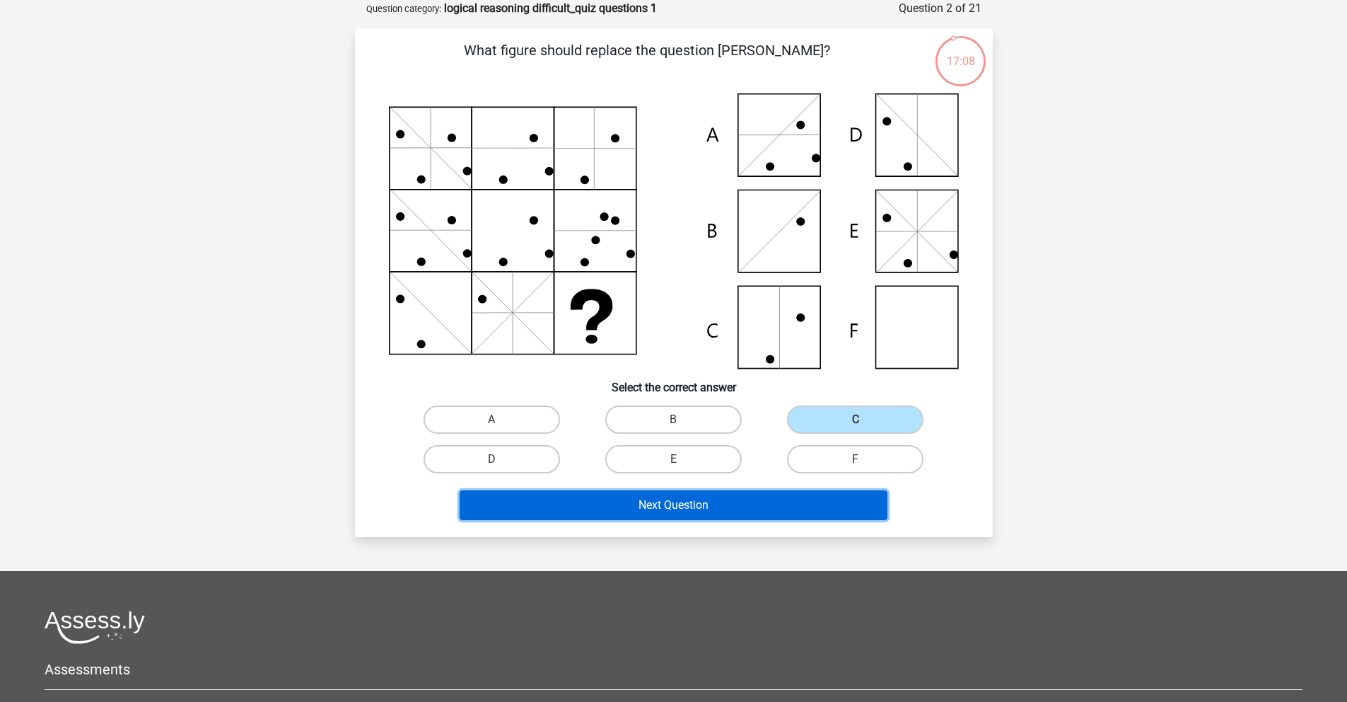
click at [714, 511] on button "Next Question" at bounding box center [674, 505] width 428 height 30
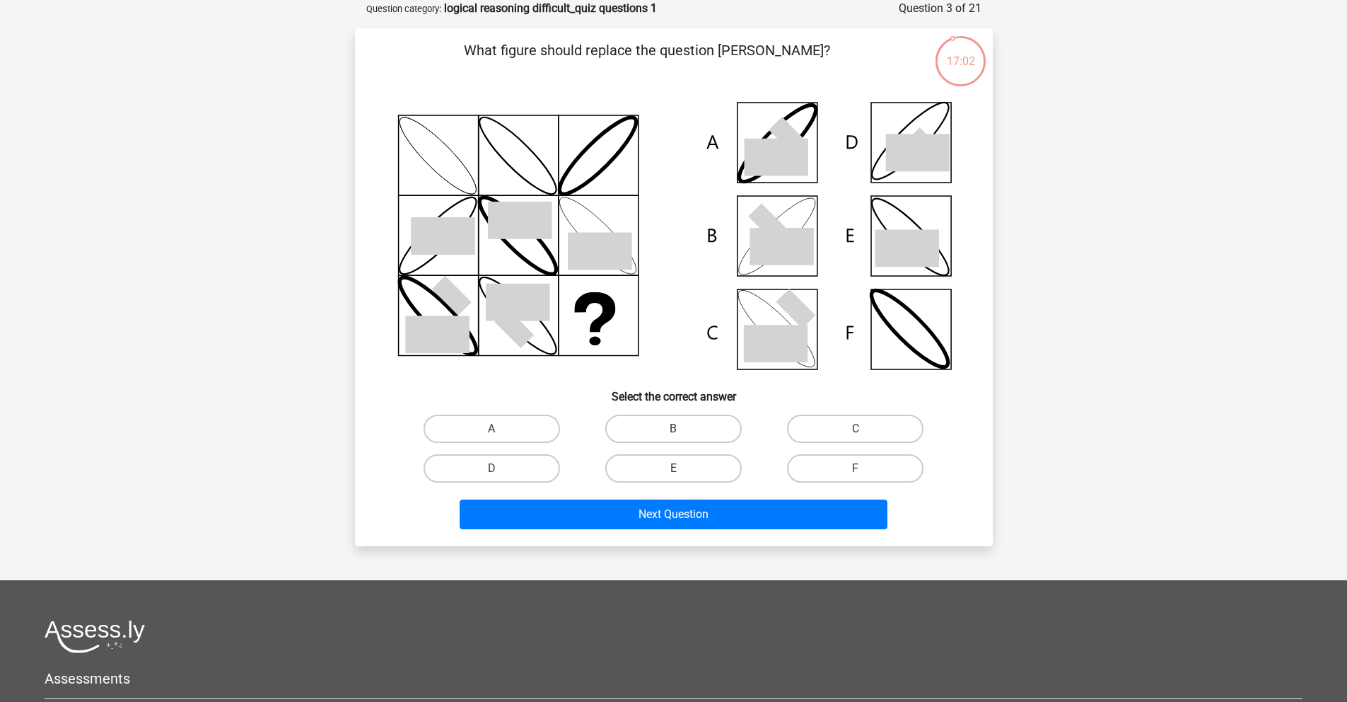
click at [803, 344] on icon at bounding box center [775, 343] width 64 height 37
click at [822, 418] on label "C" at bounding box center [855, 428] width 137 height 28
click at [856, 429] on input "C" at bounding box center [860, 433] width 9 height 9
radio input "true"
click at [915, 235] on icon at bounding box center [907, 248] width 64 height 37
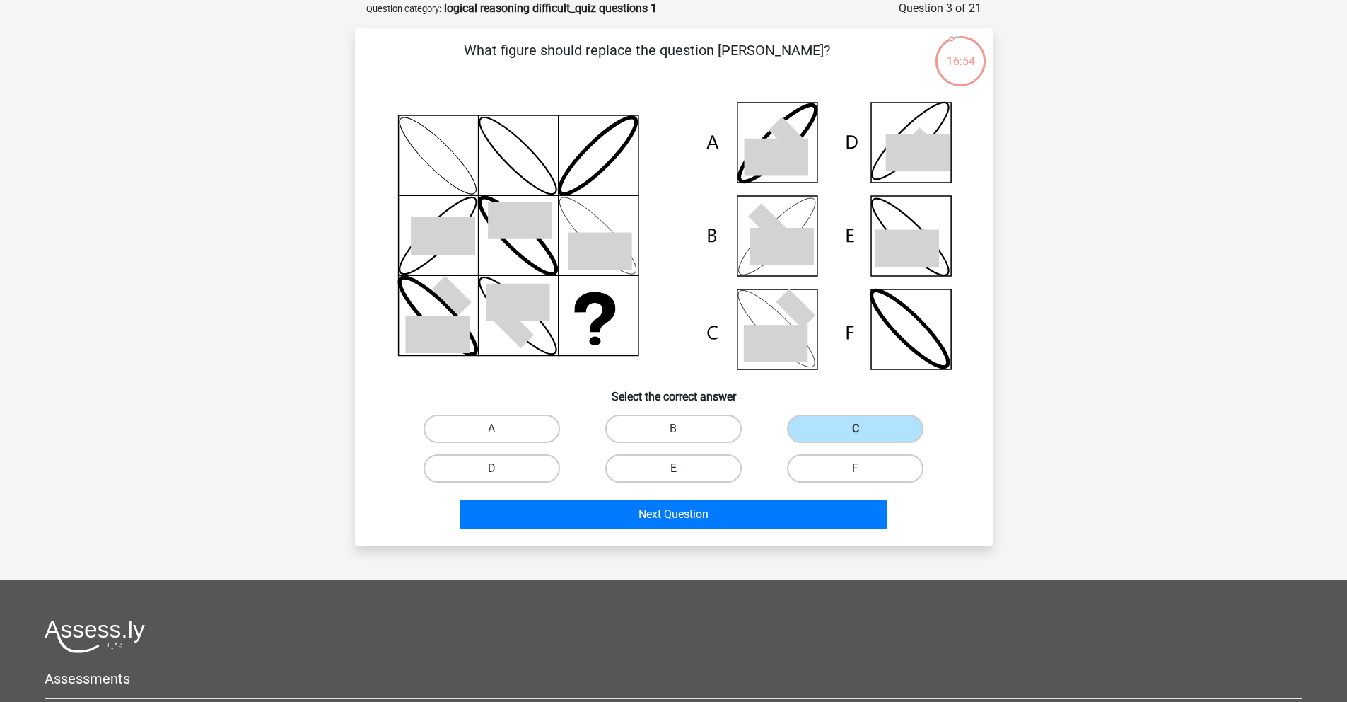
click at [681, 464] on label "E" at bounding box center [673, 468] width 137 height 28
click at [681, 468] on input "E" at bounding box center [677, 472] width 9 height 9
radio input "true"
click at [774, 136] on icon at bounding box center [674, 235] width 570 height 285
click at [497, 434] on input "A" at bounding box center [496, 433] width 9 height 9
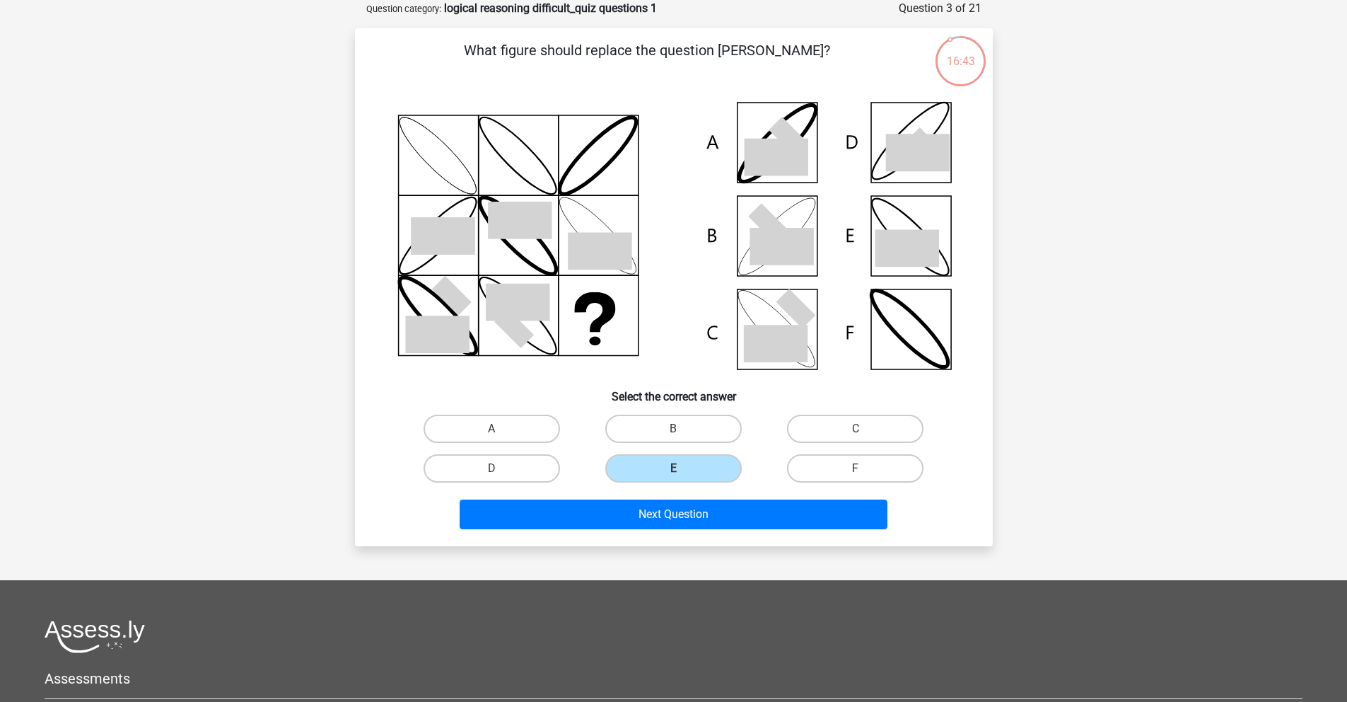
radio input "true"
click at [497, 434] on input "A" at bounding box center [496, 433] width 9 height 9
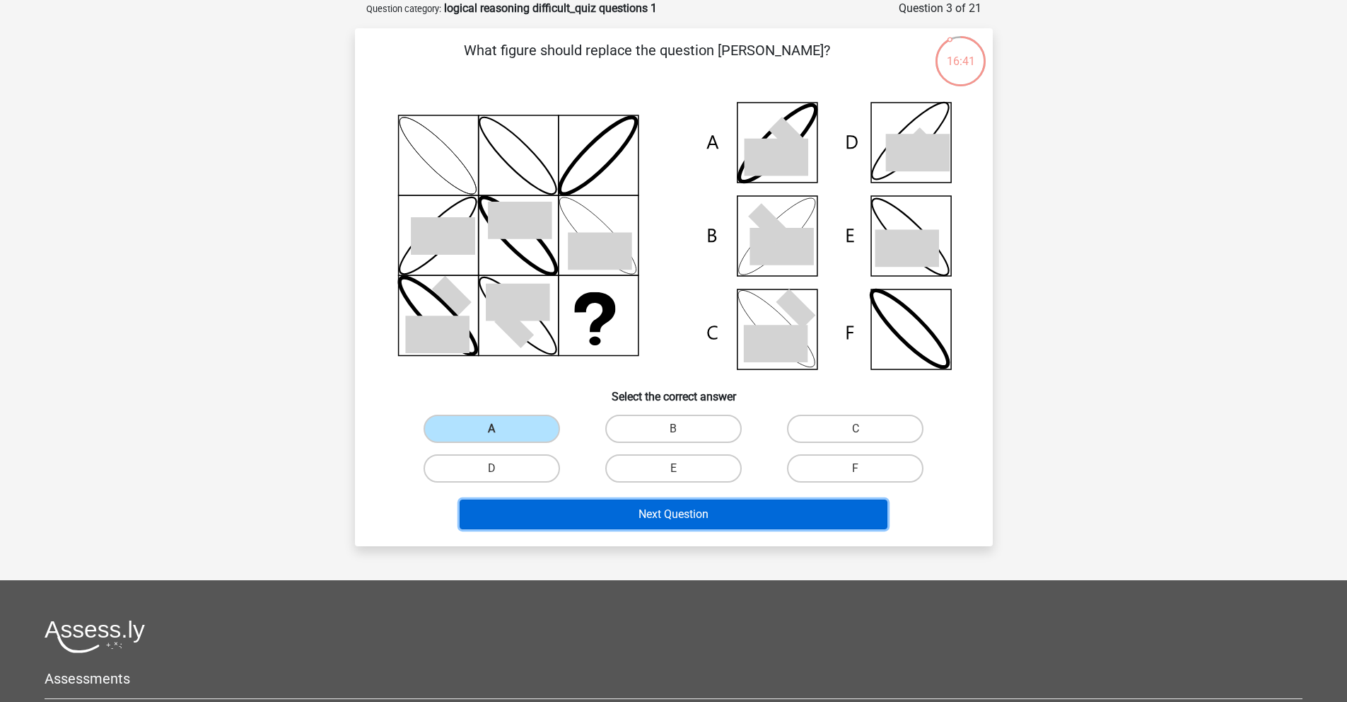
click at [635, 520] on button "Next Question" at bounding box center [674, 514] width 428 height 30
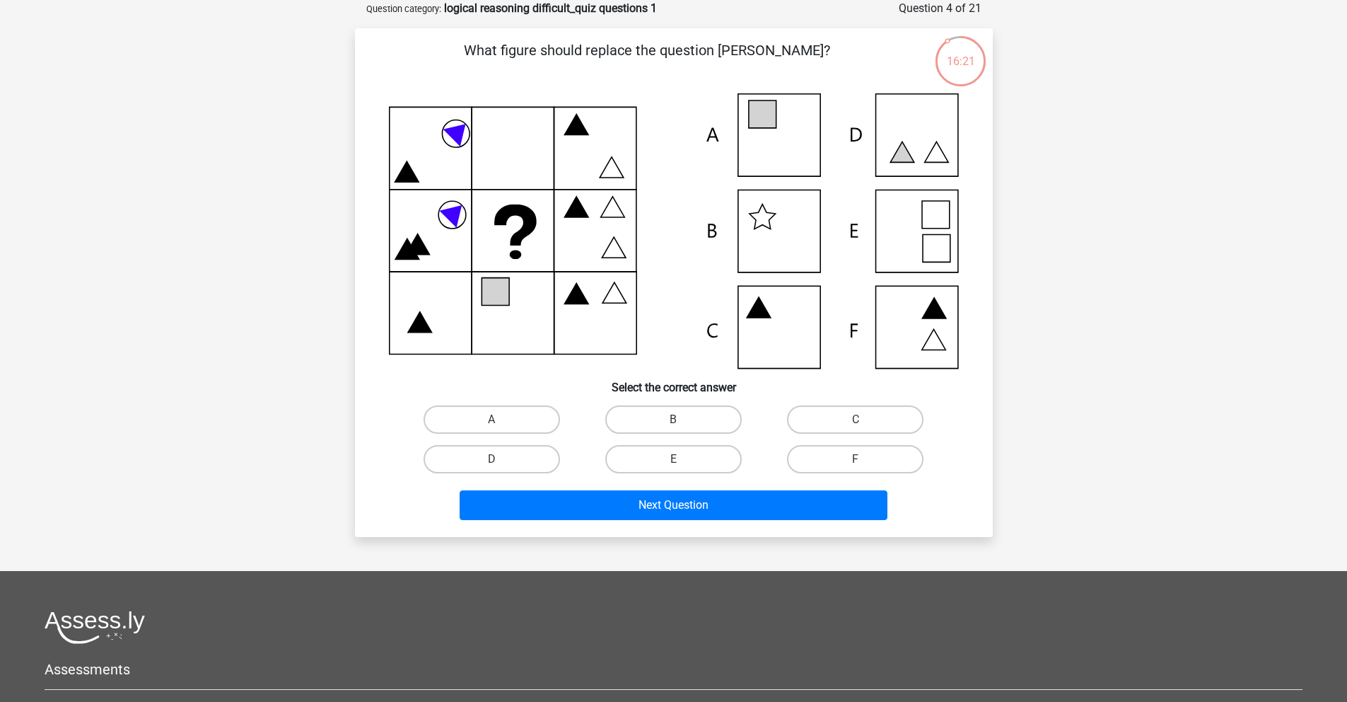
click at [755, 156] on icon at bounding box center [674, 230] width 570 height 275
click at [506, 414] on label "A" at bounding box center [492, 419] width 137 height 28
click at [501, 419] on input "A" at bounding box center [496, 423] width 9 height 9
radio input "true"
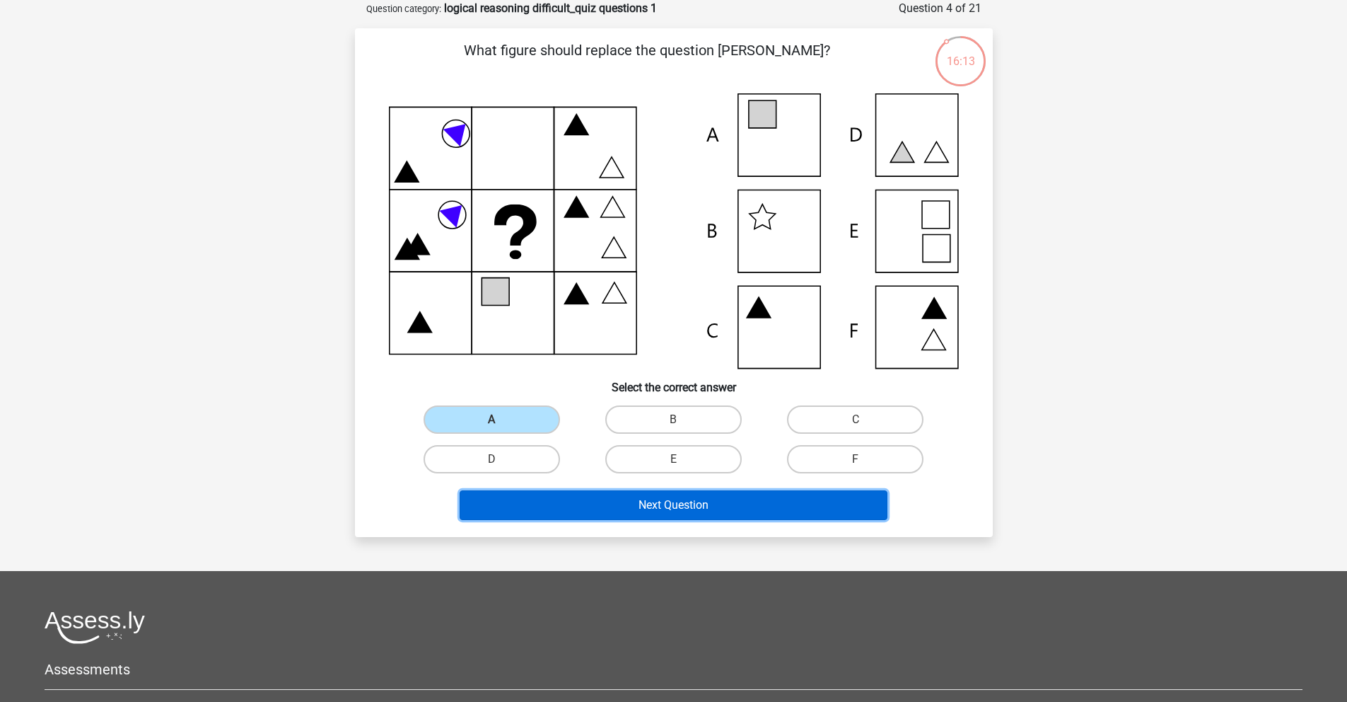
click at [691, 514] on button "Next Question" at bounding box center [674, 505] width 428 height 30
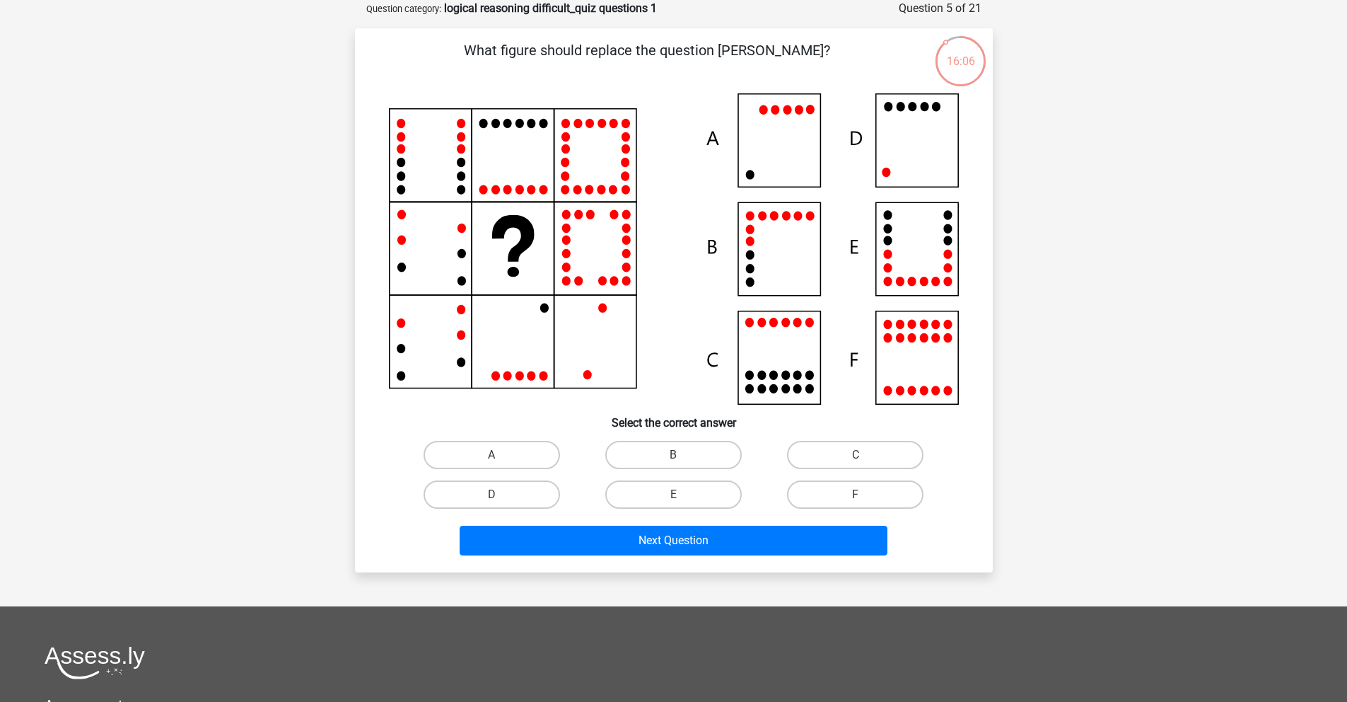
click at [914, 250] on icon at bounding box center [674, 248] width 570 height 311
click at [691, 499] on label "E" at bounding box center [673, 494] width 137 height 28
click at [683, 499] on input "E" at bounding box center [677, 498] width 9 height 9
radio input "true"
click at [716, 555] on div "Next Question" at bounding box center [674, 543] width 546 height 35
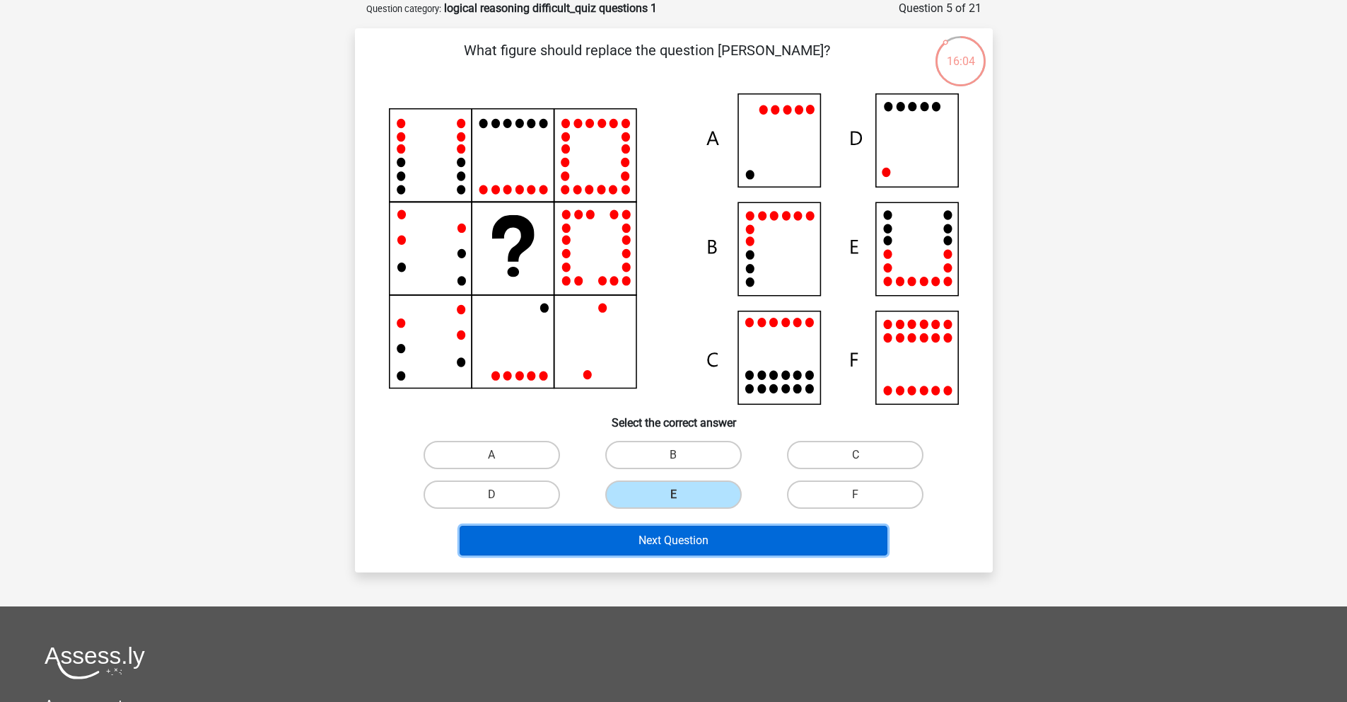
click at [710, 539] on button "Next Question" at bounding box center [674, 541] width 428 height 30
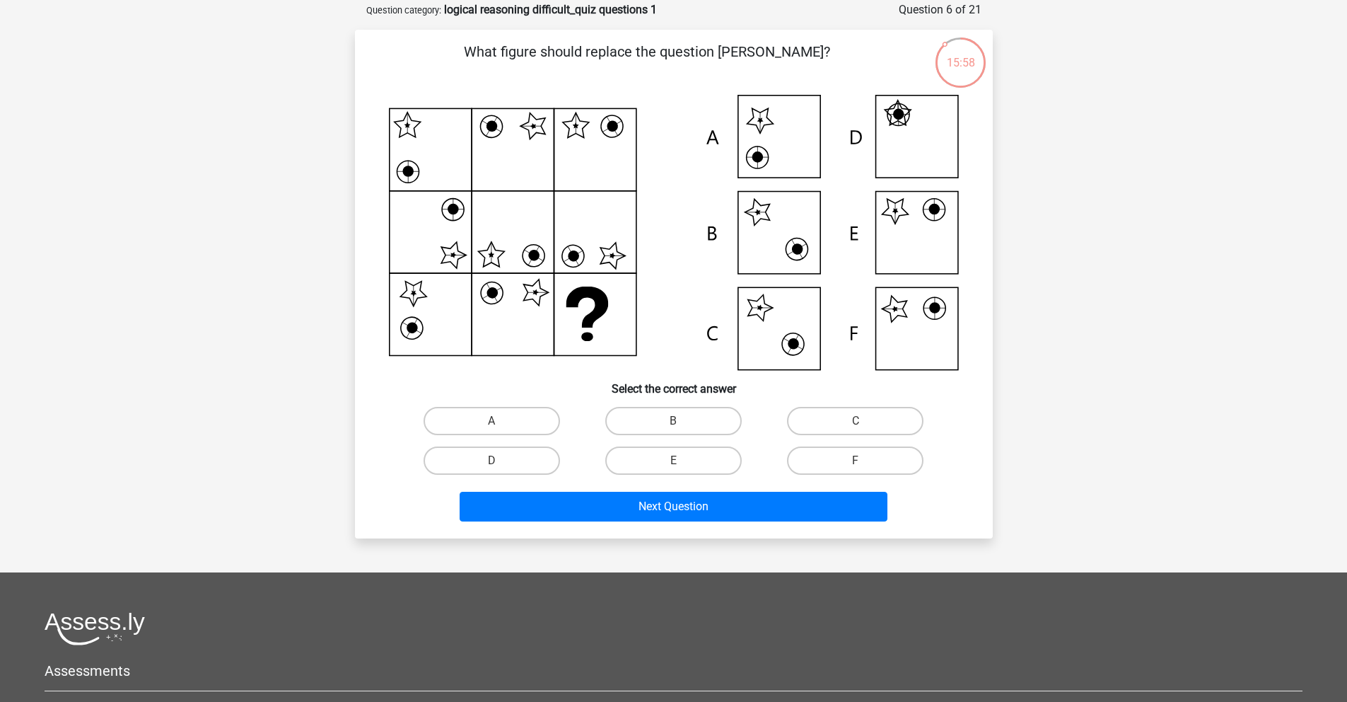
scroll to position [80, 0]
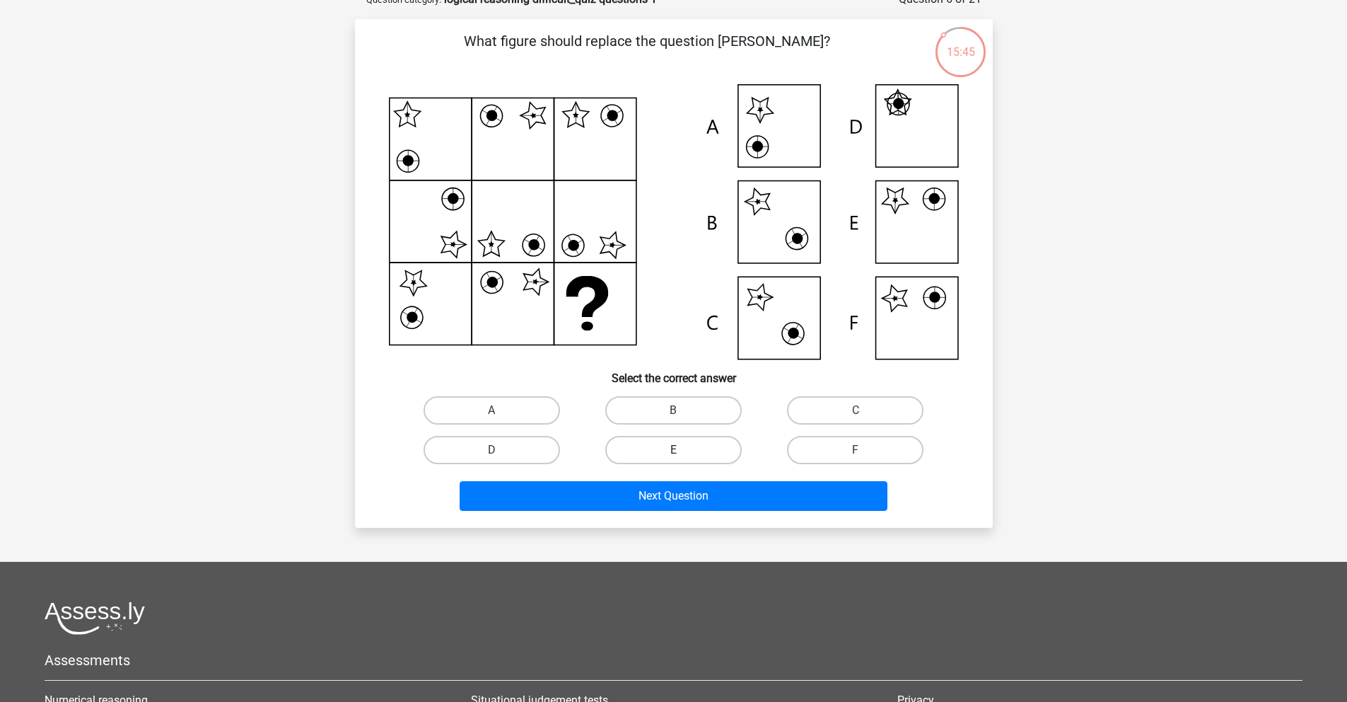
click at [684, 443] on label "E" at bounding box center [673, 450] width 137 height 28
click at [683, 450] on input "E" at bounding box center [677, 454] width 9 height 9
radio input "true"
click at [732, 521] on div "What figure should replace the question mark? Select the correct answer A" at bounding box center [674, 273] width 638 height 509
click at [837, 443] on label "F" at bounding box center [855, 450] width 137 height 28
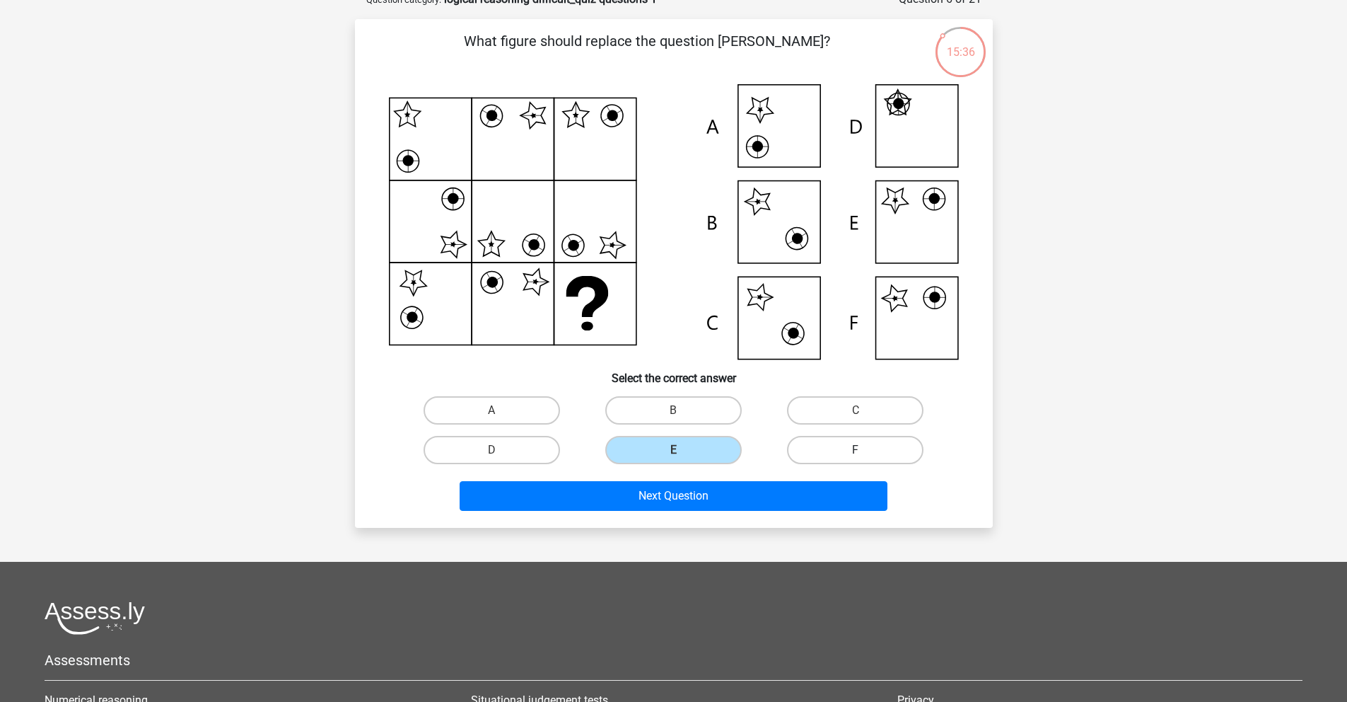
click at [856, 450] on input "F" at bounding box center [860, 454] width 9 height 9
radio input "true"
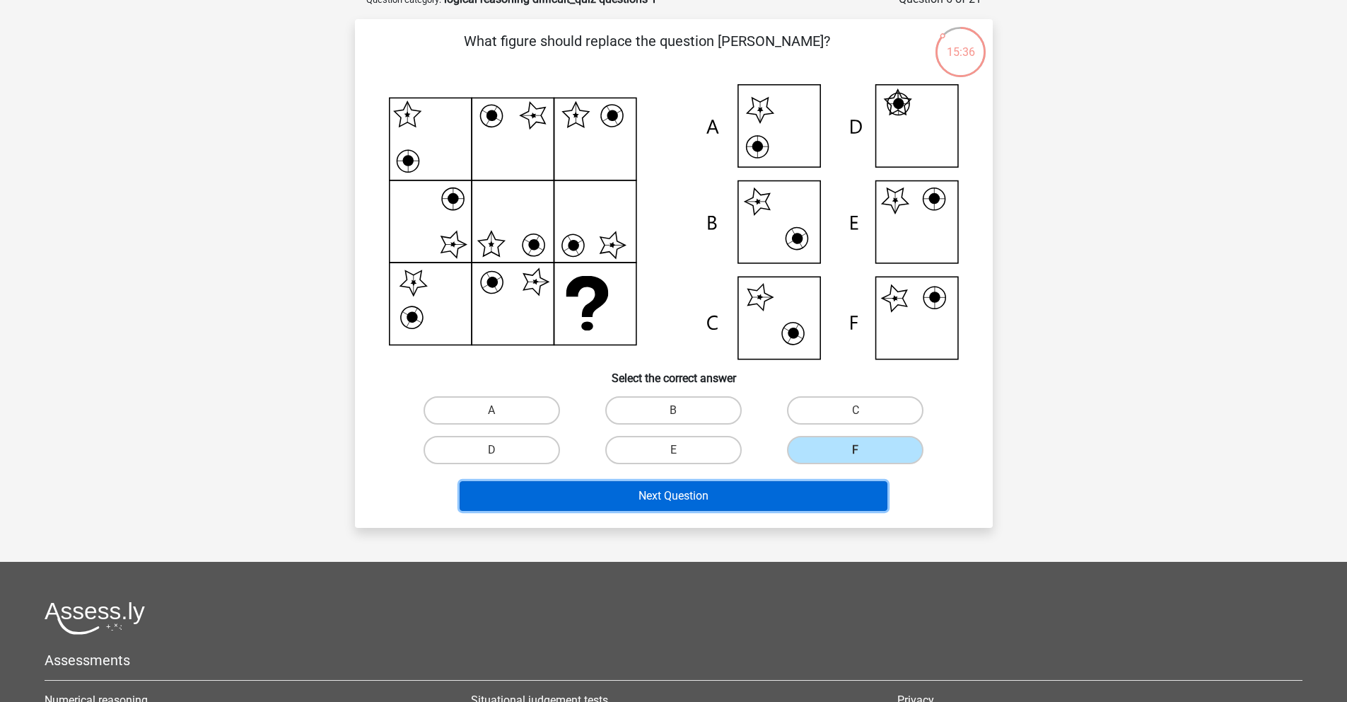
click at [755, 506] on button "Next Question" at bounding box center [674, 496] width 428 height 30
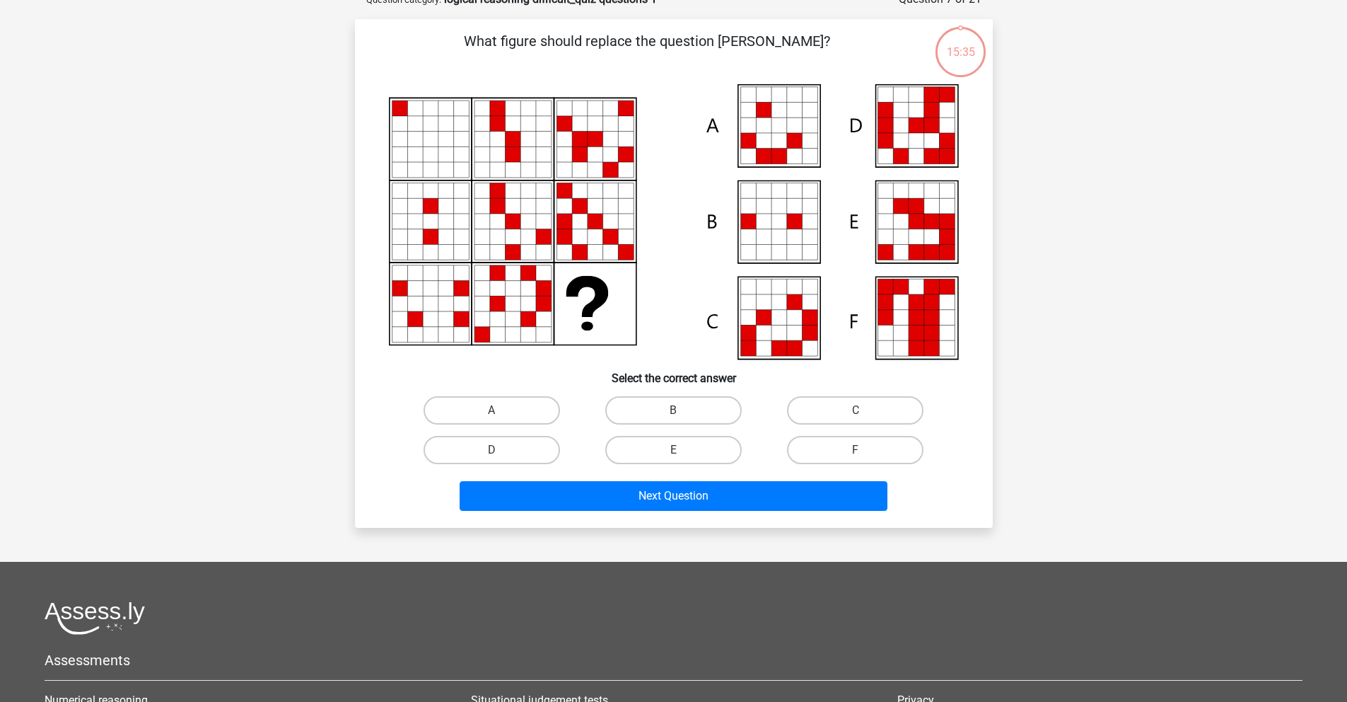
scroll to position [71, 0]
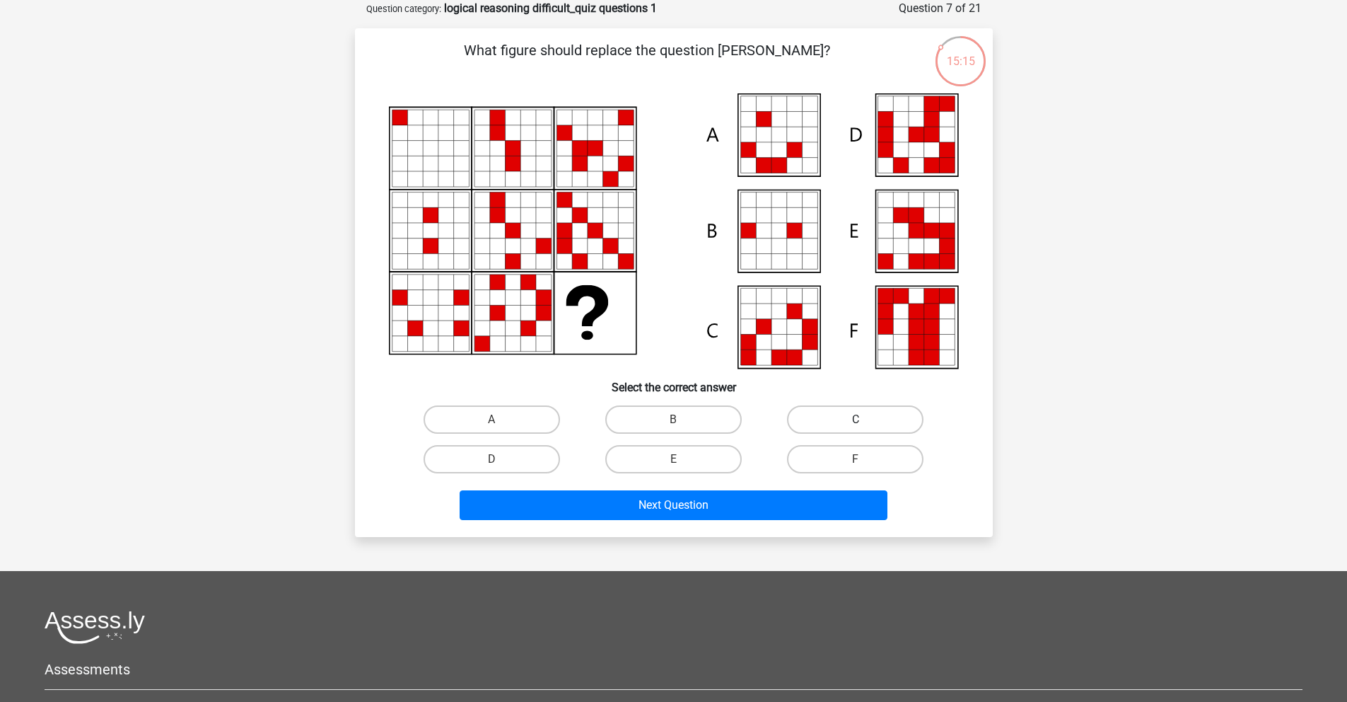
click at [850, 427] on label "C" at bounding box center [855, 419] width 137 height 28
click at [856, 427] on input "C" at bounding box center [860, 423] width 9 height 9
radio input "true"
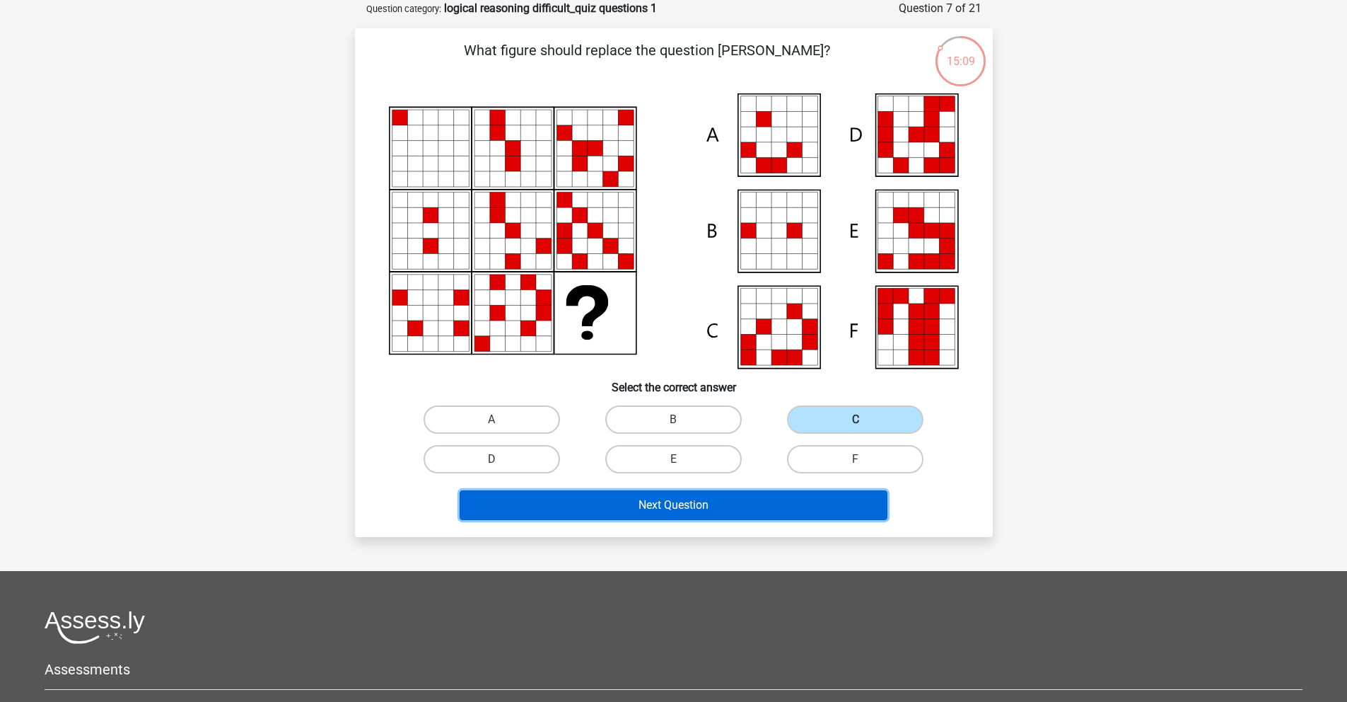
click at [756, 500] on button "Next Question" at bounding box center [674, 505] width 428 height 30
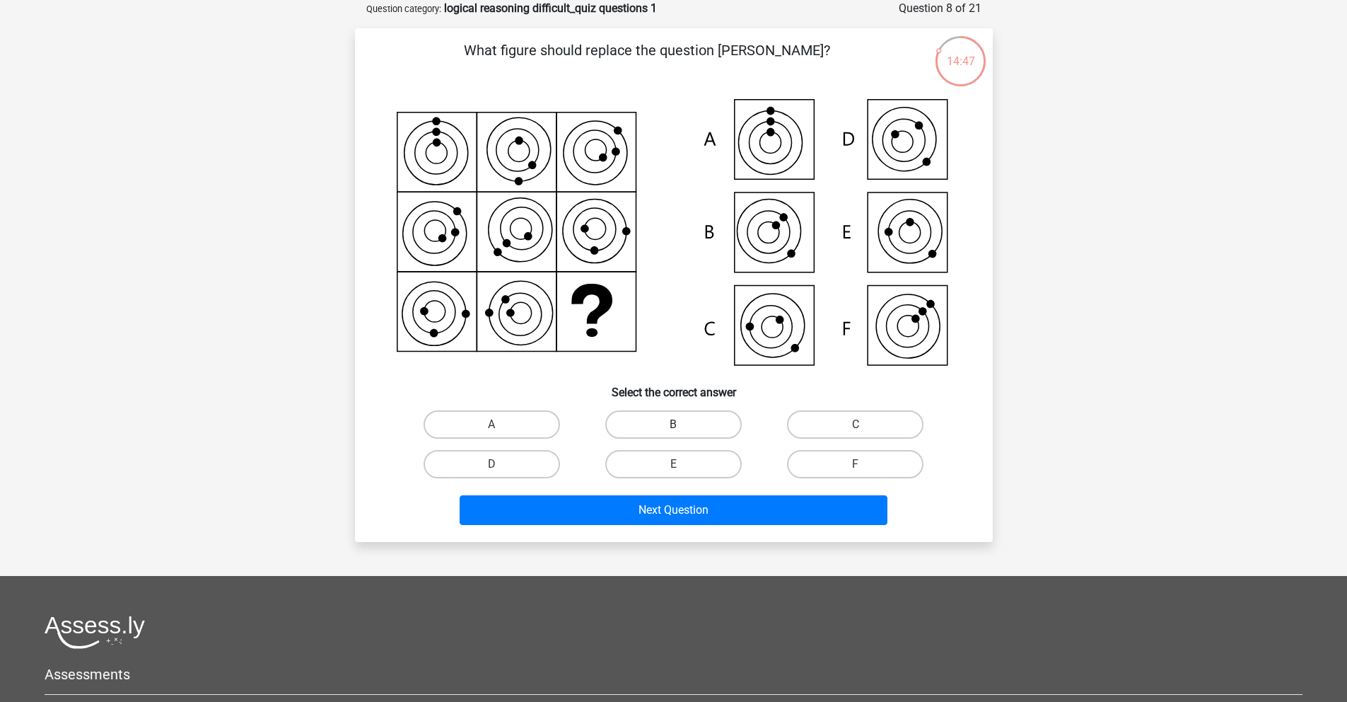
click at [683, 426] on label "B" at bounding box center [673, 424] width 137 height 28
click at [683, 426] on input "B" at bounding box center [677, 428] width 9 height 9
radio input "true"
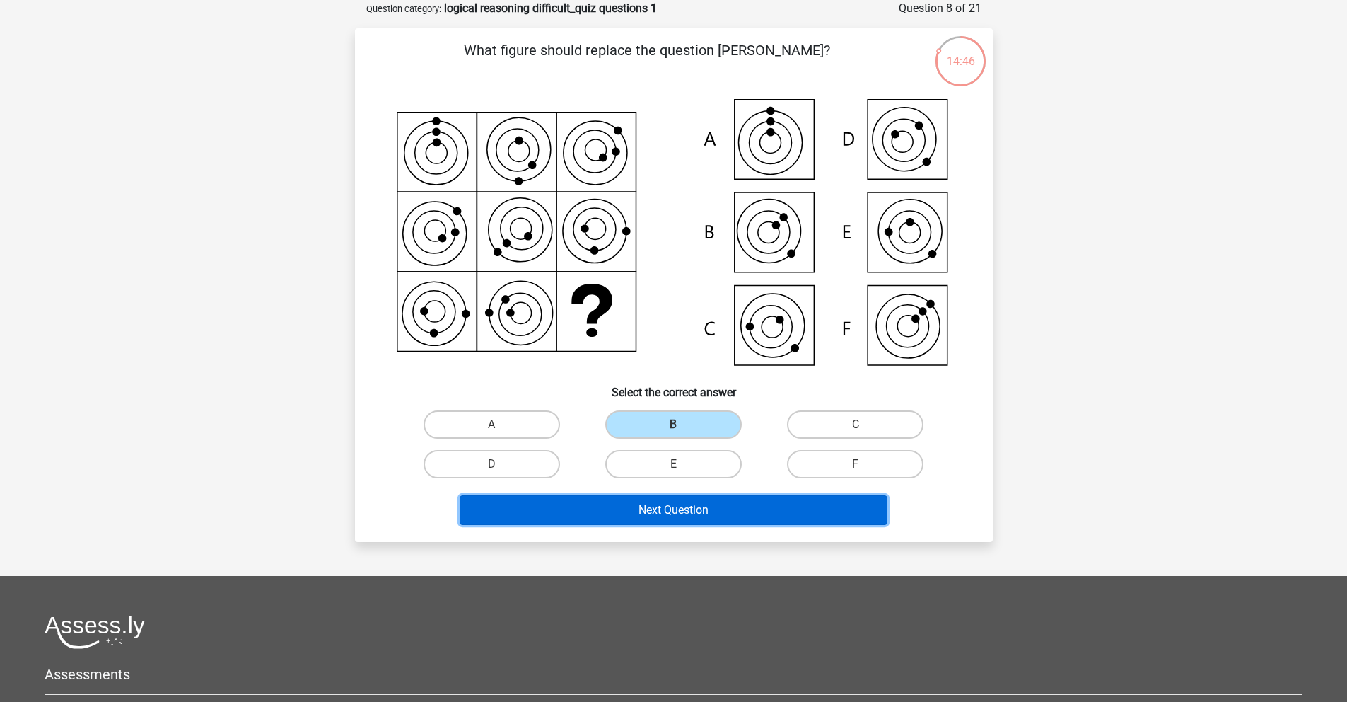
click at [710, 504] on button "Next Question" at bounding box center [674, 510] width 428 height 30
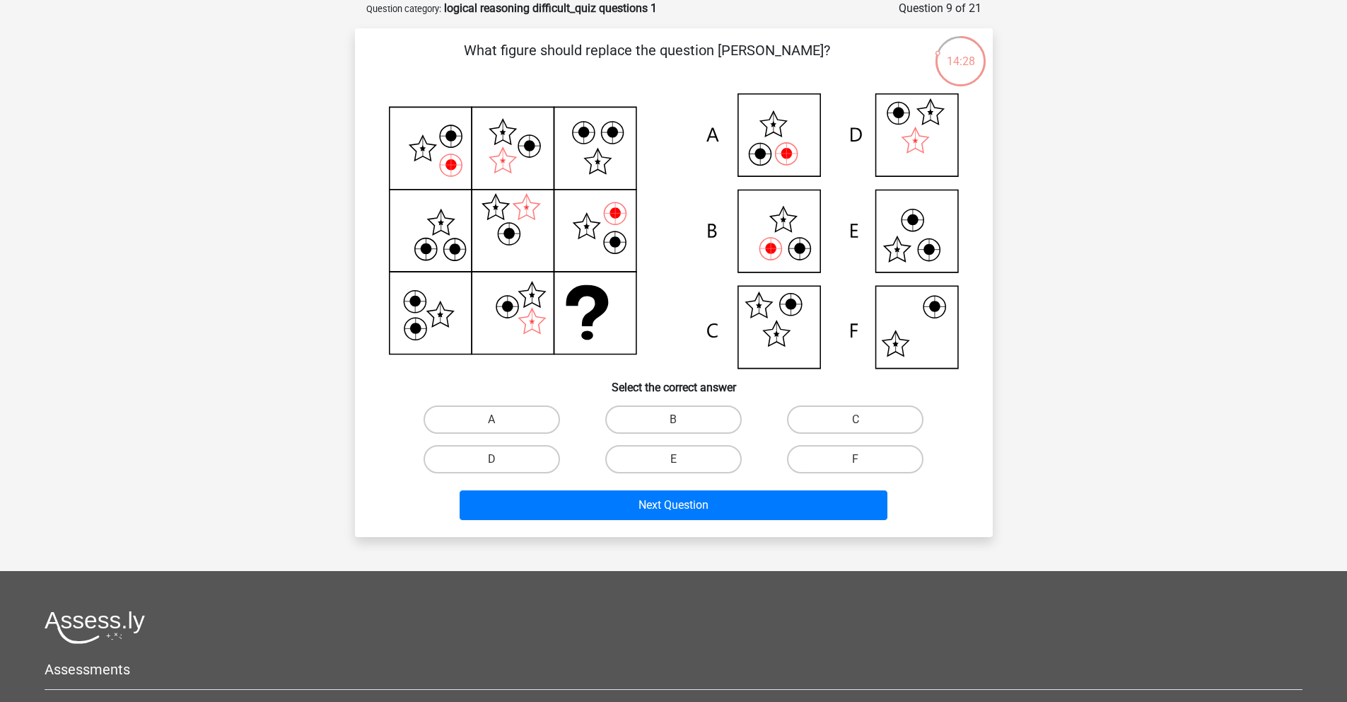
click at [929, 228] on icon at bounding box center [674, 230] width 570 height 275
click at [668, 460] on label "E" at bounding box center [673, 459] width 137 height 28
click at [673, 460] on input "E" at bounding box center [677, 463] width 9 height 9
radio input "true"
click at [687, 521] on div "Next Question" at bounding box center [674, 507] width 546 height 35
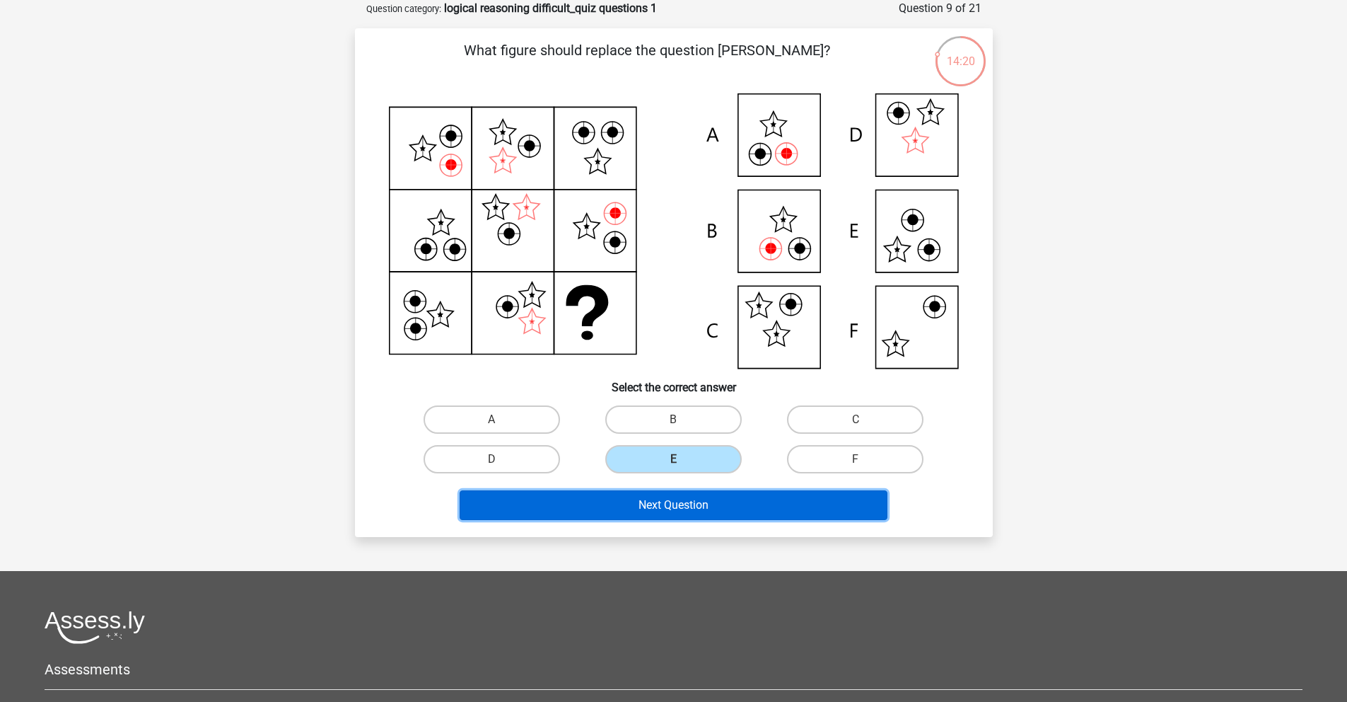
click at [685, 516] on button "Next Question" at bounding box center [674, 505] width 428 height 30
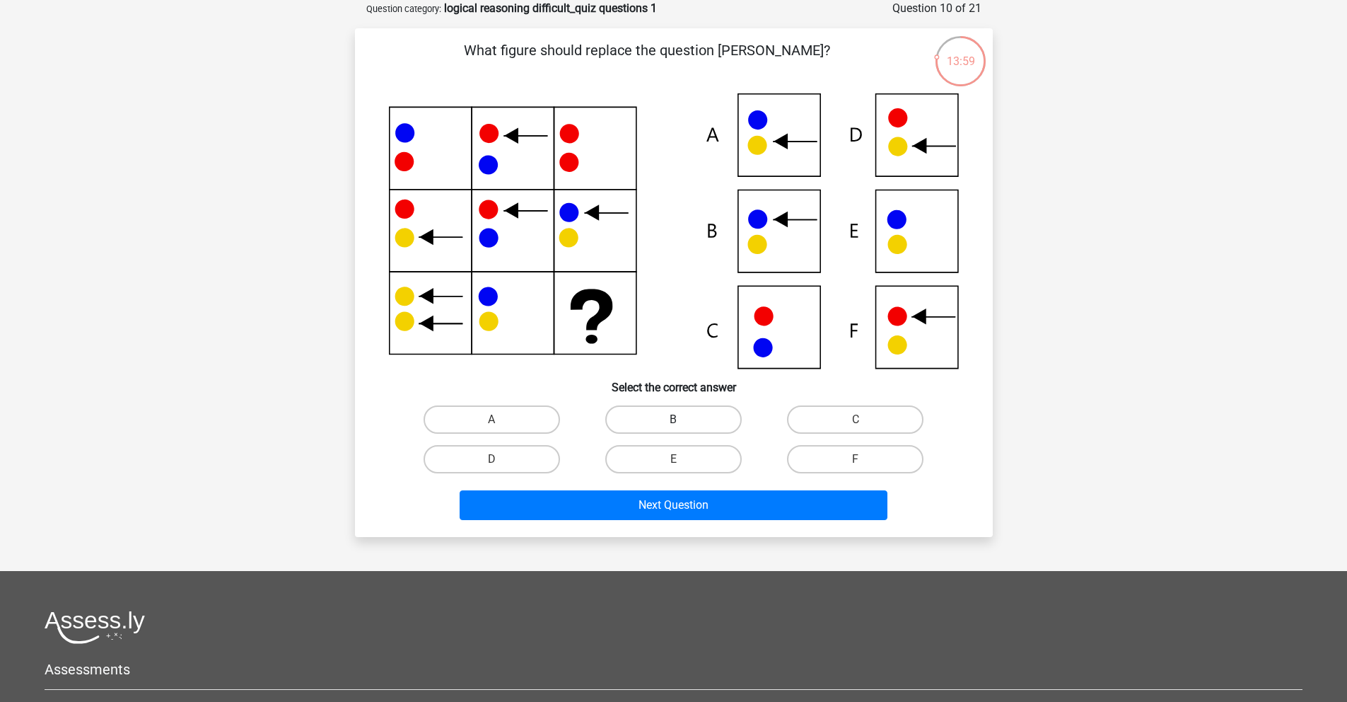
click at [670, 413] on label "B" at bounding box center [673, 419] width 137 height 28
click at [673, 419] on input "B" at bounding box center [677, 423] width 9 height 9
radio input "true"
click at [847, 421] on label "C" at bounding box center [855, 419] width 137 height 28
click at [856, 421] on input "C" at bounding box center [860, 423] width 9 height 9
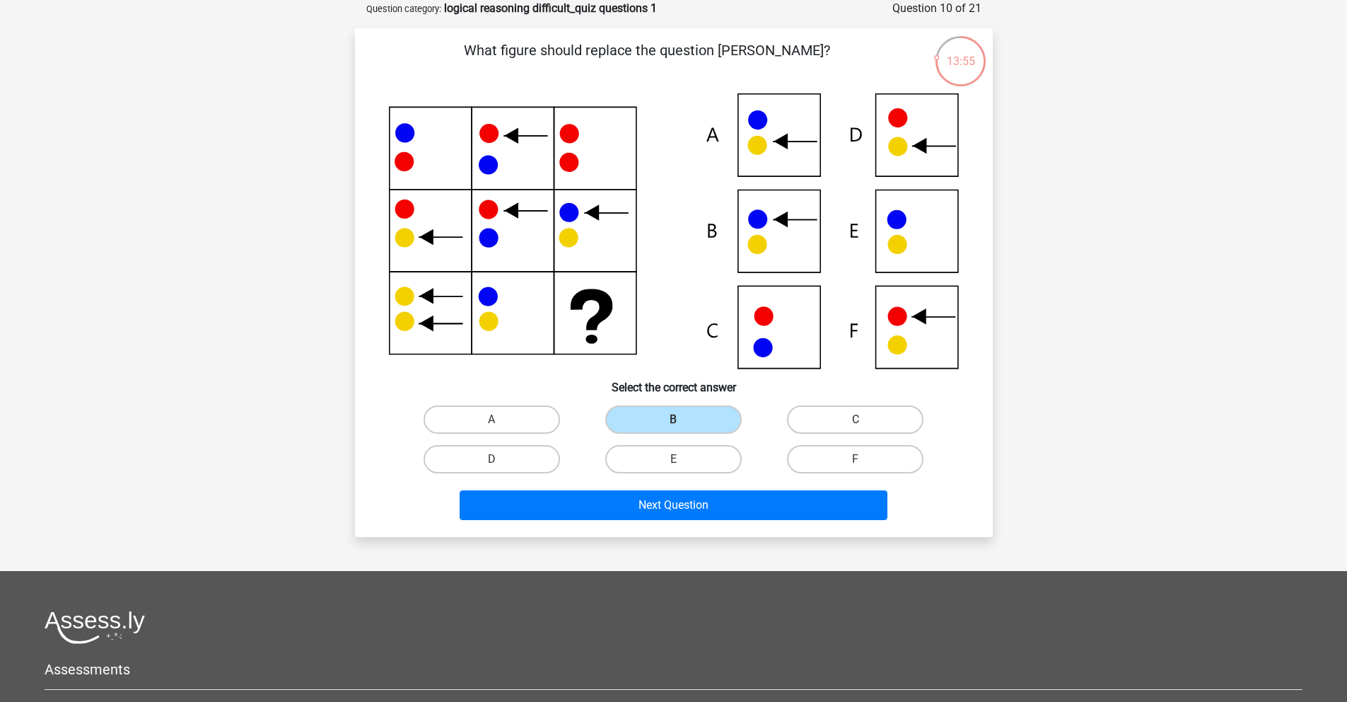
radio input "true"
click at [725, 414] on label "B" at bounding box center [673, 419] width 137 height 28
click at [683, 419] on input "B" at bounding box center [677, 423] width 9 height 9
radio input "true"
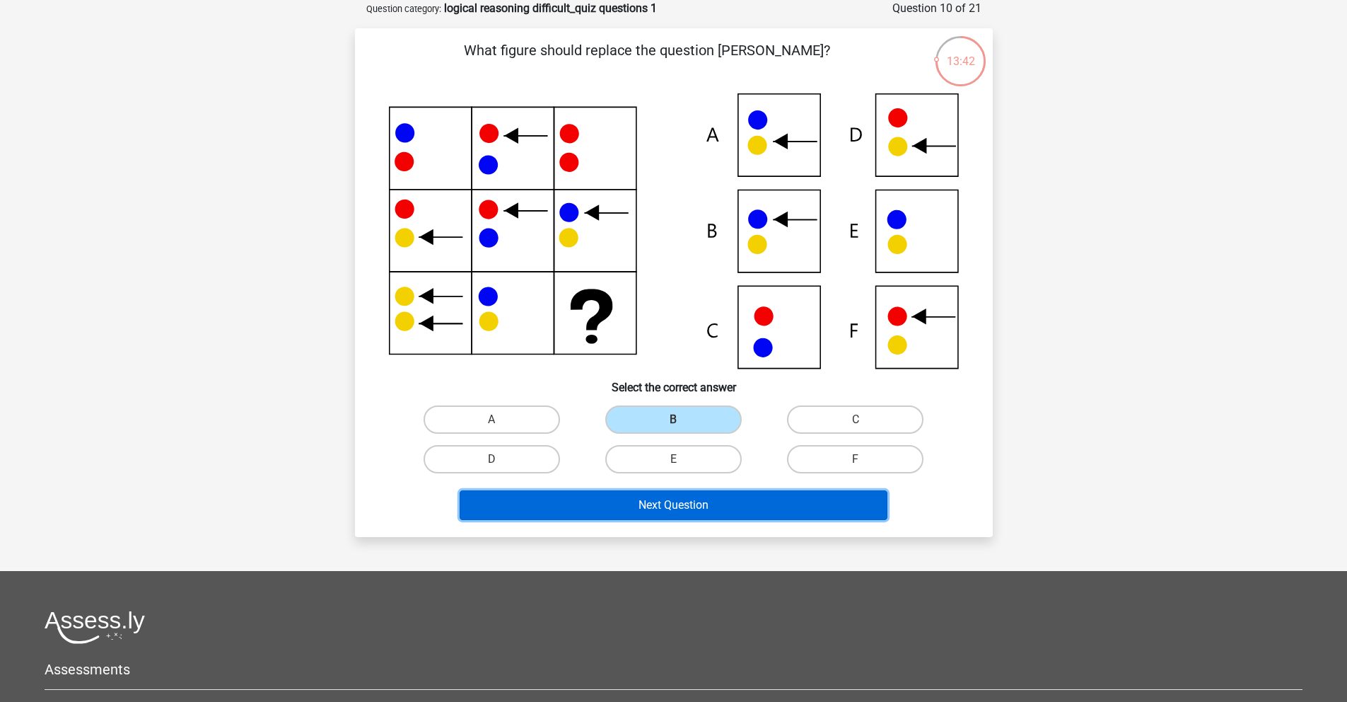
click at [663, 501] on button "Next Question" at bounding box center [674, 505] width 428 height 30
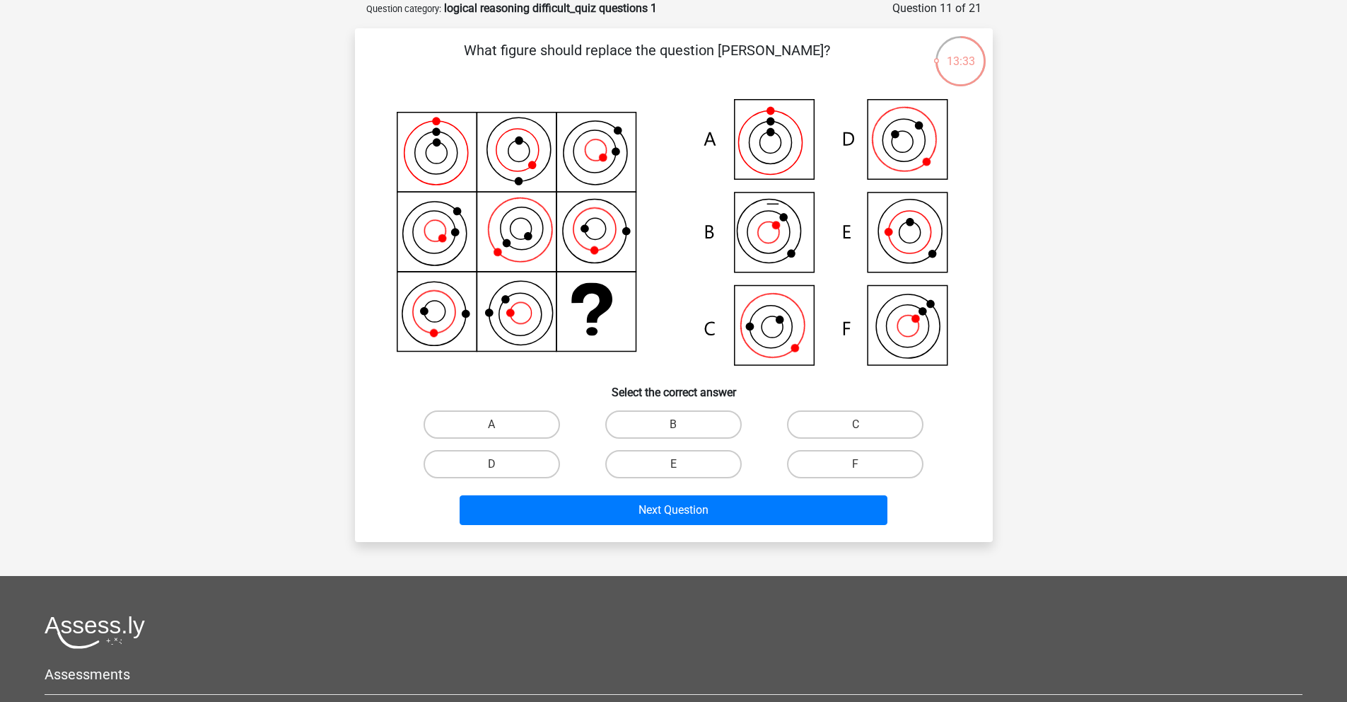
click at [907, 300] on icon at bounding box center [674, 233] width 570 height 281
click at [840, 453] on label "F" at bounding box center [855, 464] width 137 height 28
click at [856, 464] on input "F" at bounding box center [860, 468] width 9 height 9
radio input "true"
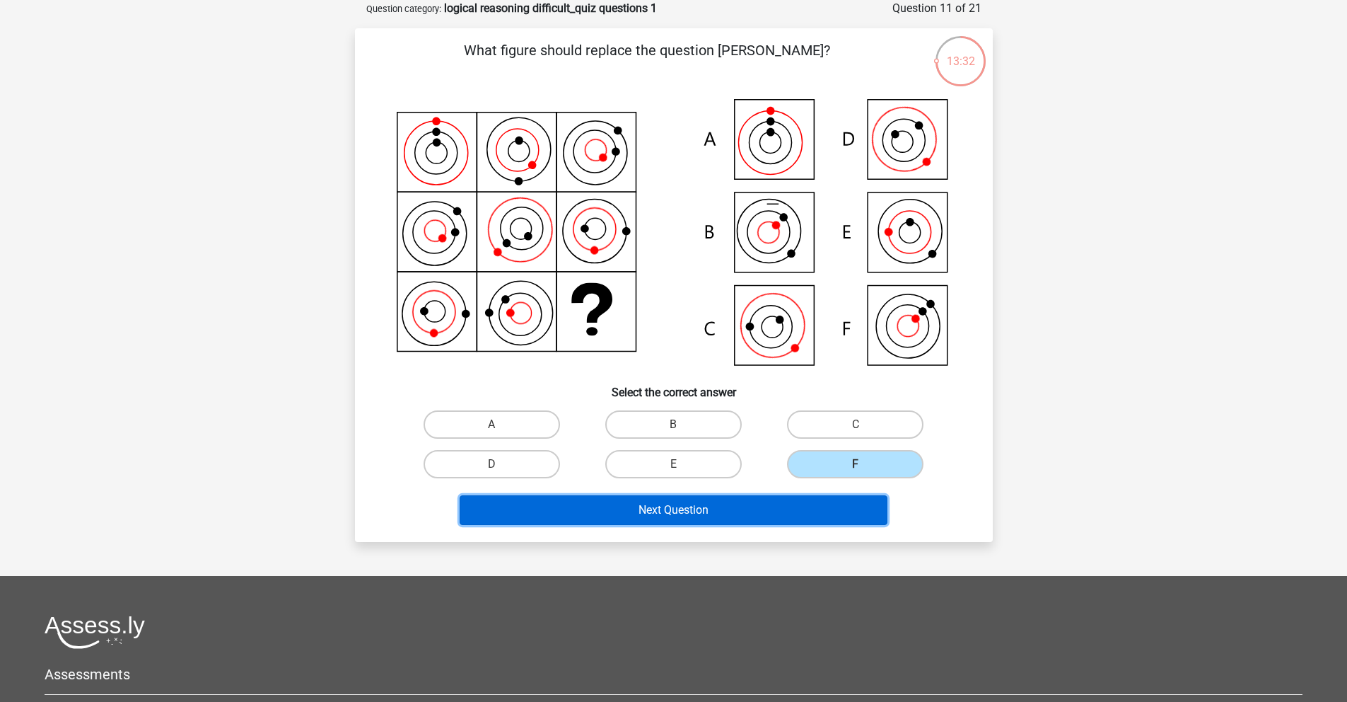
click at [766, 511] on button "Next Question" at bounding box center [674, 510] width 428 height 30
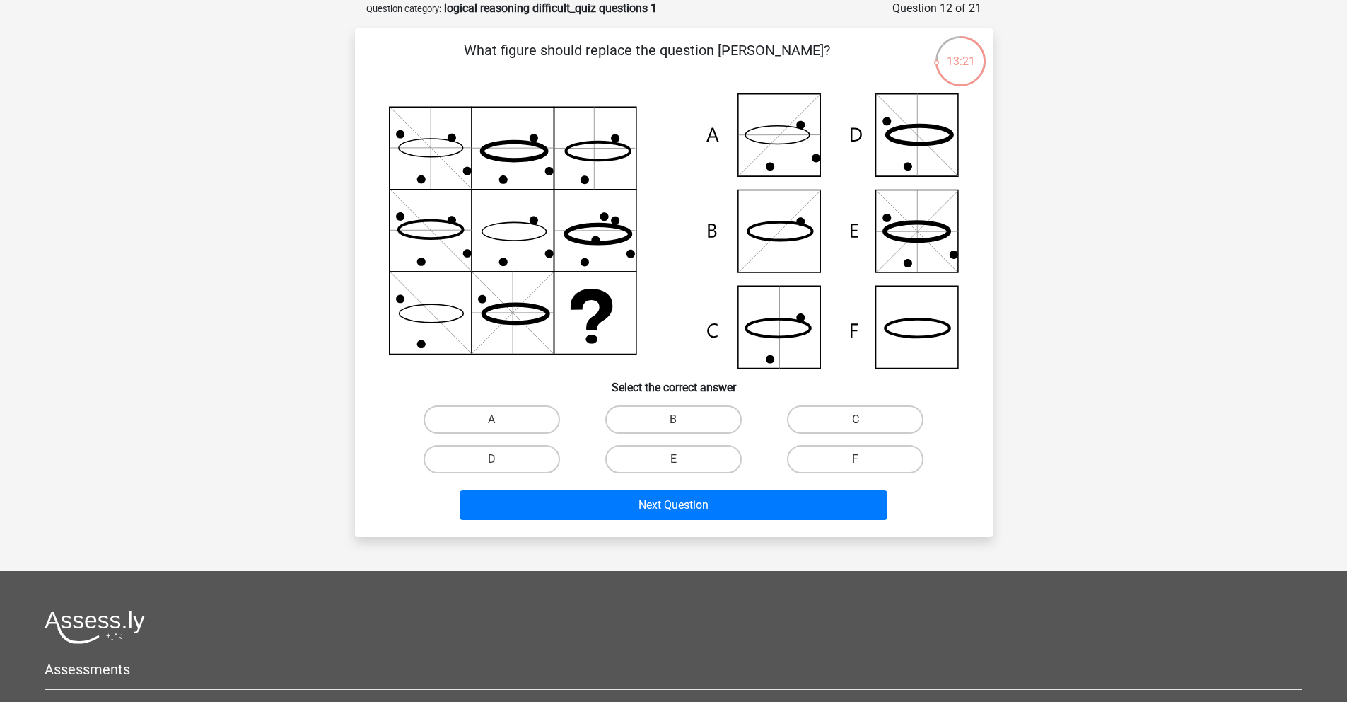
click at [847, 407] on label "C" at bounding box center [855, 419] width 137 height 28
click at [856, 419] on input "C" at bounding box center [860, 423] width 9 height 9
radio input "true"
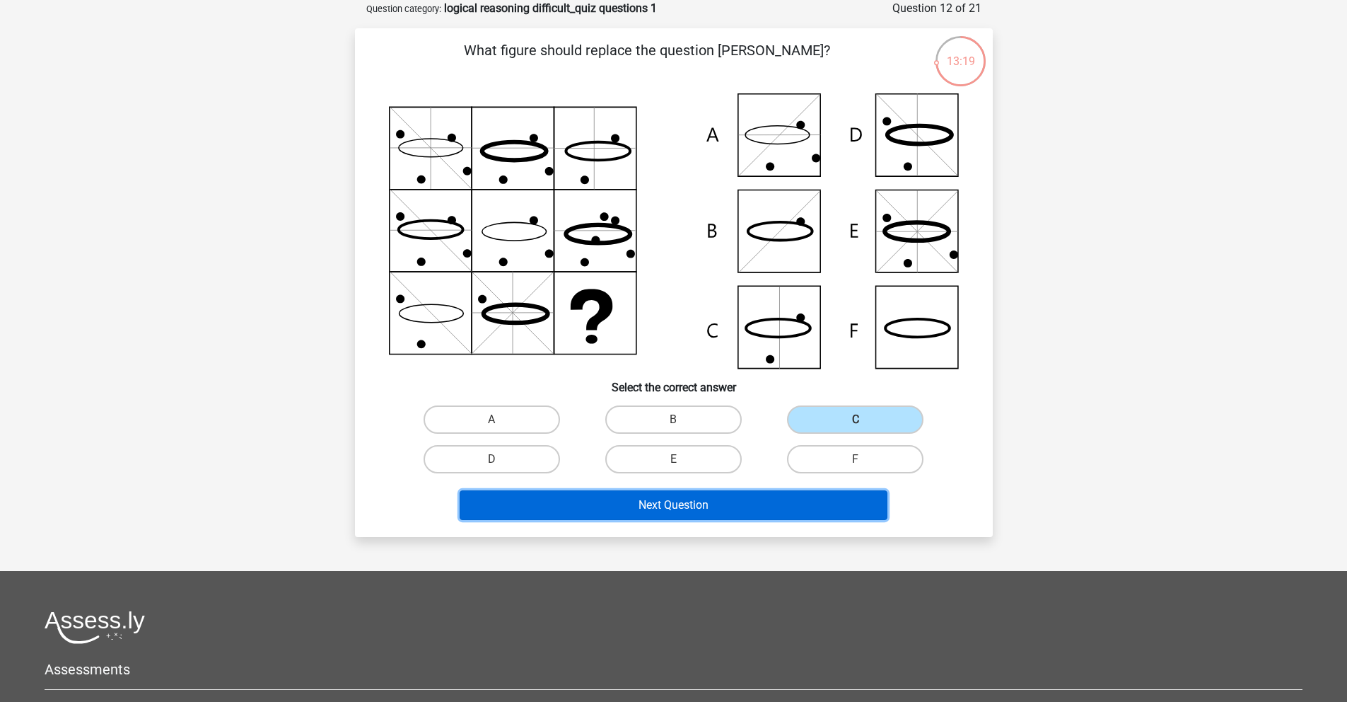
click at [777, 518] on button "Next Question" at bounding box center [674, 505] width 428 height 30
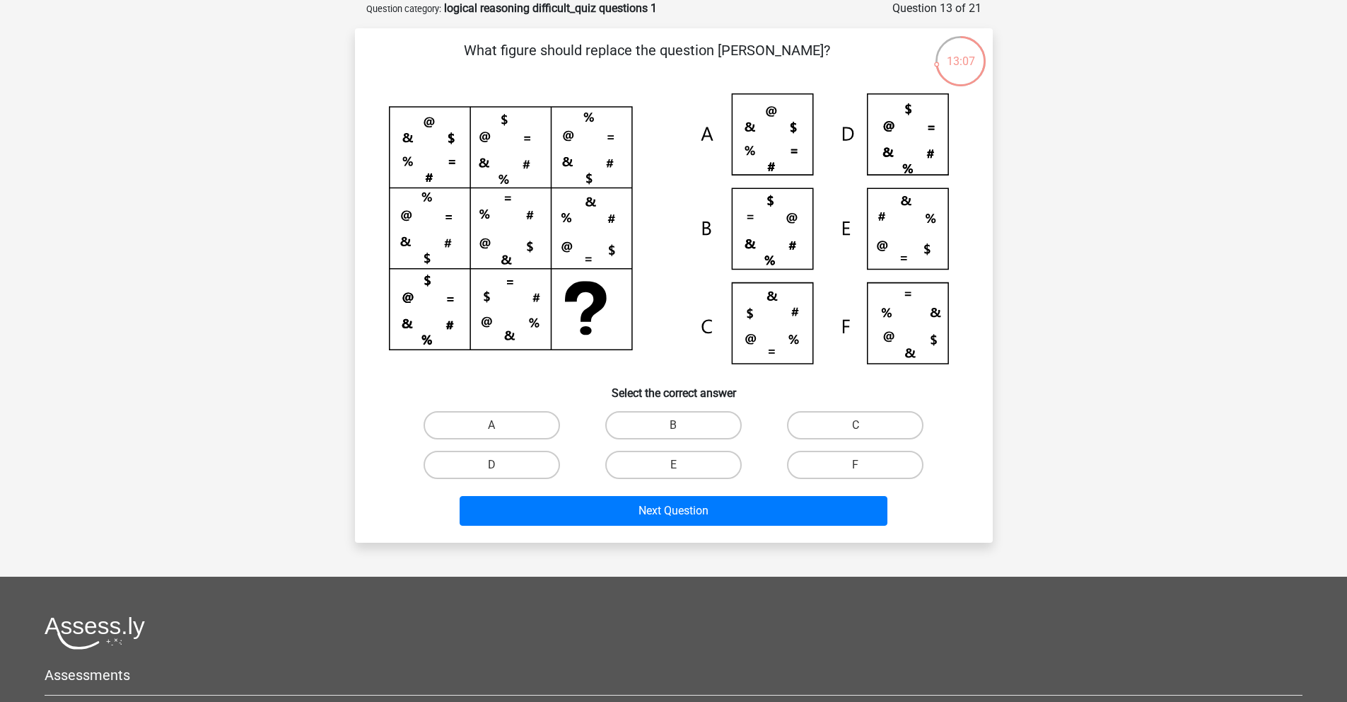
drag, startPoint x: 765, startPoint y: 120, endPoint x: 736, endPoint y: 164, distance: 53.2
click at [765, 120] on icon at bounding box center [674, 234] width 570 height 282
click at [522, 429] on label "A" at bounding box center [492, 425] width 137 height 28
click at [501, 429] on input "A" at bounding box center [496, 429] width 9 height 9
radio input "true"
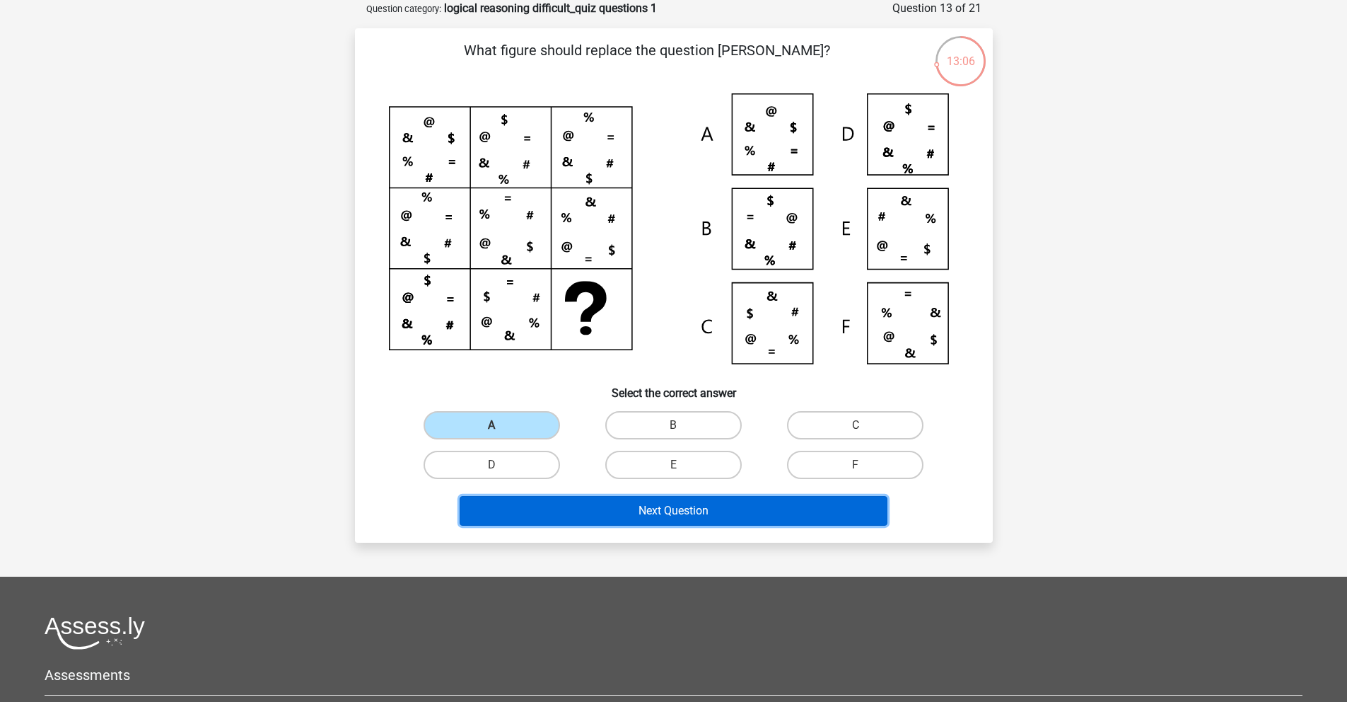
click at [620, 519] on button "Next Question" at bounding box center [674, 511] width 428 height 30
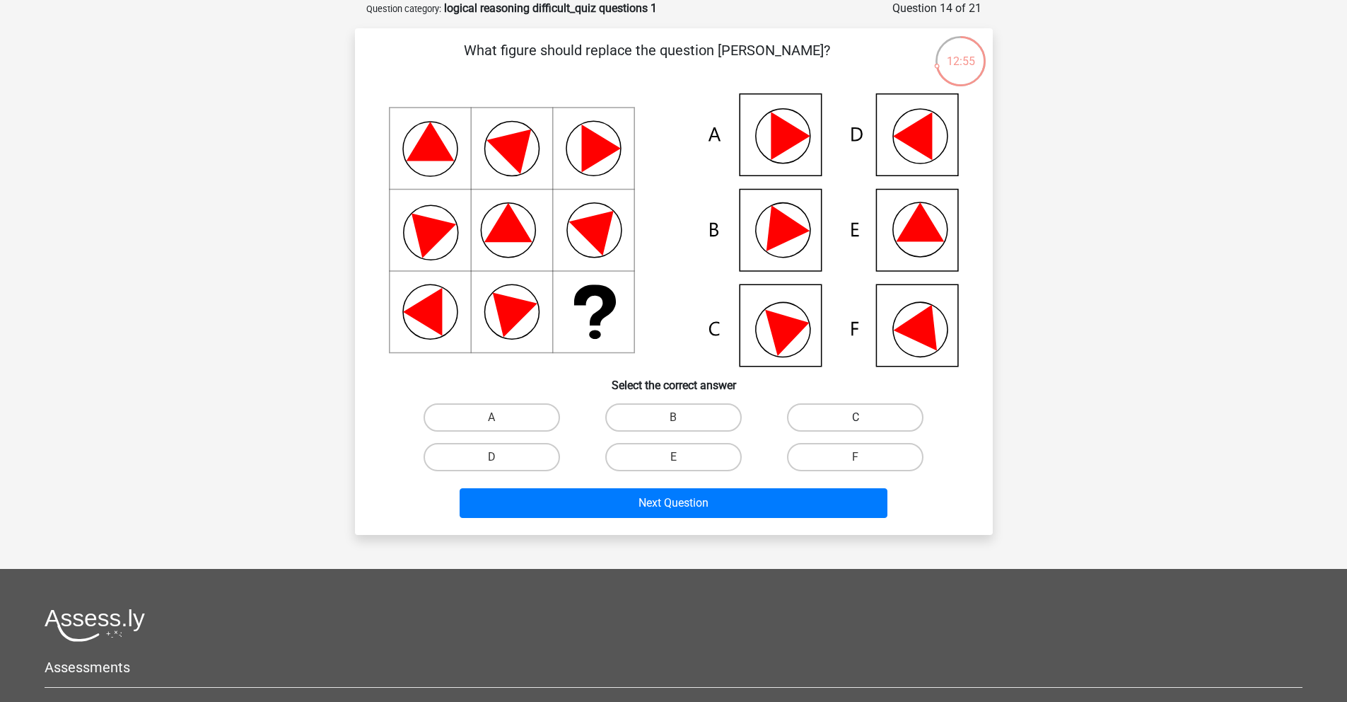
click at [831, 414] on label "C" at bounding box center [855, 417] width 137 height 28
click at [856, 417] on input "C" at bounding box center [860, 421] width 9 height 9
radio input "true"
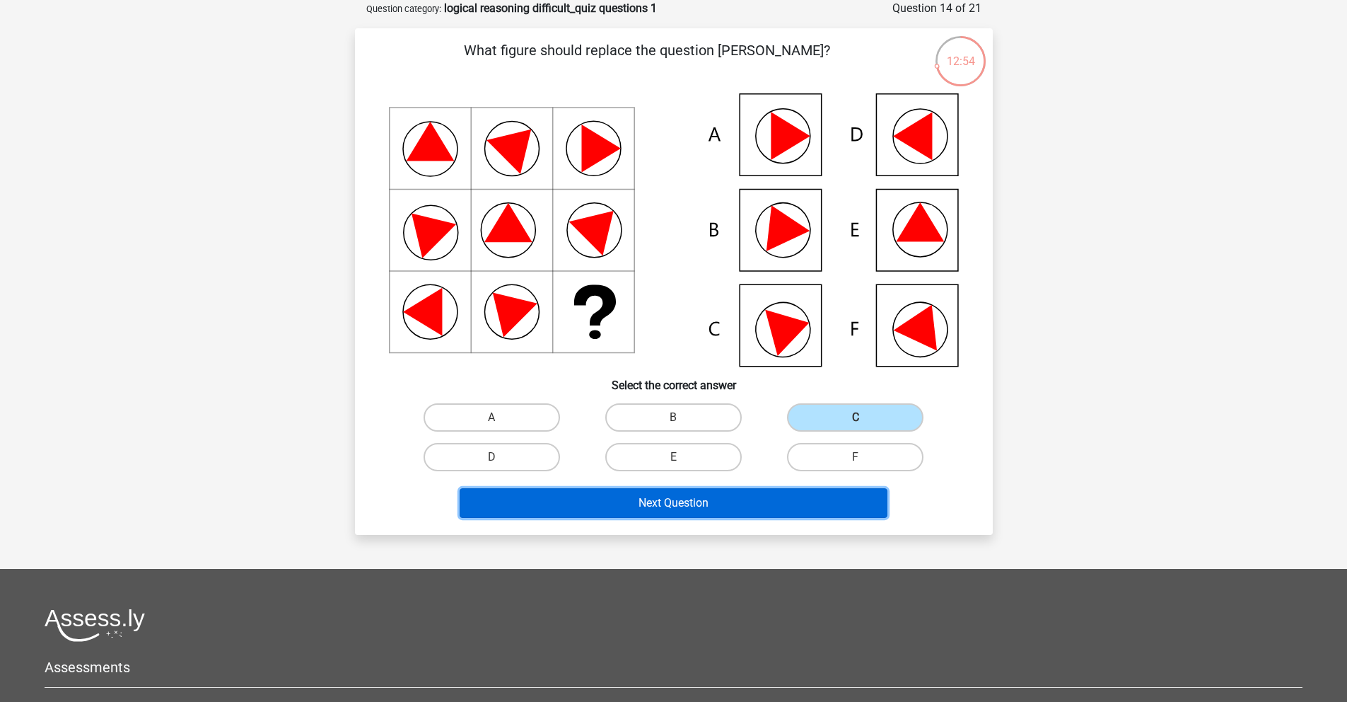
click at [733, 511] on button "Next Question" at bounding box center [674, 503] width 428 height 30
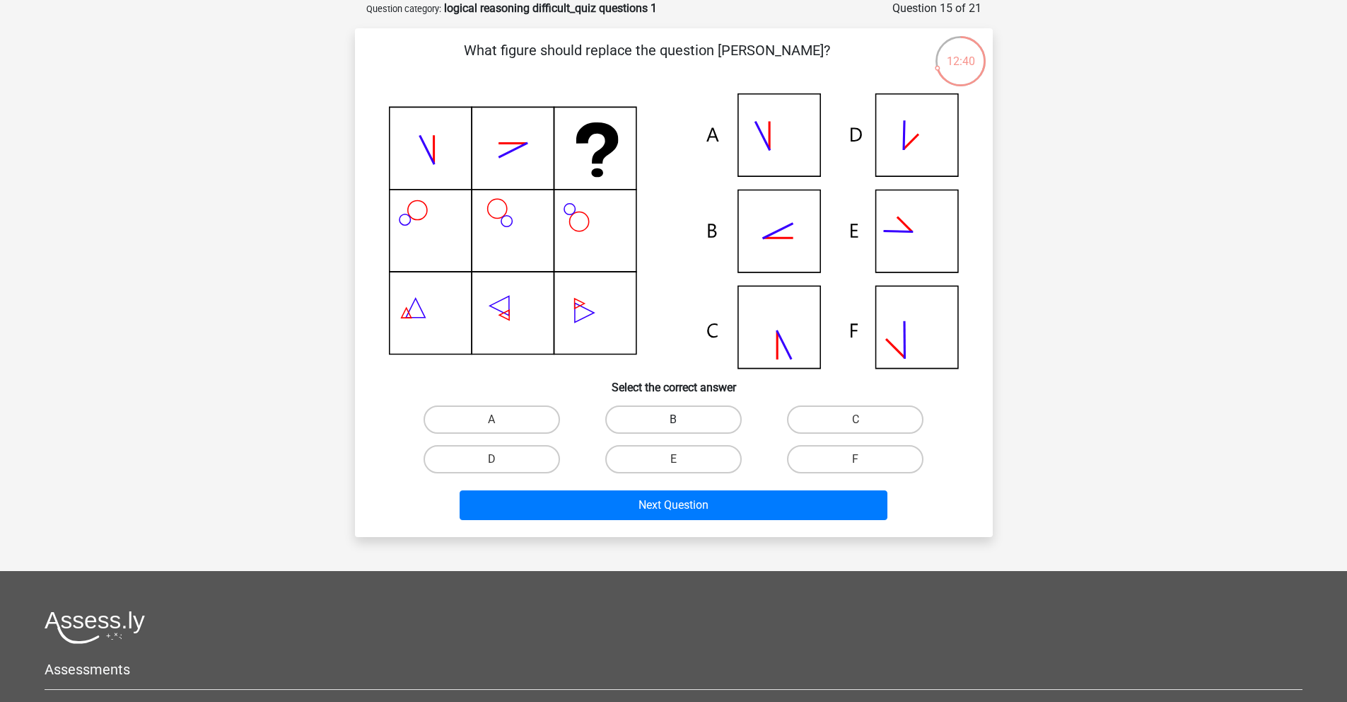
click at [680, 417] on label "B" at bounding box center [673, 419] width 137 height 28
click at [680, 419] on input "B" at bounding box center [677, 423] width 9 height 9
radio input "true"
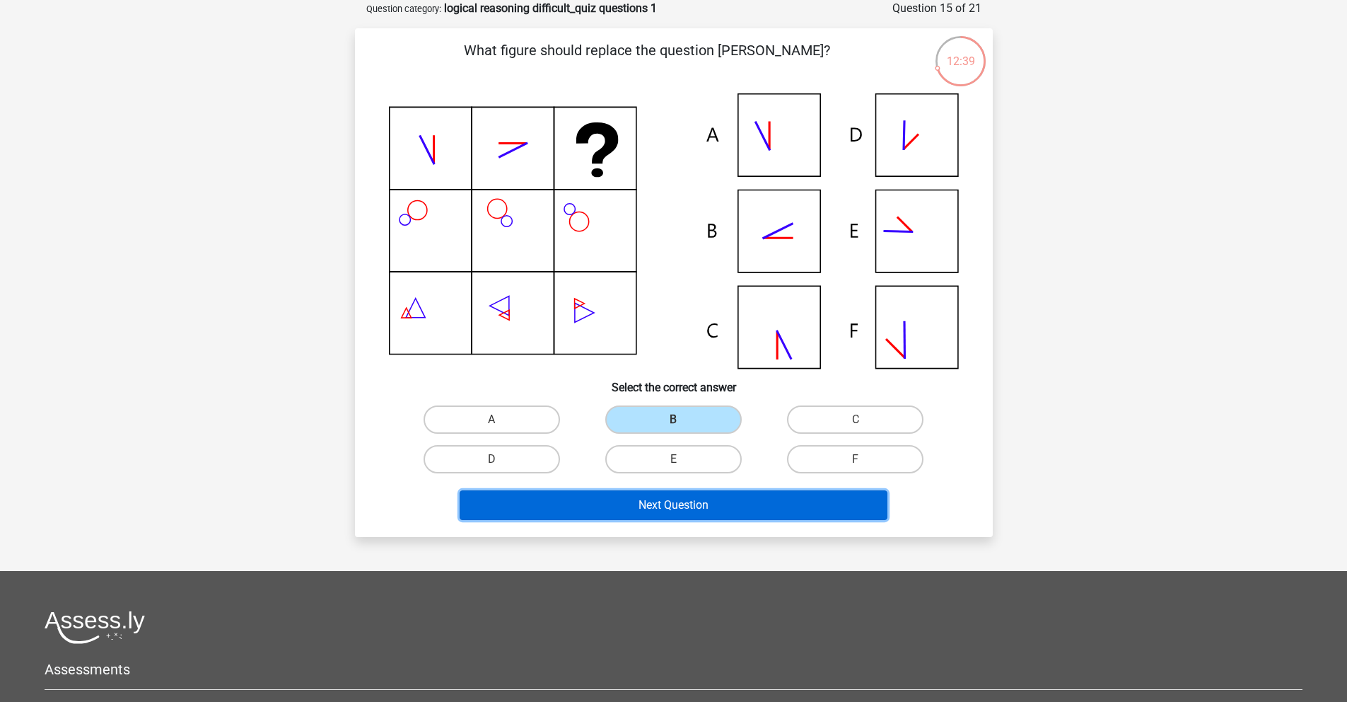
click at [685, 493] on button "Next Question" at bounding box center [674, 505] width 428 height 30
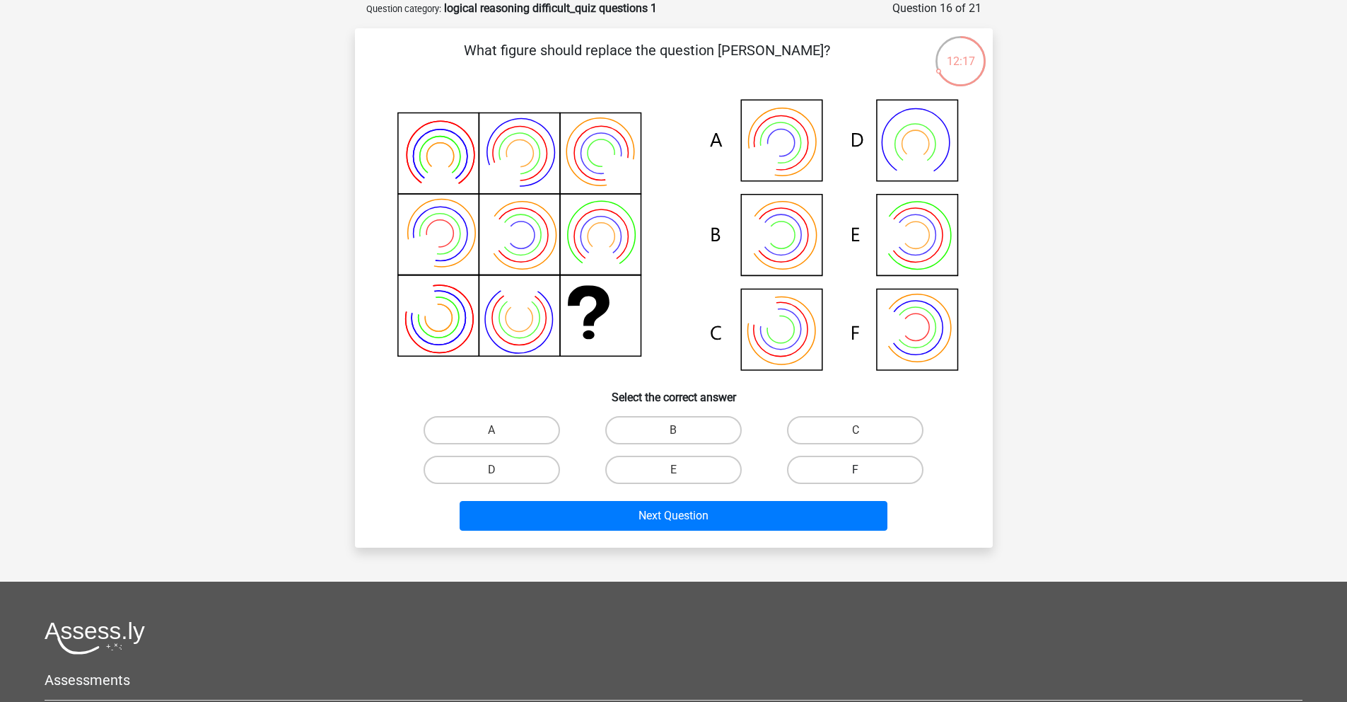
click at [844, 482] on label "F" at bounding box center [855, 470] width 137 height 28
click at [856, 479] on input "F" at bounding box center [860, 474] width 9 height 9
radio input "true"
click at [683, 439] on label "B" at bounding box center [673, 430] width 137 height 28
click at [683, 439] on input "B" at bounding box center [677, 434] width 9 height 9
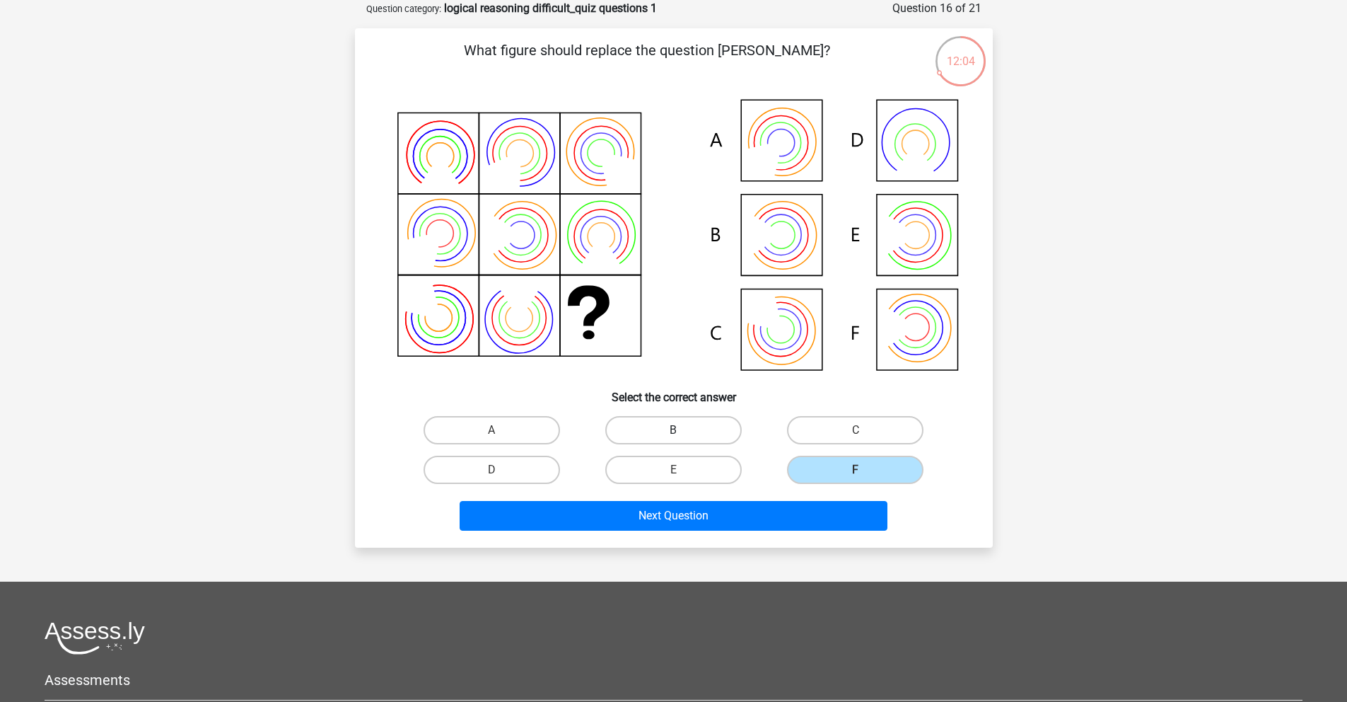
radio input "true"
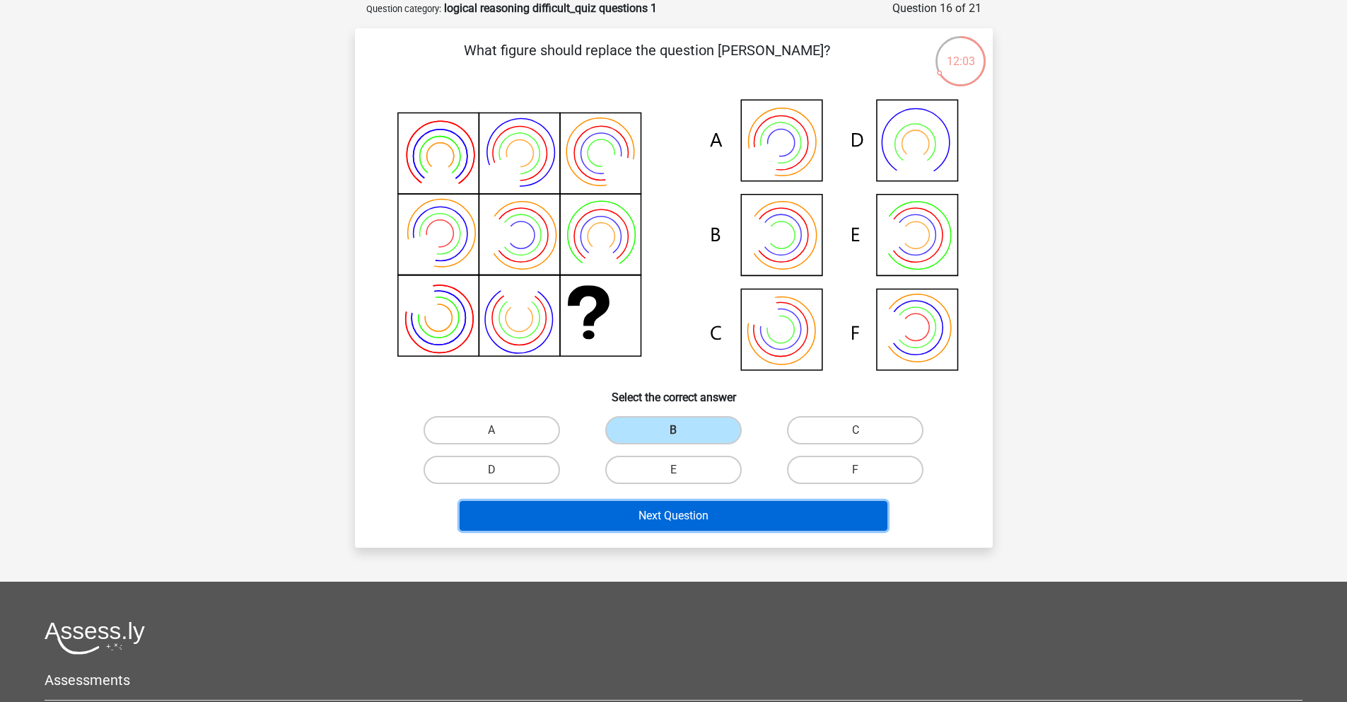
click at [704, 529] on button "Next Question" at bounding box center [674, 516] width 428 height 30
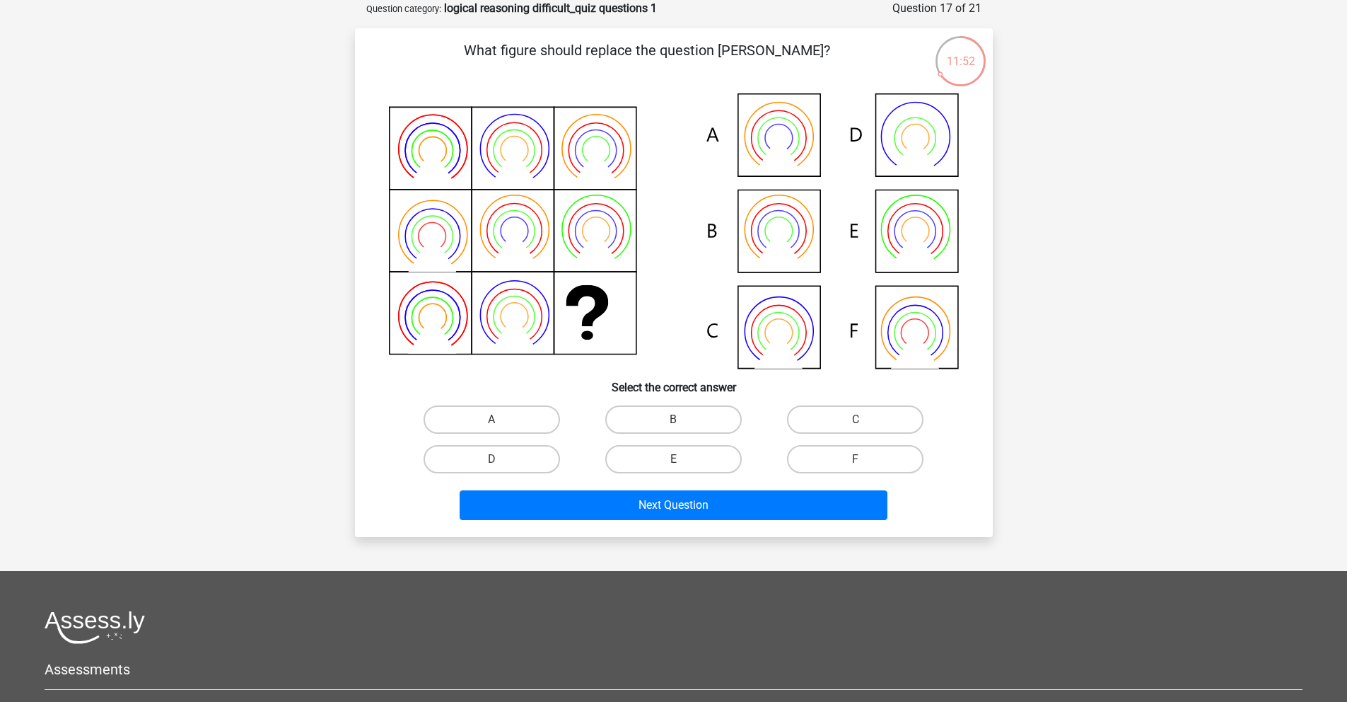
click at [704, 529] on div "What figure should replace the question [PERSON_NAME]?" at bounding box center [674, 282] width 638 height 509
click at [726, 458] on label "E" at bounding box center [673, 459] width 137 height 28
click at [683, 459] on input "E" at bounding box center [677, 463] width 9 height 9
radio input "true"
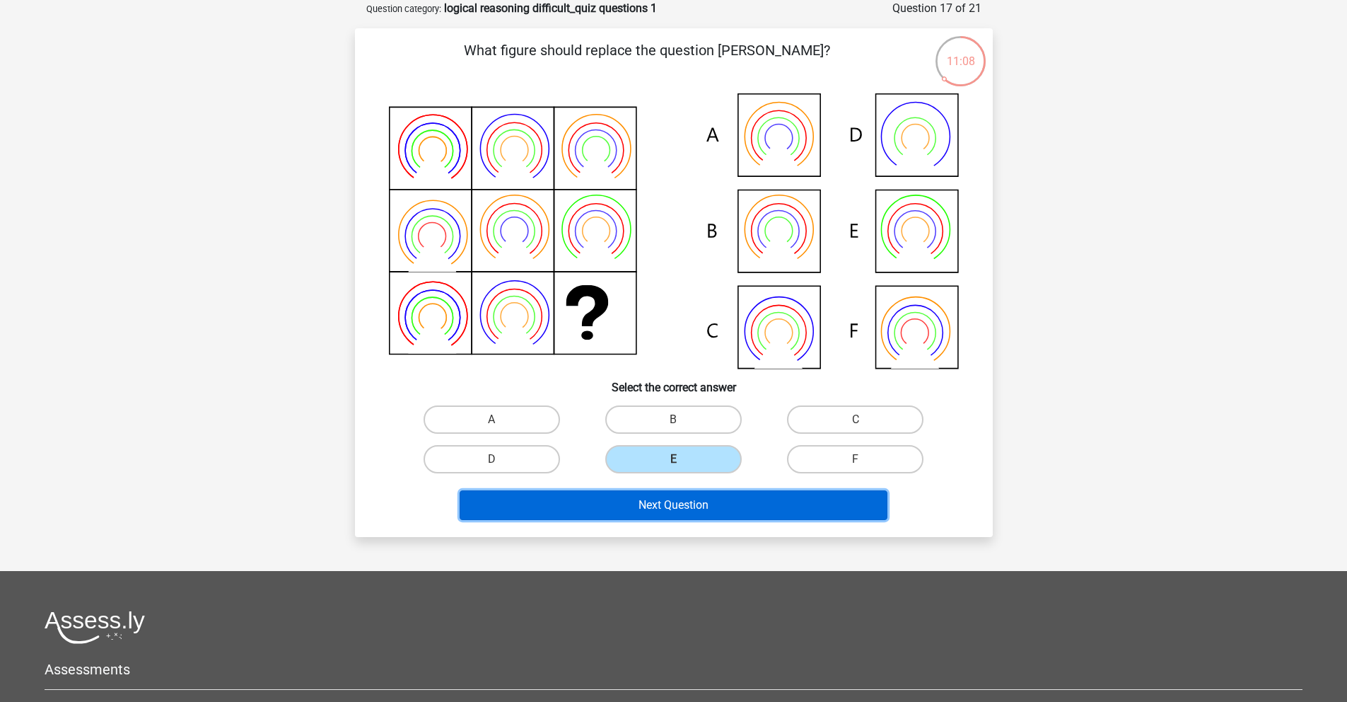
click at [704, 502] on button "Next Question" at bounding box center [674, 505] width 428 height 30
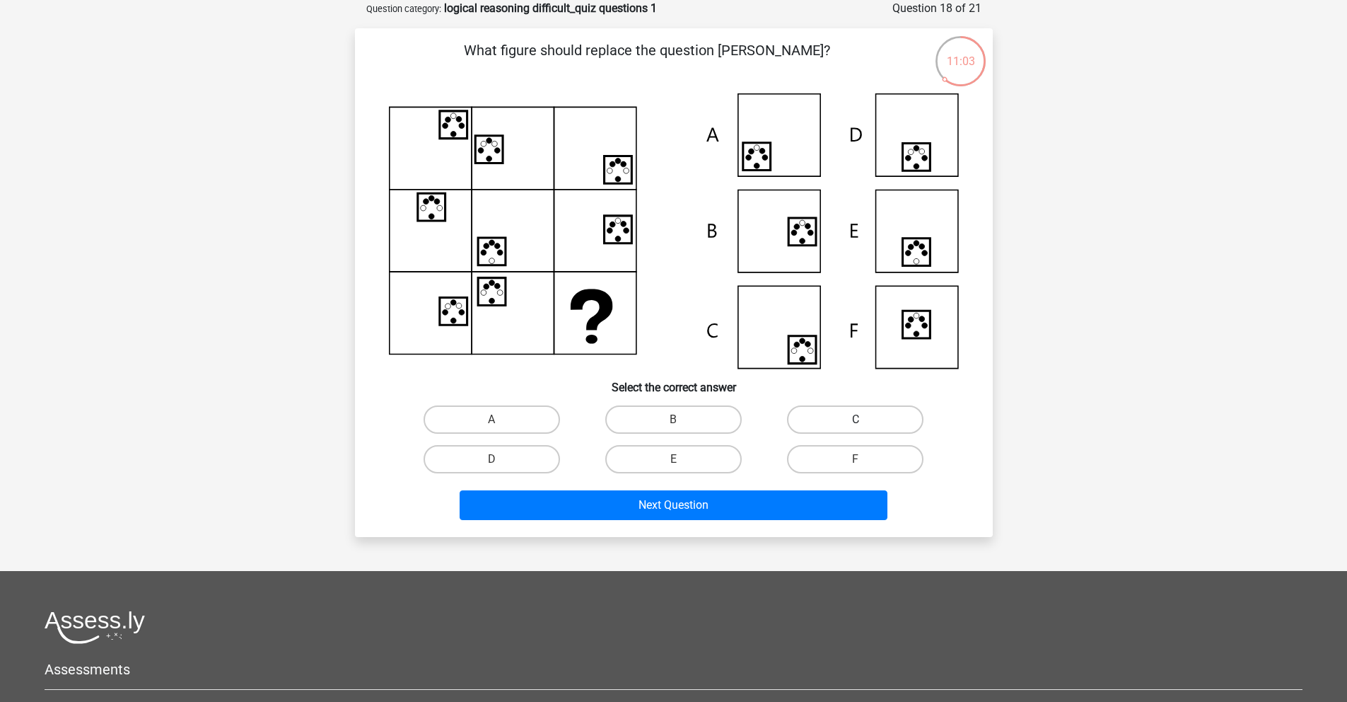
click at [849, 417] on label "C" at bounding box center [855, 419] width 137 height 28
click at [856, 419] on input "C" at bounding box center [860, 423] width 9 height 9
radio input "true"
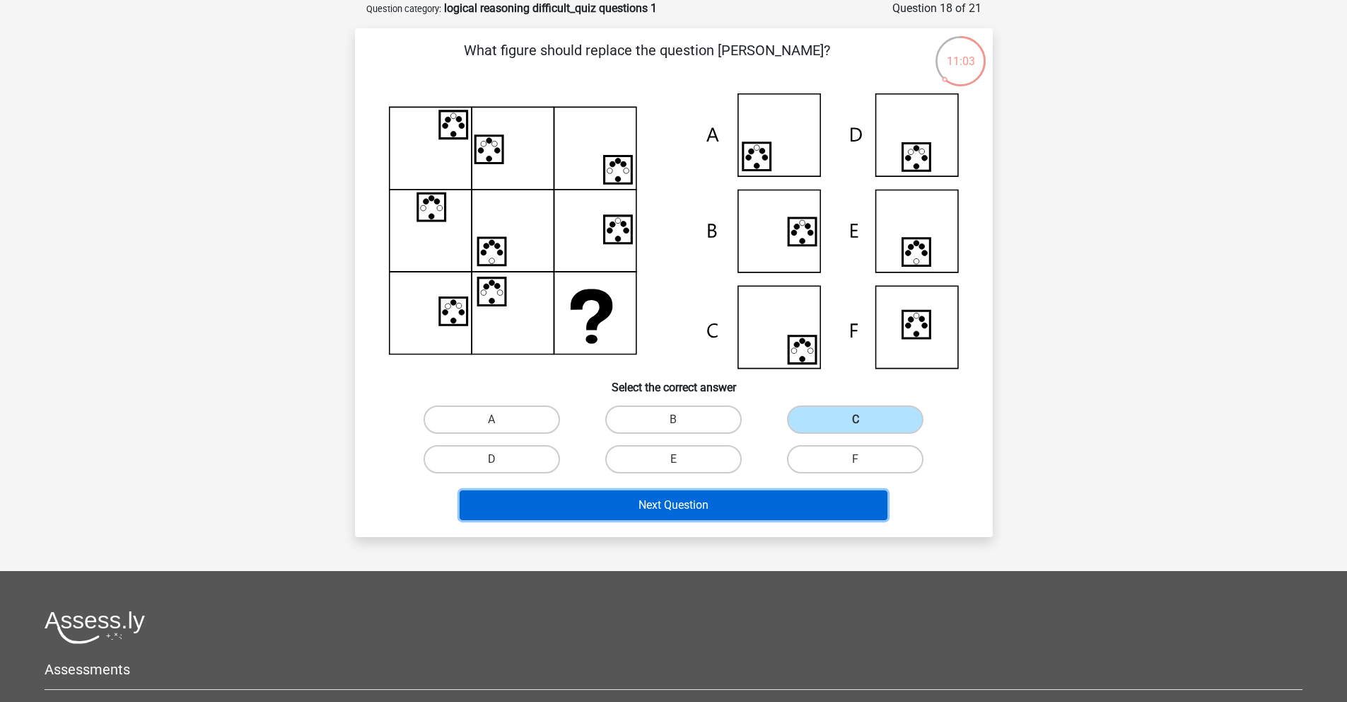
click at [753, 504] on button "Next Question" at bounding box center [674, 505] width 428 height 30
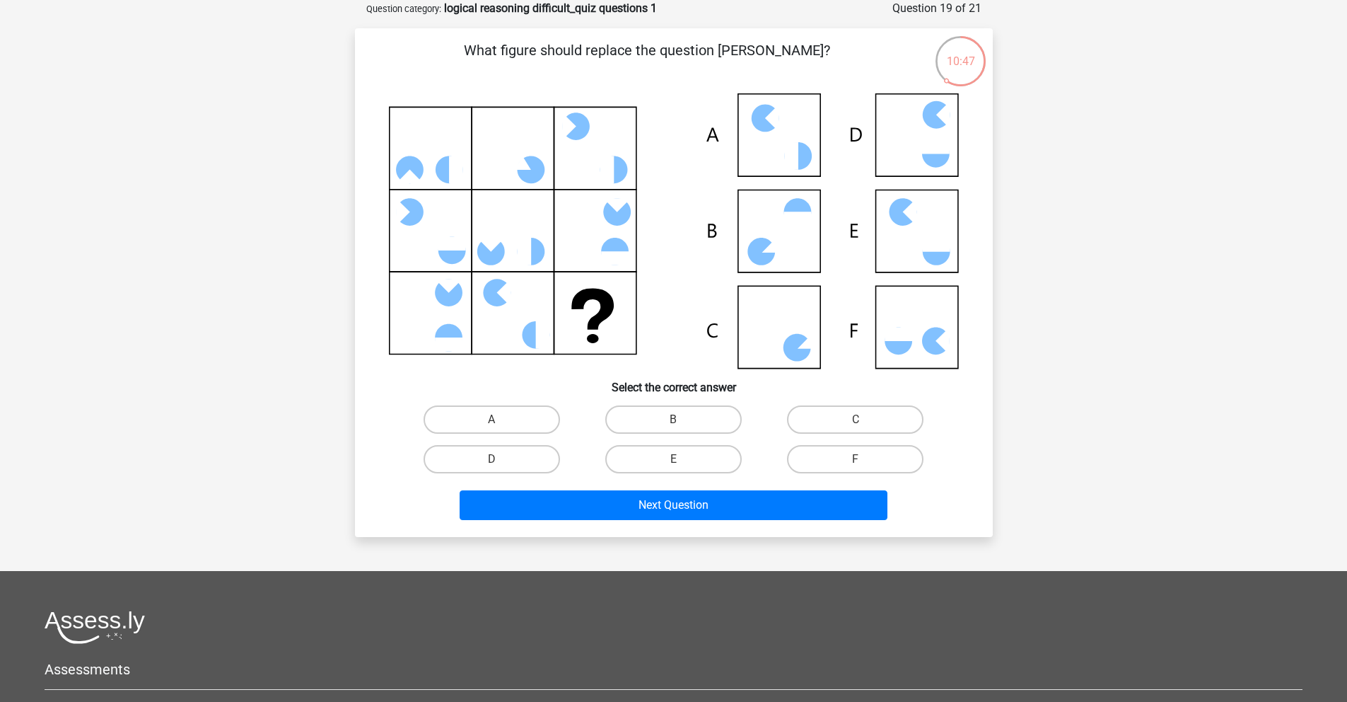
click at [635, 480] on div "Next Question" at bounding box center [674, 502] width 593 height 47
click at [635, 476] on div "E" at bounding box center [674, 459] width 182 height 40
click at [640, 462] on label "E" at bounding box center [673, 459] width 137 height 28
click at [673, 462] on input "E" at bounding box center [677, 463] width 9 height 9
radio input "true"
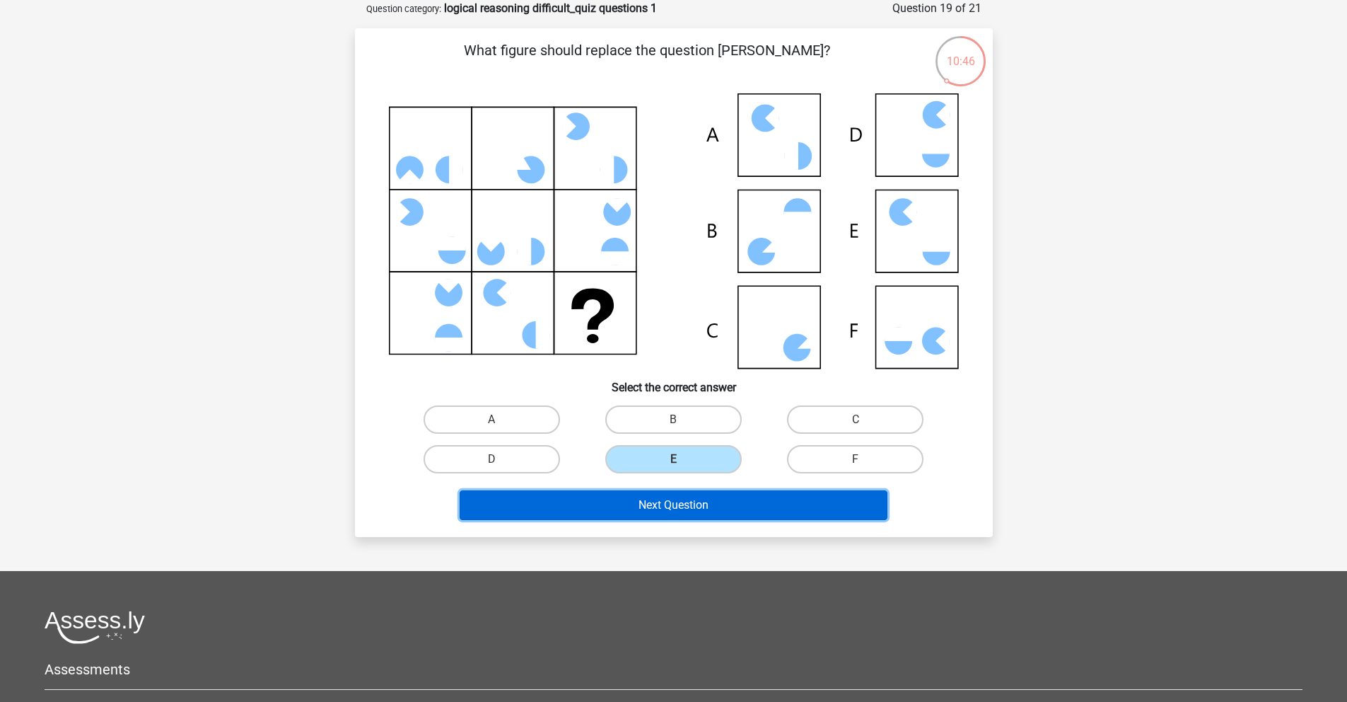
click at [644, 502] on button "Next Question" at bounding box center [674, 505] width 428 height 30
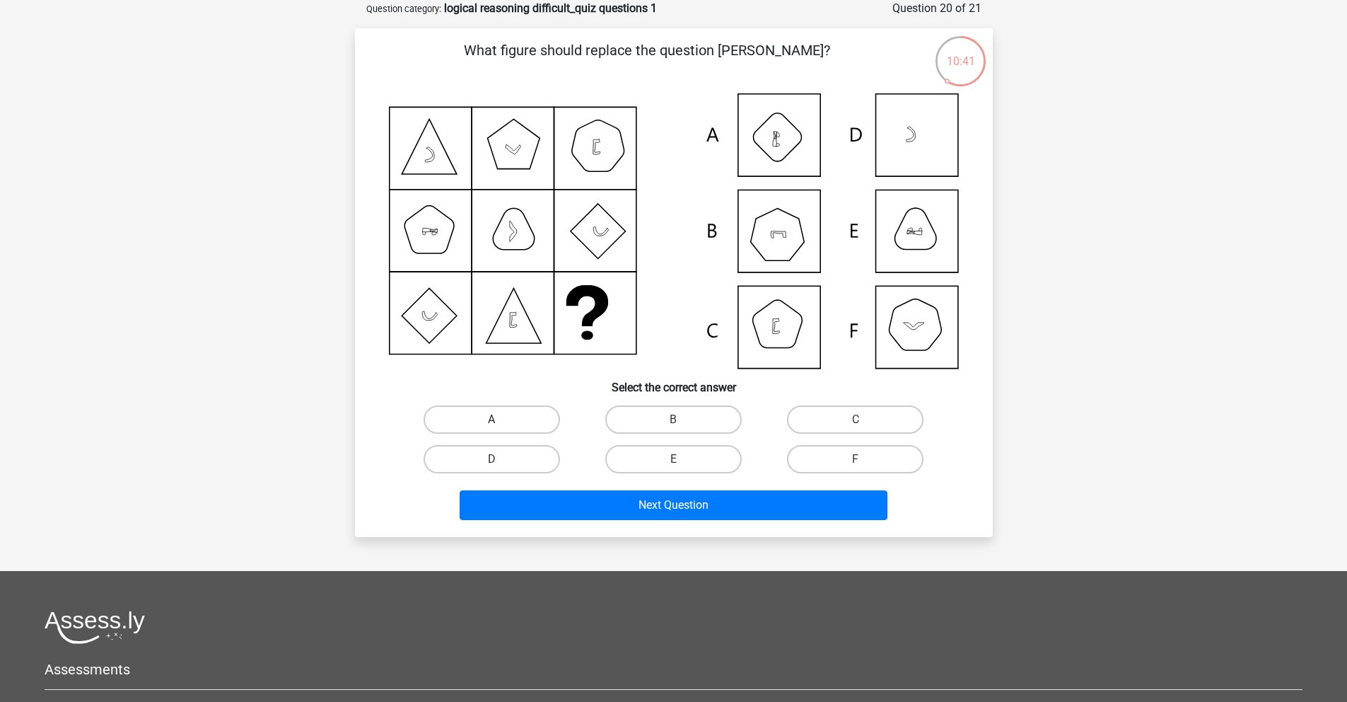
click at [541, 424] on label "A" at bounding box center [492, 419] width 137 height 28
click at [501, 424] on input "A" at bounding box center [496, 423] width 9 height 9
radio input "true"
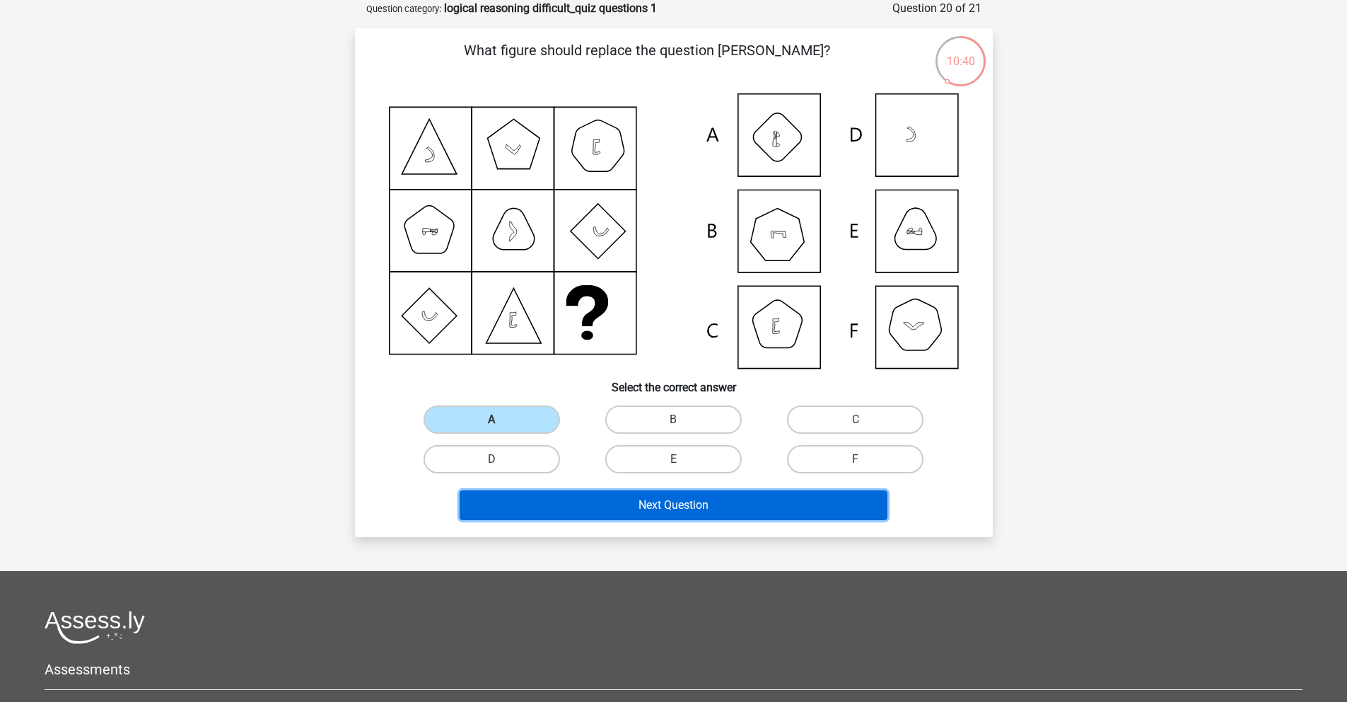
click at [613, 492] on button "Next Question" at bounding box center [674, 505] width 428 height 30
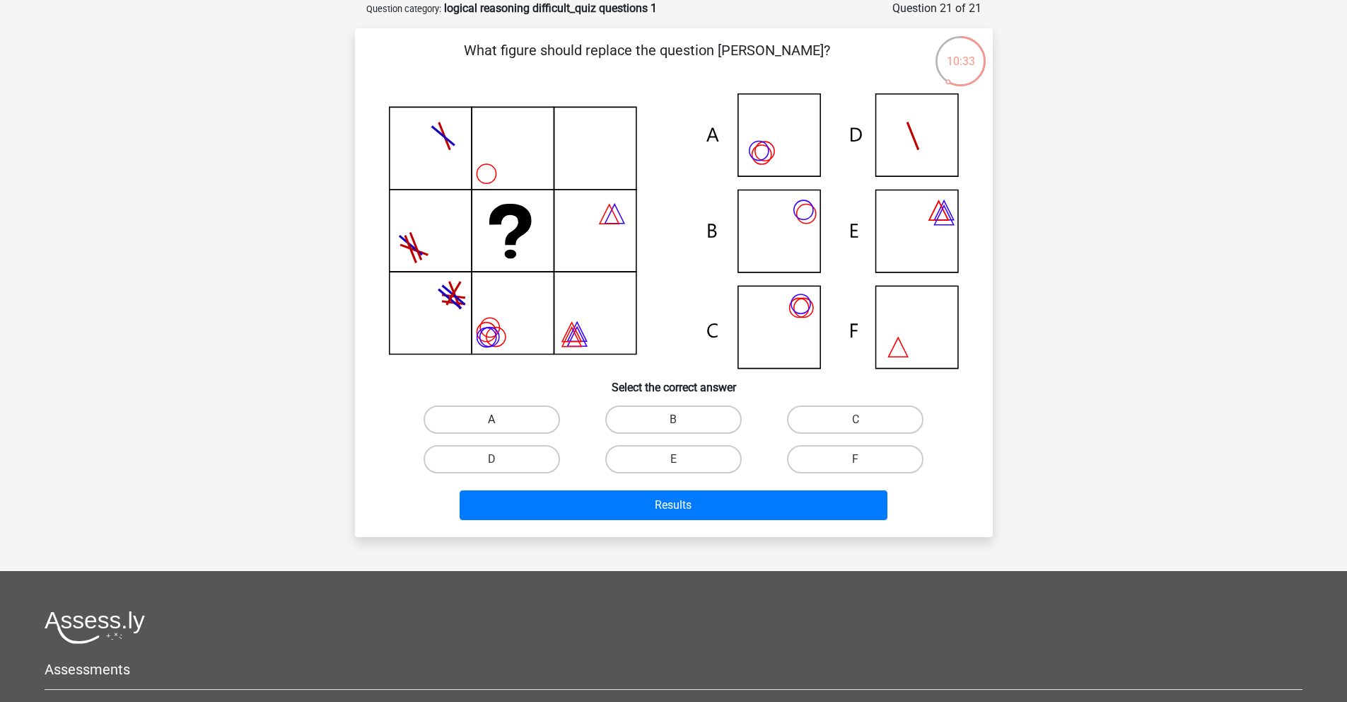
click at [502, 427] on label "A" at bounding box center [492, 419] width 137 height 28
click at [501, 427] on input "A" at bounding box center [496, 423] width 9 height 9
radio input "true"
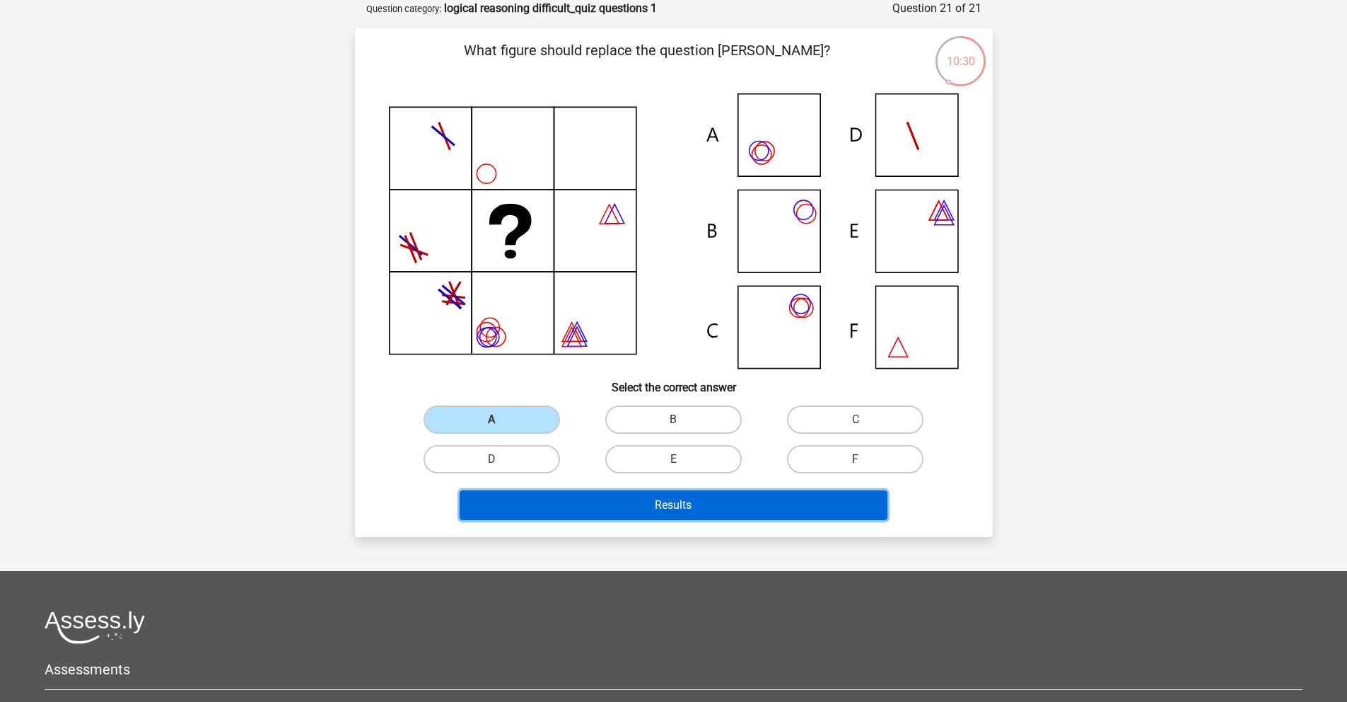
click at [642, 508] on button "Results" at bounding box center [674, 505] width 428 height 30
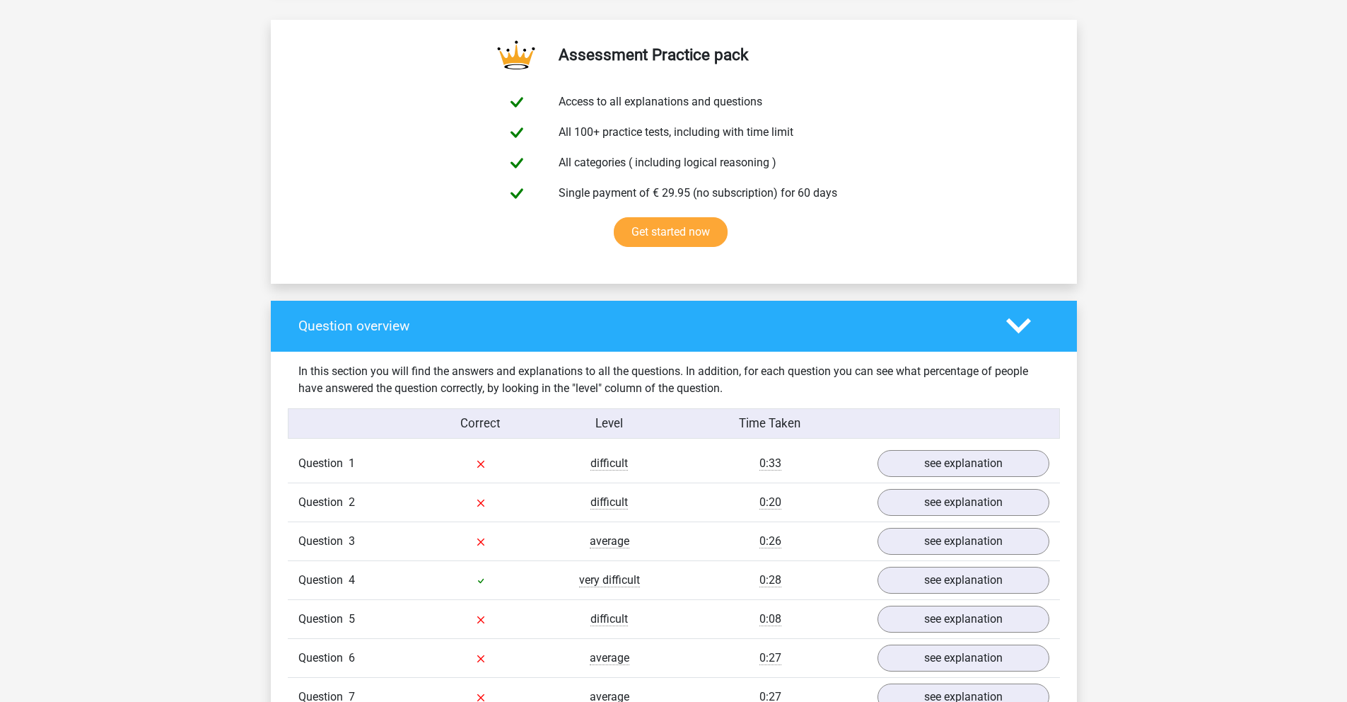
scroll to position [1000, 0]
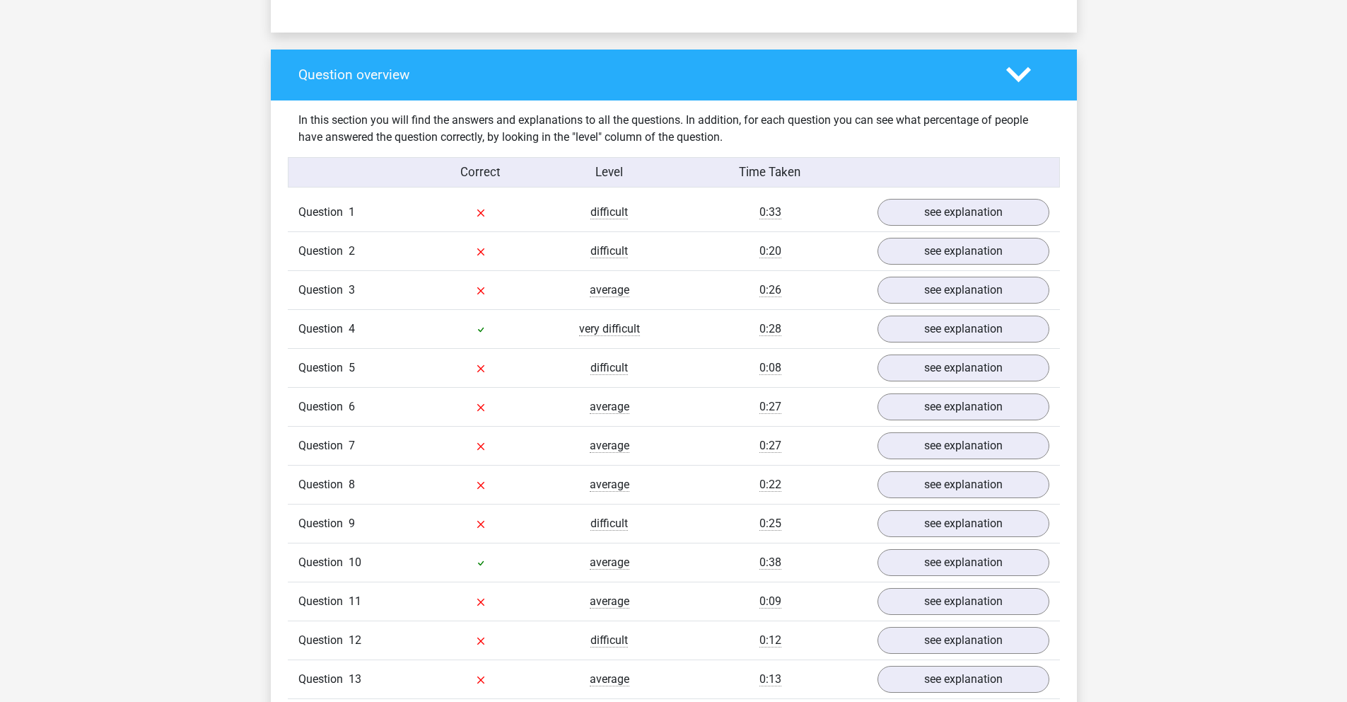
drag, startPoint x: 467, startPoint y: 332, endPoint x: 641, endPoint y: 342, distance: 174.3
click at [641, 342] on div "Question 4 very difficult 0:28 see explanation" at bounding box center [674, 328] width 772 height 39
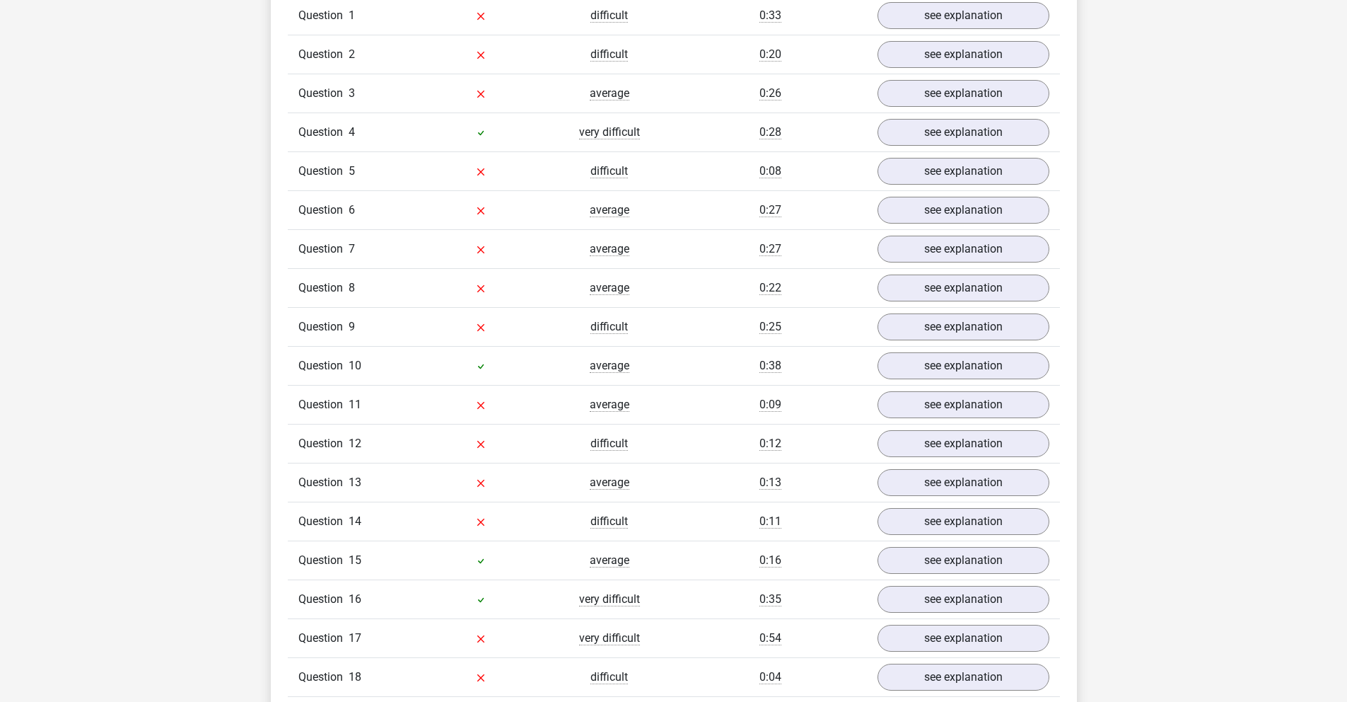
scroll to position [1268, 0]
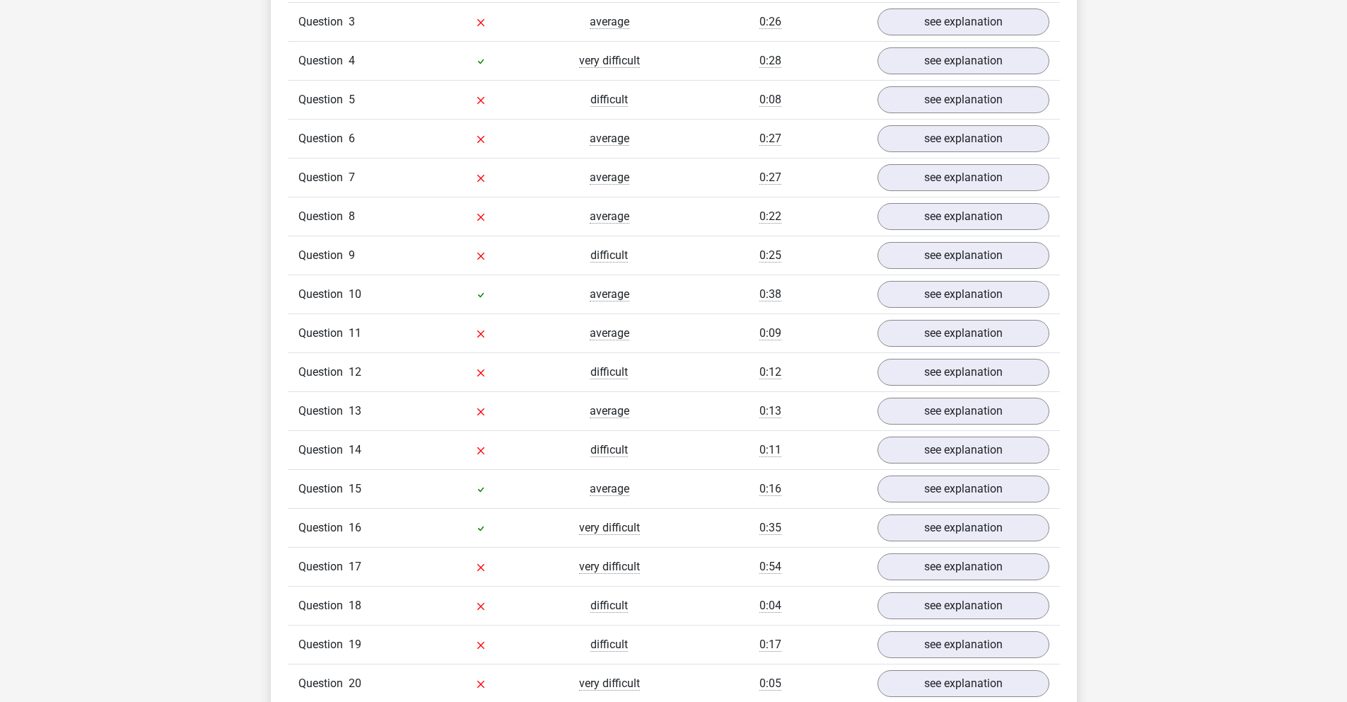
drag, startPoint x: 660, startPoint y: 522, endPoint x: 436, endPoint y: 536, distance: 224.7
click at [436, 536] on div "Question 16 very difficult 0:35 see explanation" at bounding box center [674, 527] width 772 height 39
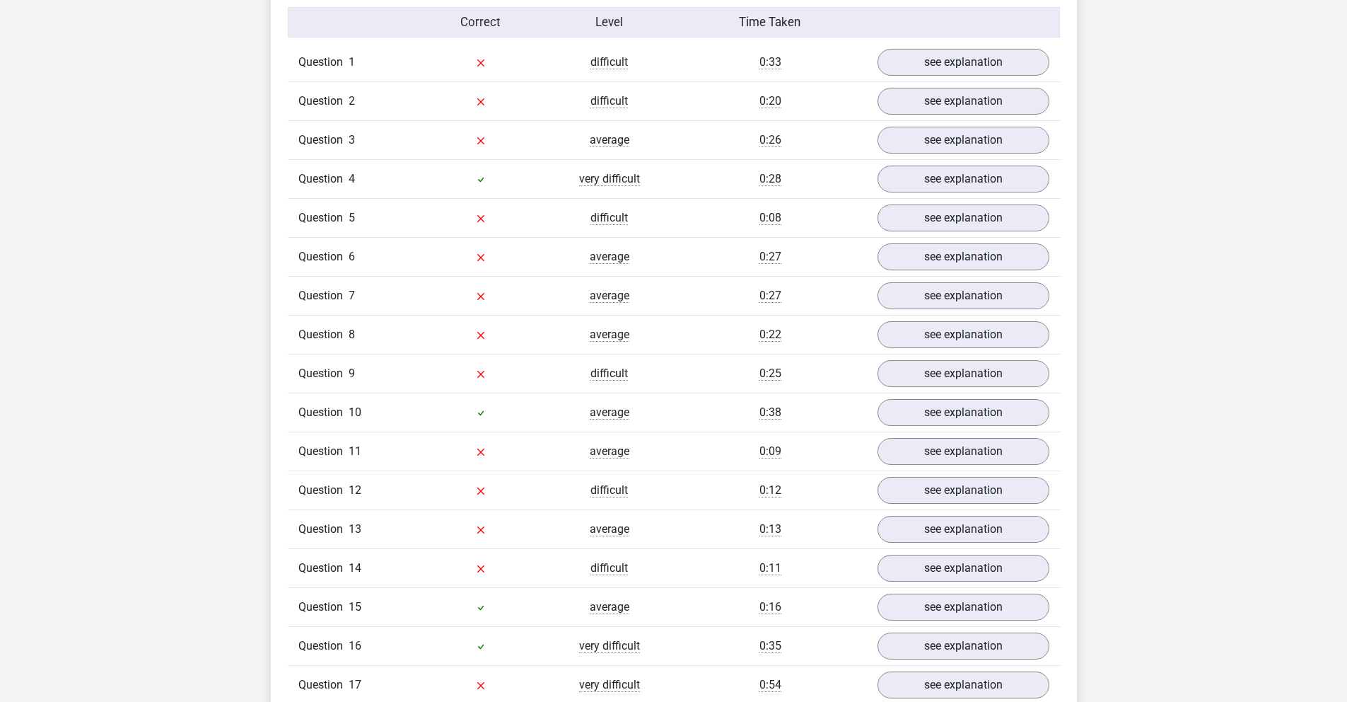
scroll to position [869, 0]
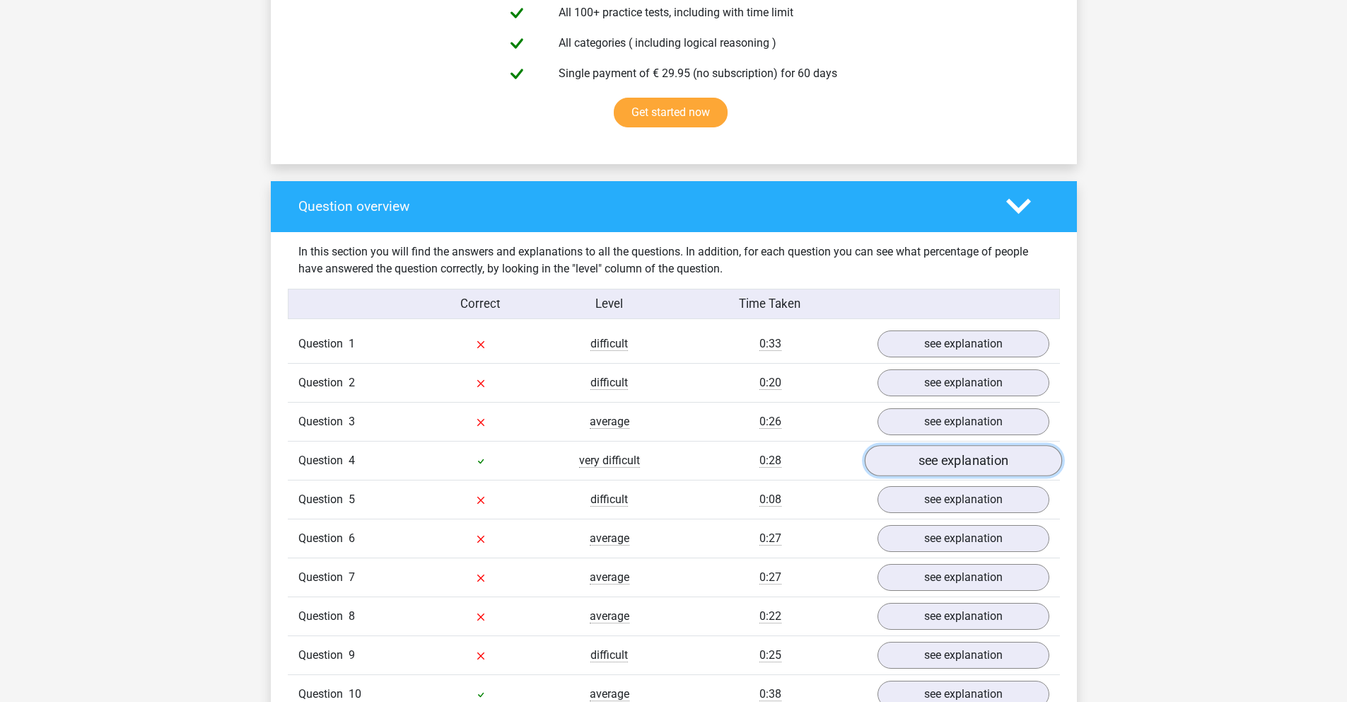
click at [956, 458] on link "see explanation" at bounding box center [962, 460] width 197 height 31
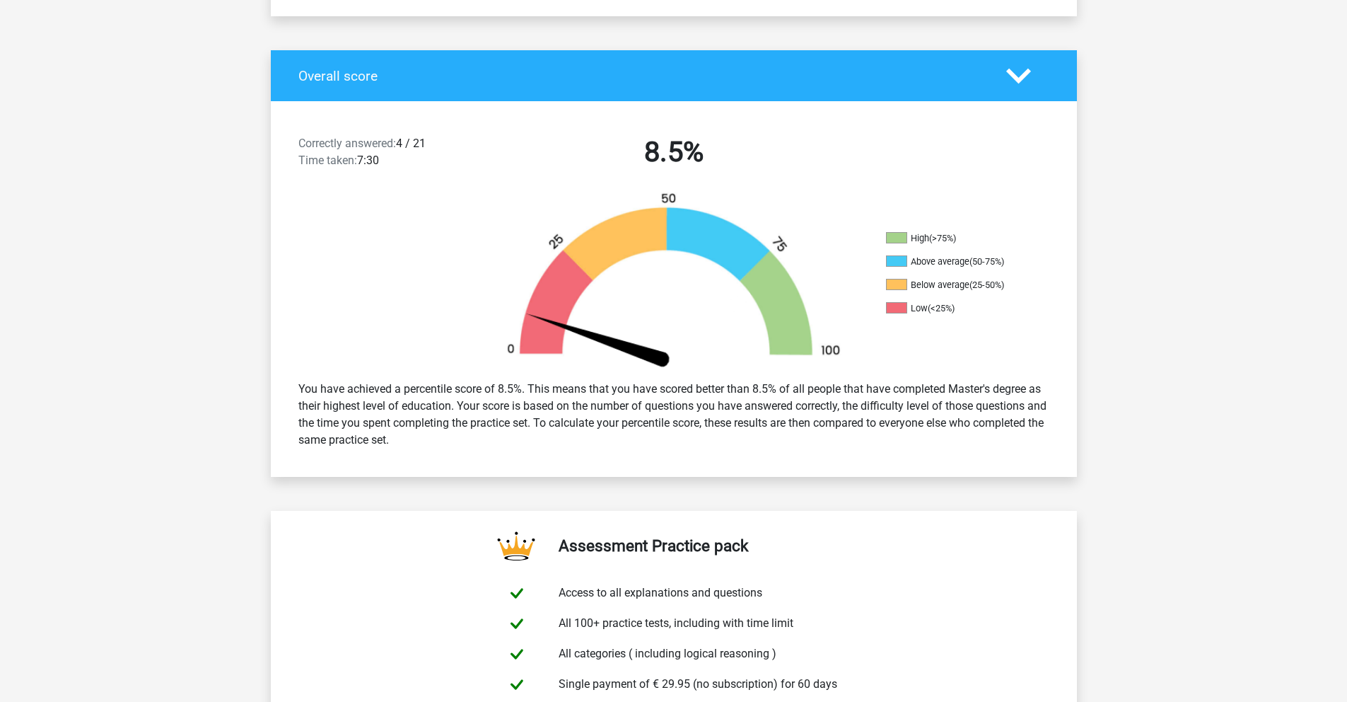
scroll to position [0, 0]
